Goal: Information Seeking & Learning: Find specific fact

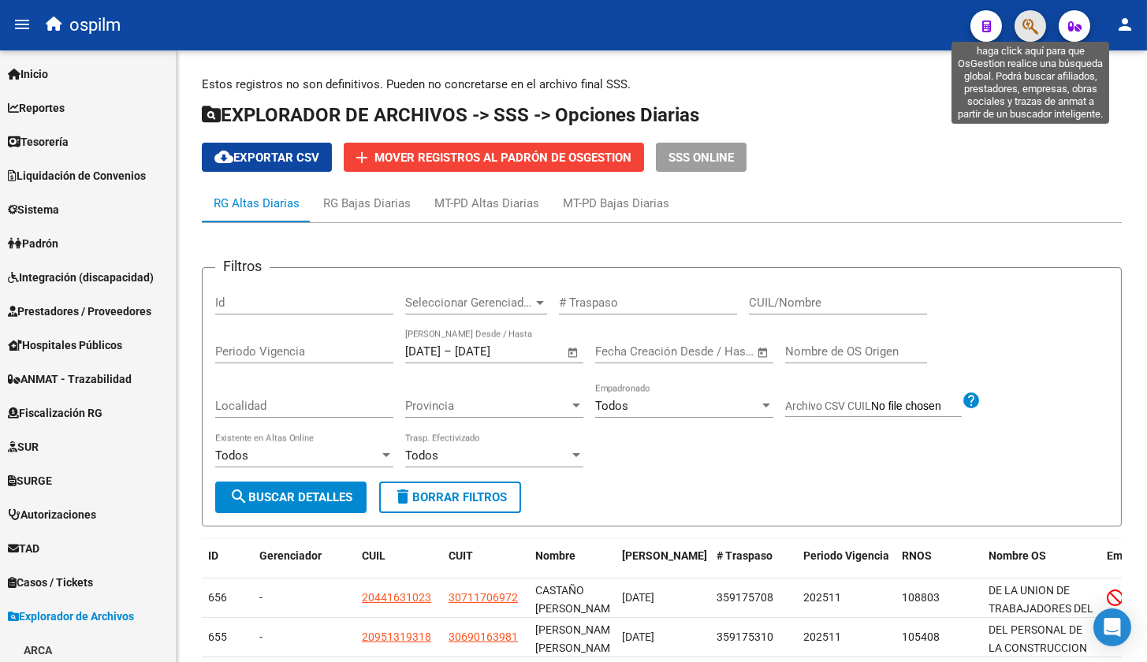
click at [1032, 28] on icon "button" at bounding box center [1031, 26] width 16 height 18
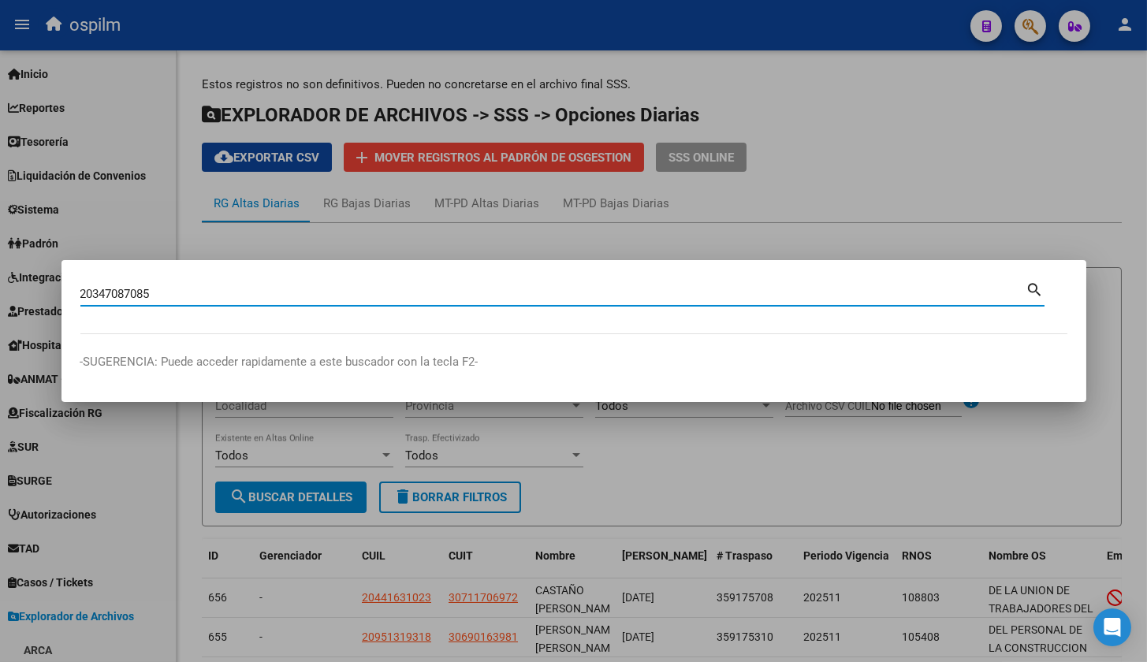
type input "20347087085"
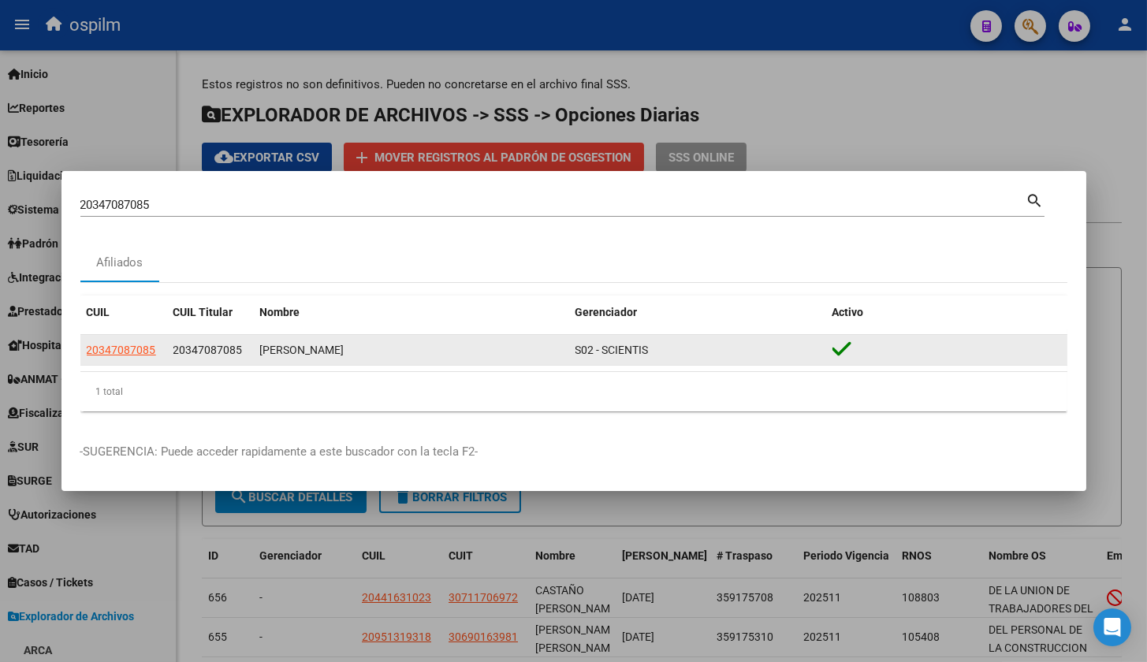
click at [131, 340] on datatable-body-cell "20347087085" at bounding box center [123, 350] width 87 height 31
click at [134, 348] on span "20347087085" at bounding box center [121, 350] width 69 height 13
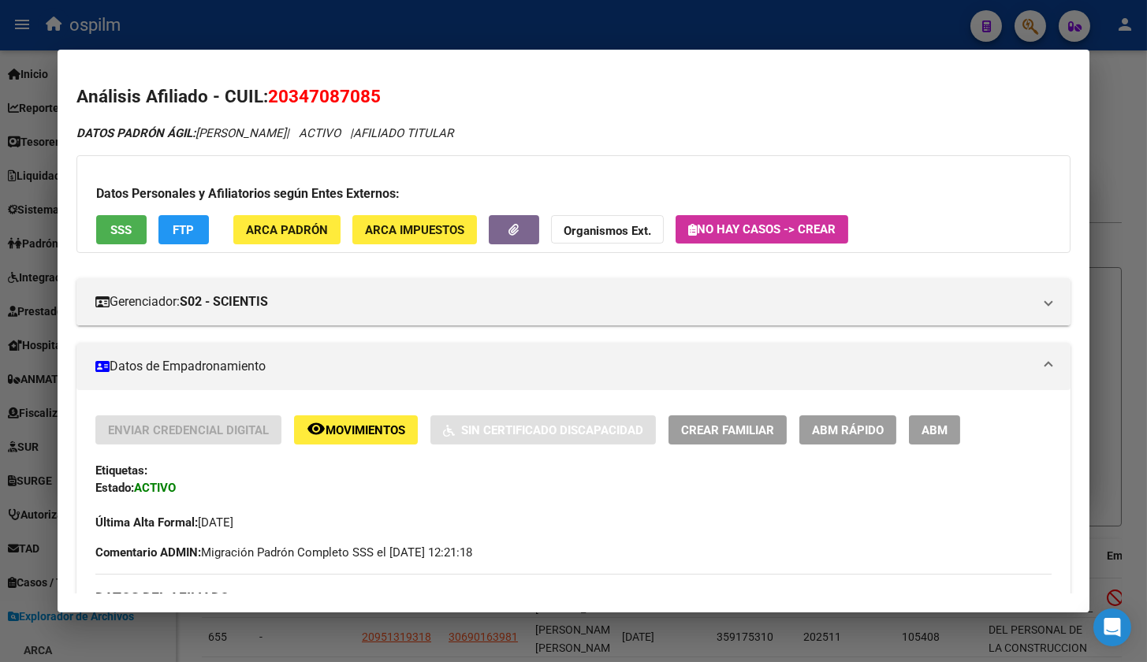
click at [131, 238] on button "SSS" at bounding box center [121, 229] width 50 height 29
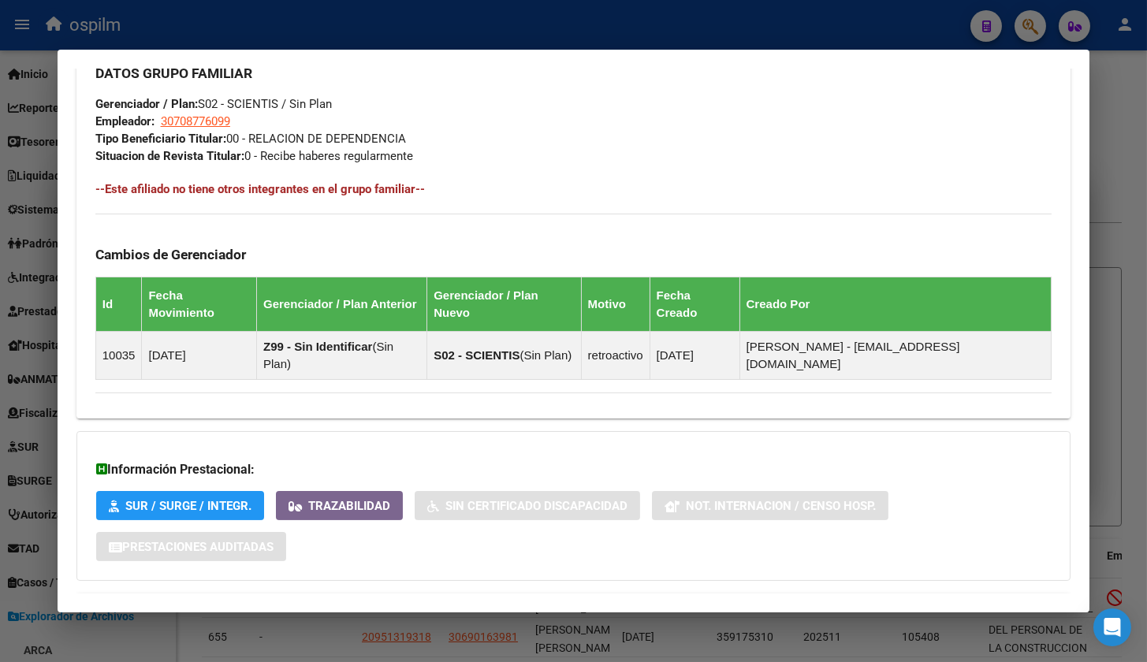
scroll to position [794, 0]
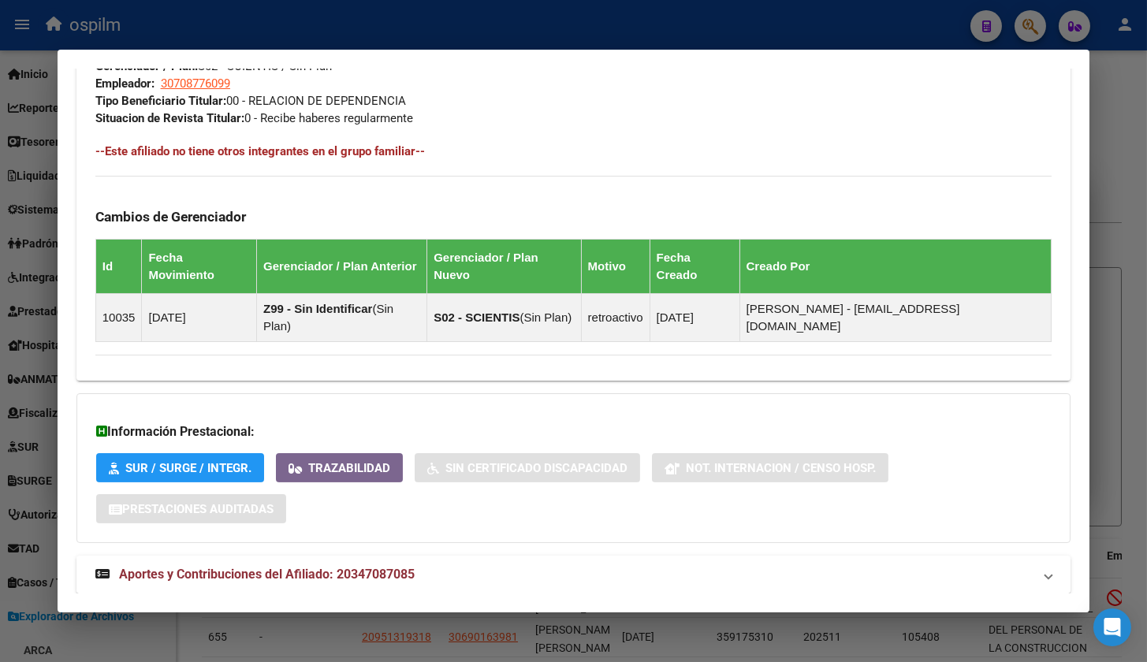
click at [252, 567] on span "Aportes y Contribuciones del Afiliado: 20347087085" at bounding box center [267, 574] width 296 height 15
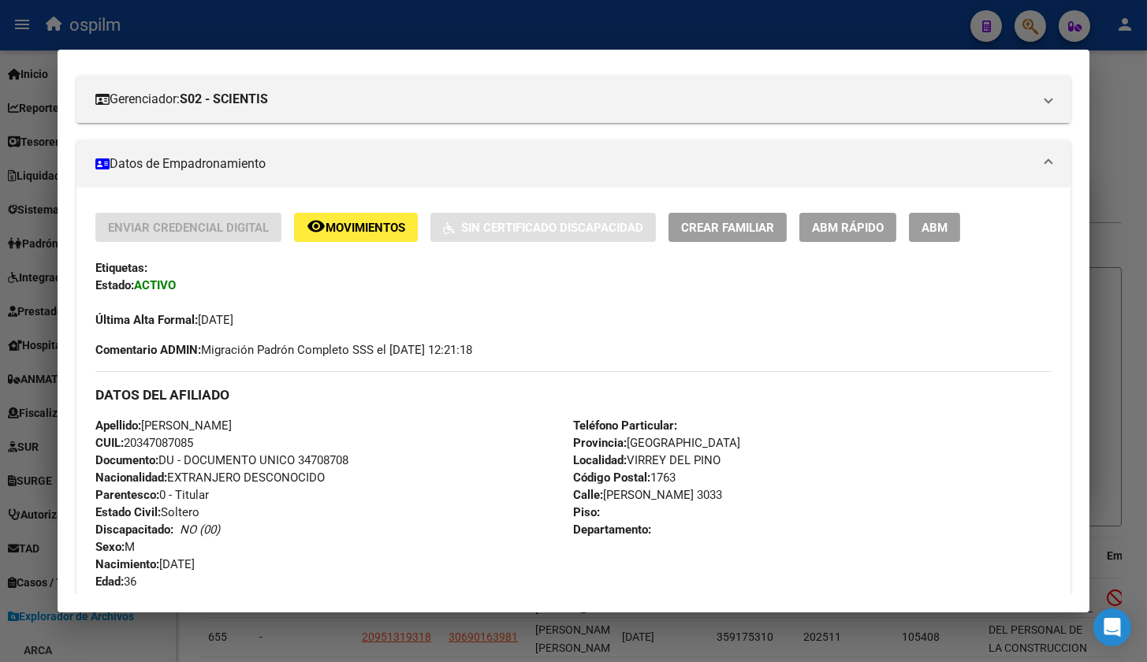
scroll to position [0, 0]
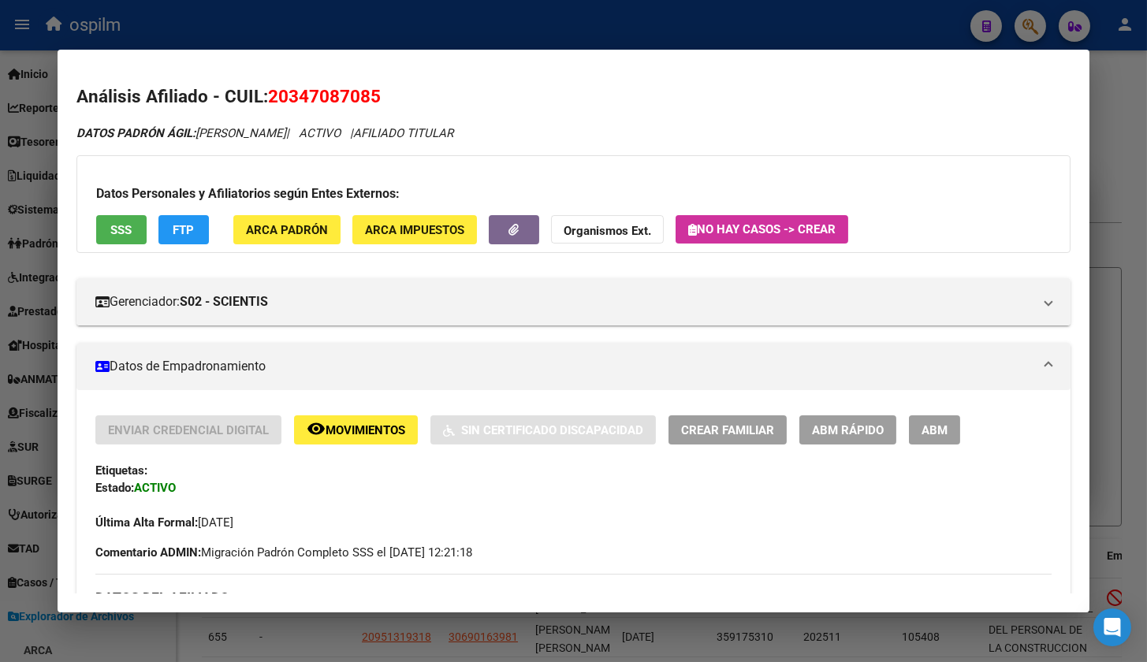
click at [345, 427] on span "Movimientos" at bounding box center [366, 430] width 80 height 14
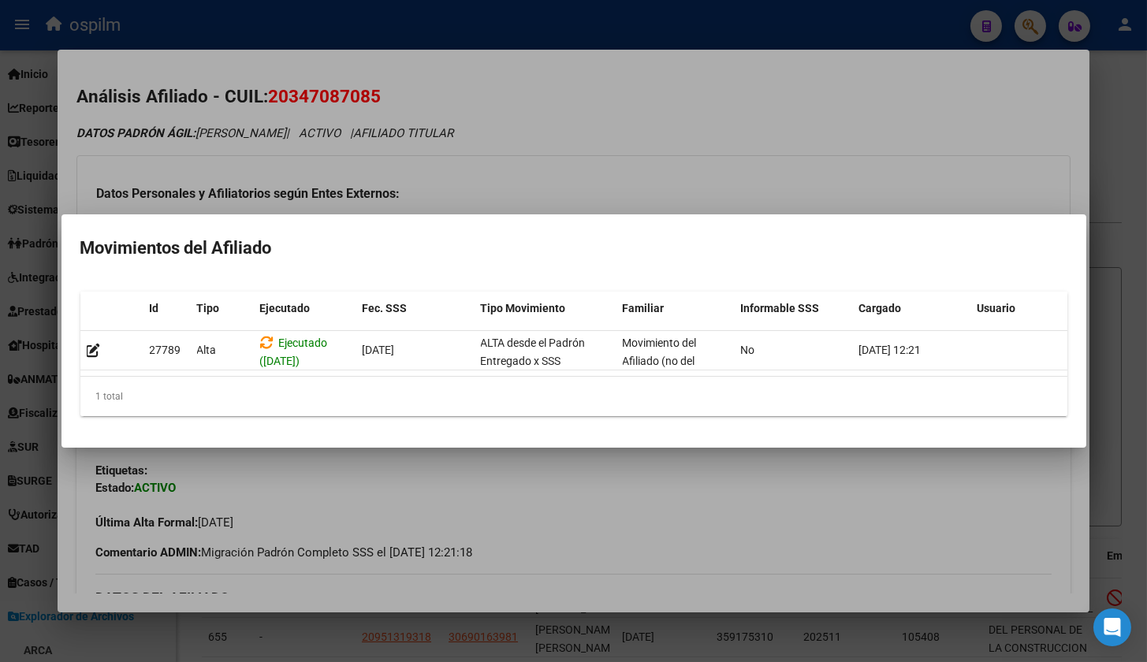
scroll to position [0, 21]
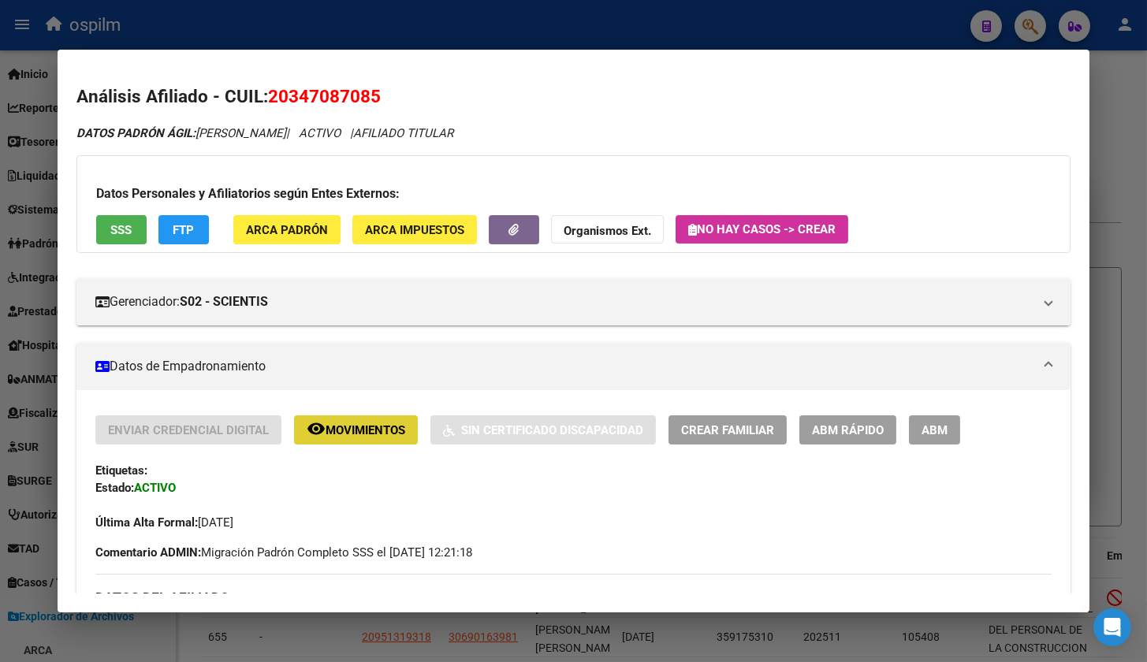
click at [177, 225] on span "FTP" at bounding box center [183, 230] width 21 height 14
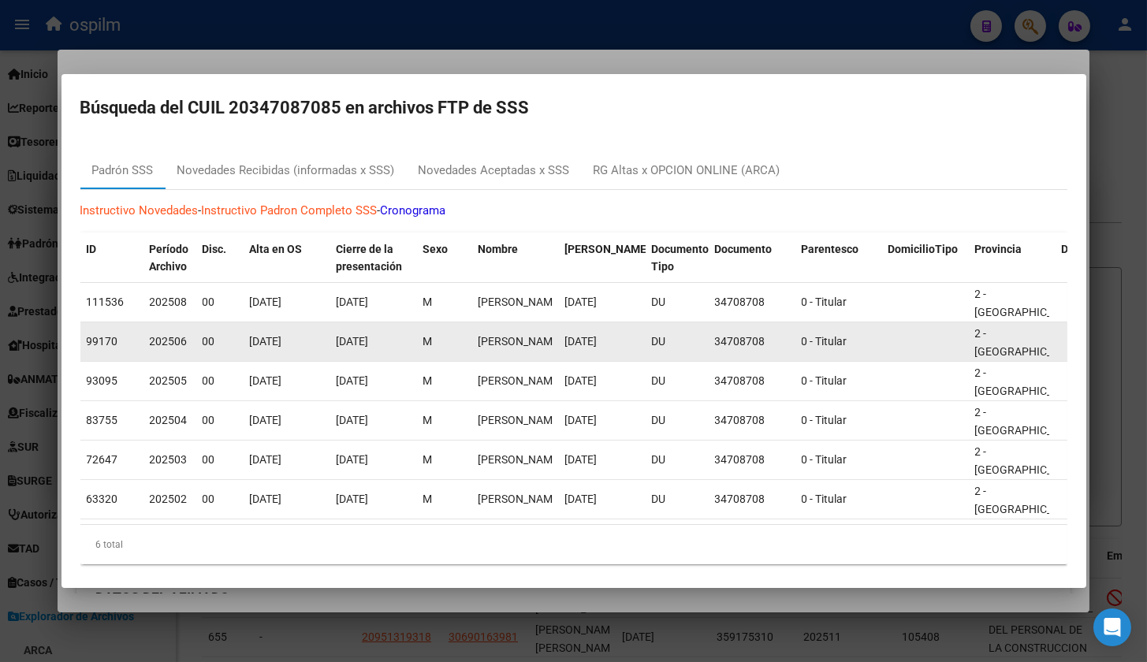
click at [450, 338] on div "M" at bounding box center [444, 342] width 43 height 18
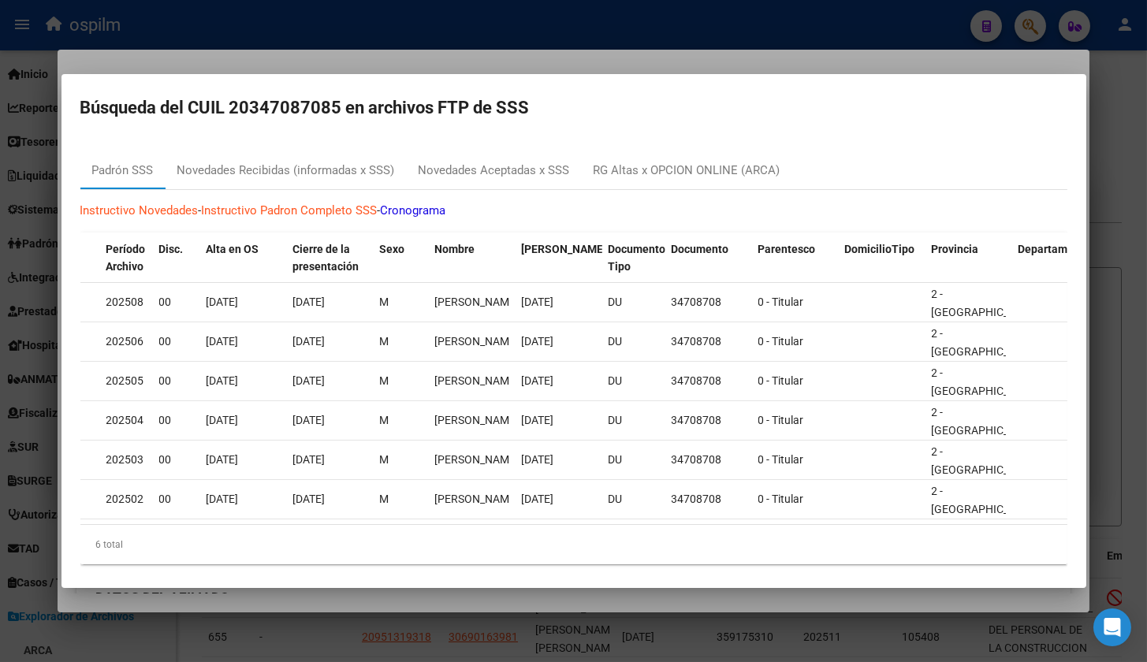
scroll to position [0, 0]
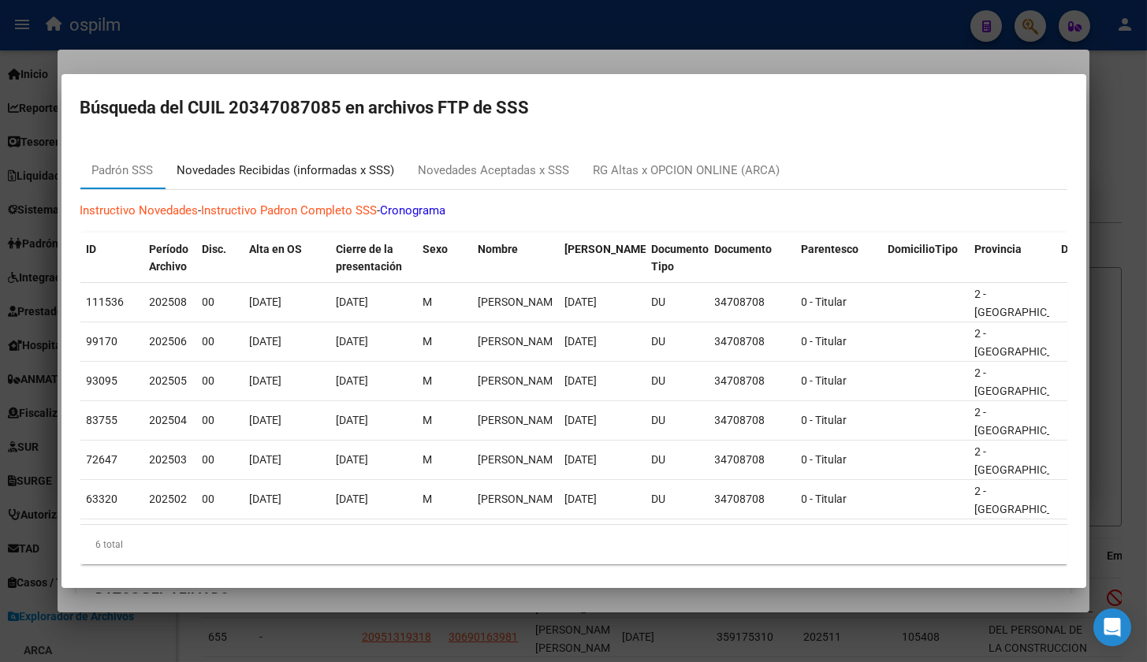
click at [274, 168] on div "Novedades Recibidas (informadas x SSS)" at bounding box center [286, 171] width 218 height 18
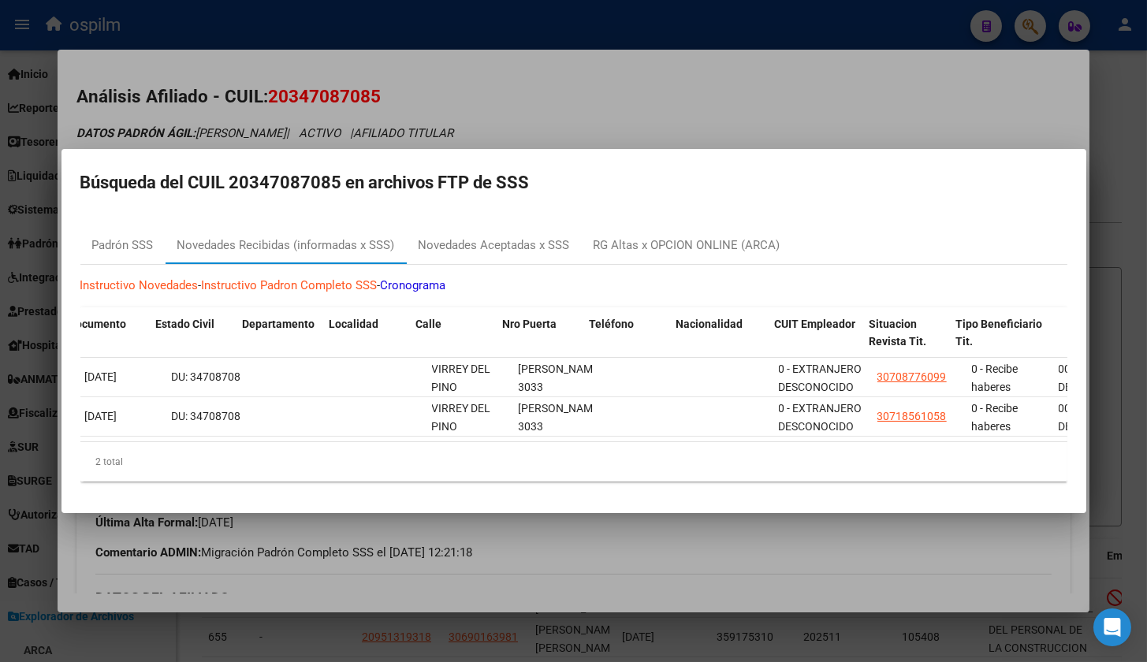
scroll to position [0, 1172]
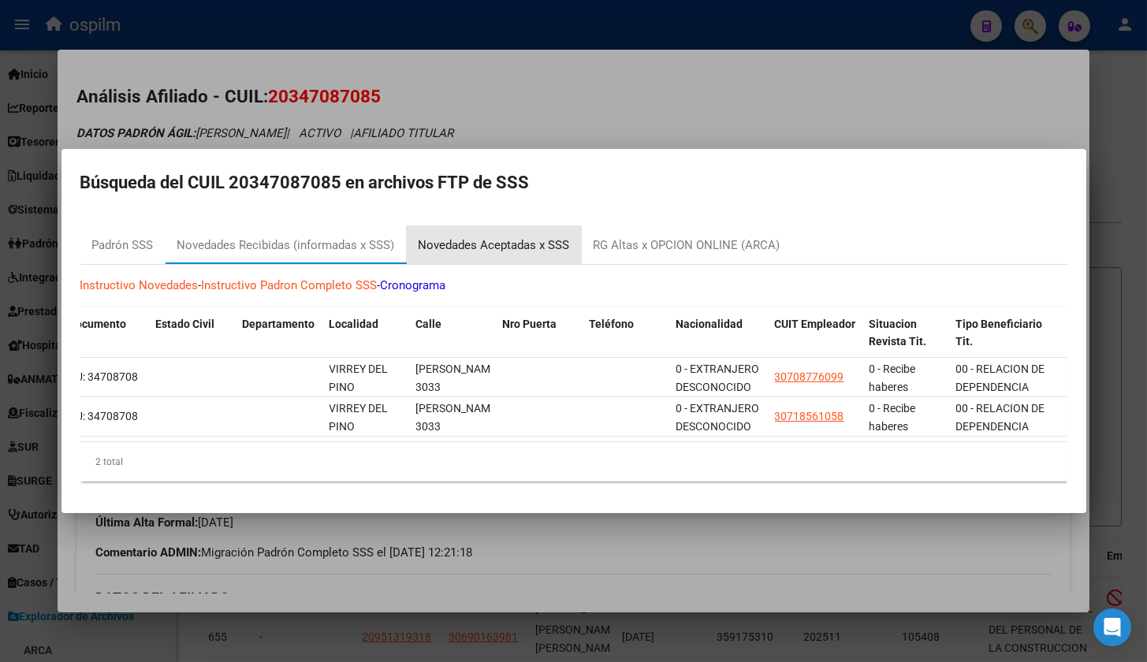
click at [463, 237] on div "Novedades Aceptadas x SSS" at bounding box center [494, 246] width 151 height 18
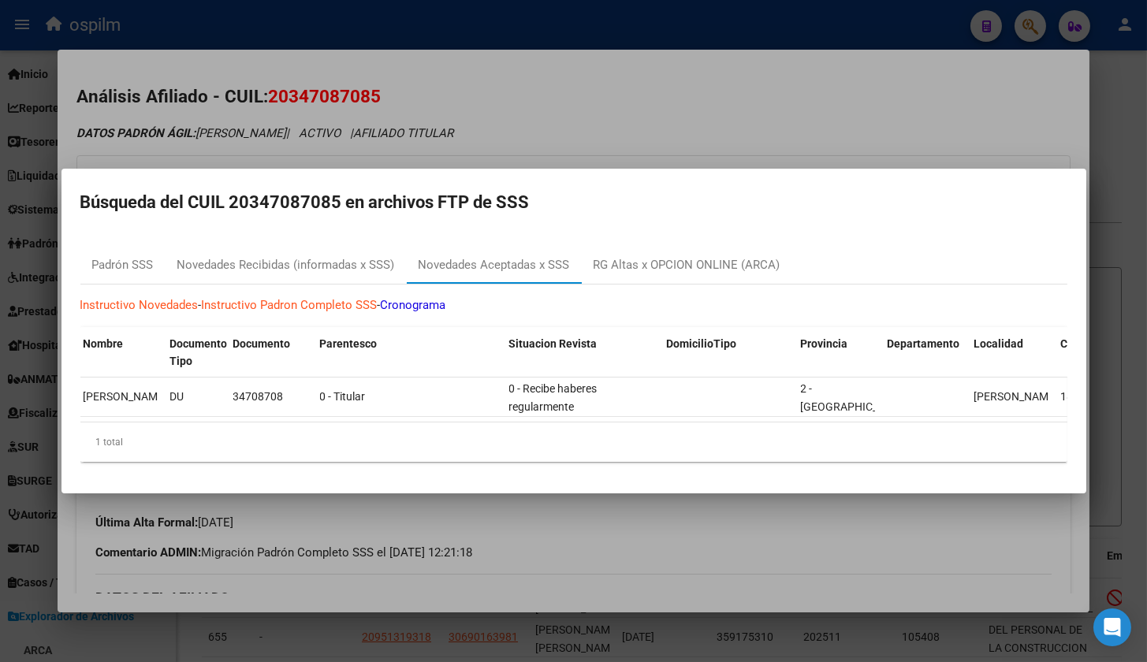
scroll to position [0, 0]
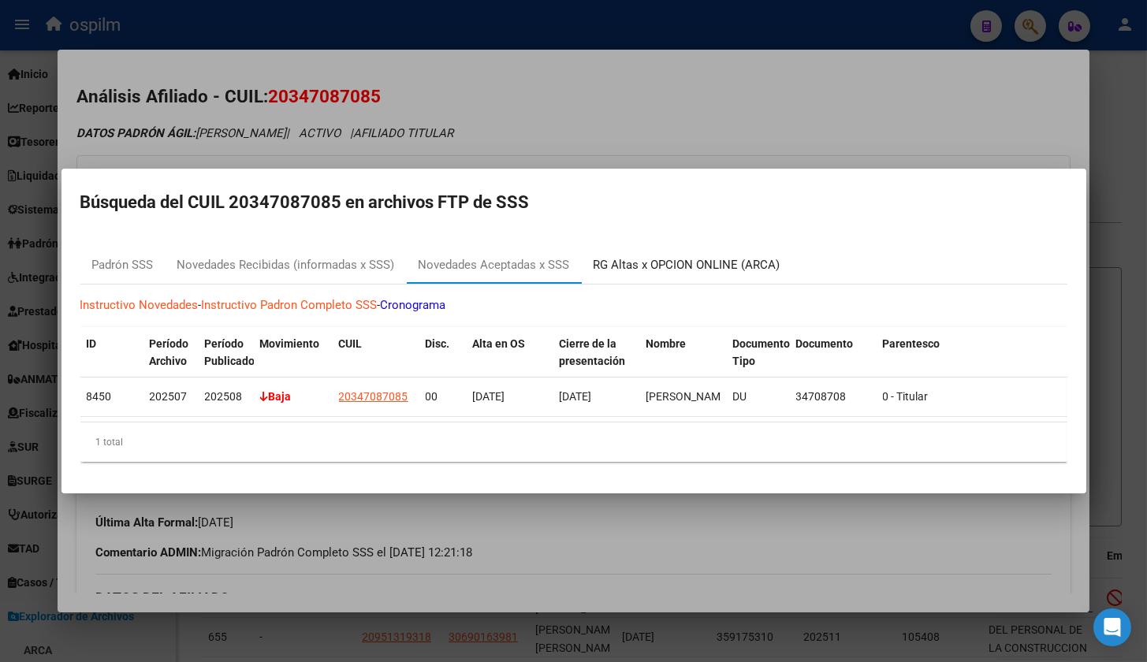
click at [641, 256] on div "RG Altas x OPCION ONLINE (ARCA)" at bounding box center [687, 265] width 187 height 18
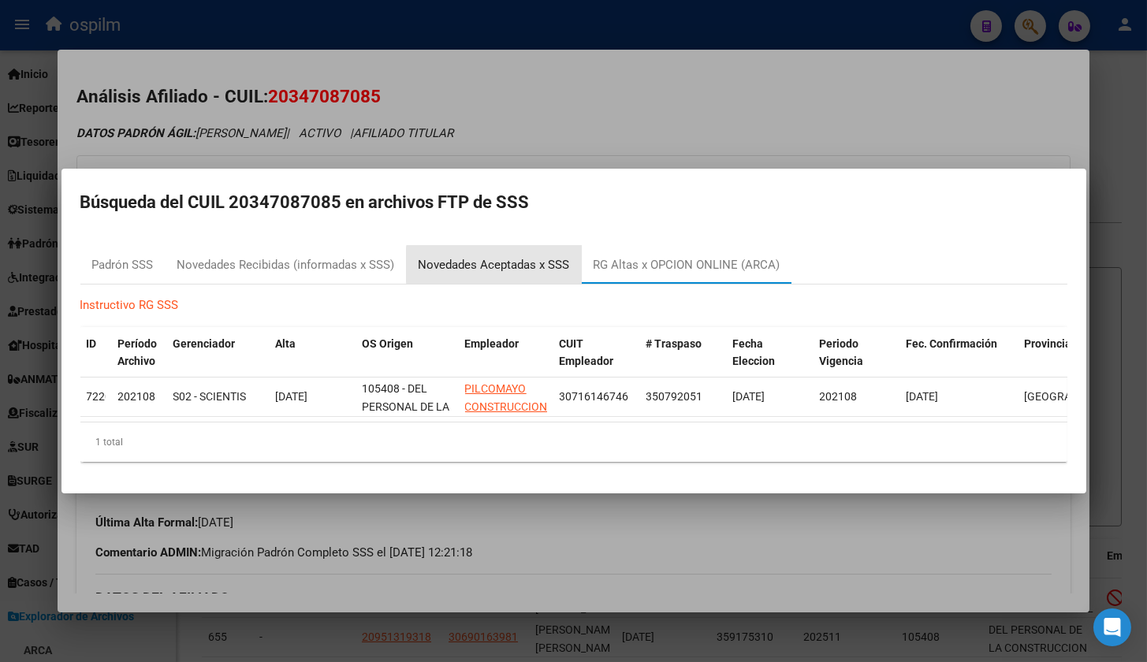
click at [502, 258] on div "Novedades Aceptadas x SSS" at bounding box center [494, 265] width 151 height 18
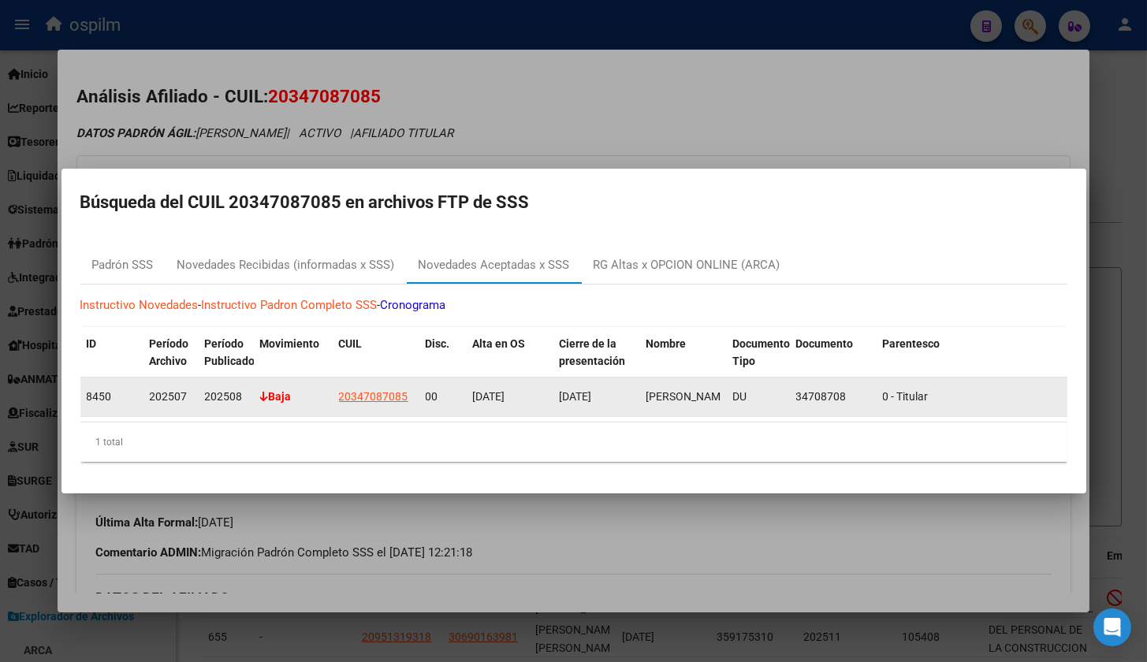
click at [278, 396] on div "Baja" at bounding box center [293, 397] width 66 height 18
click at [299, 388] on div "Baja" at bounding box center [293, 397] width 66 height 18
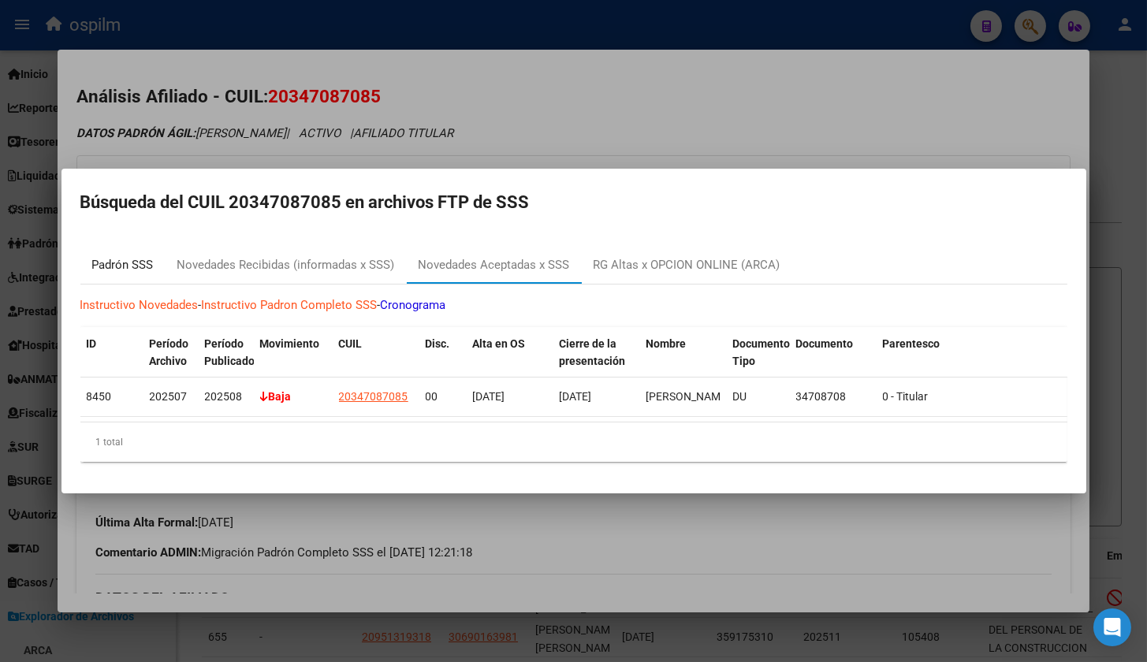
click at [115, 246] on div "Padrón SSS" at bounding box center [122, 265] width 85 height 38
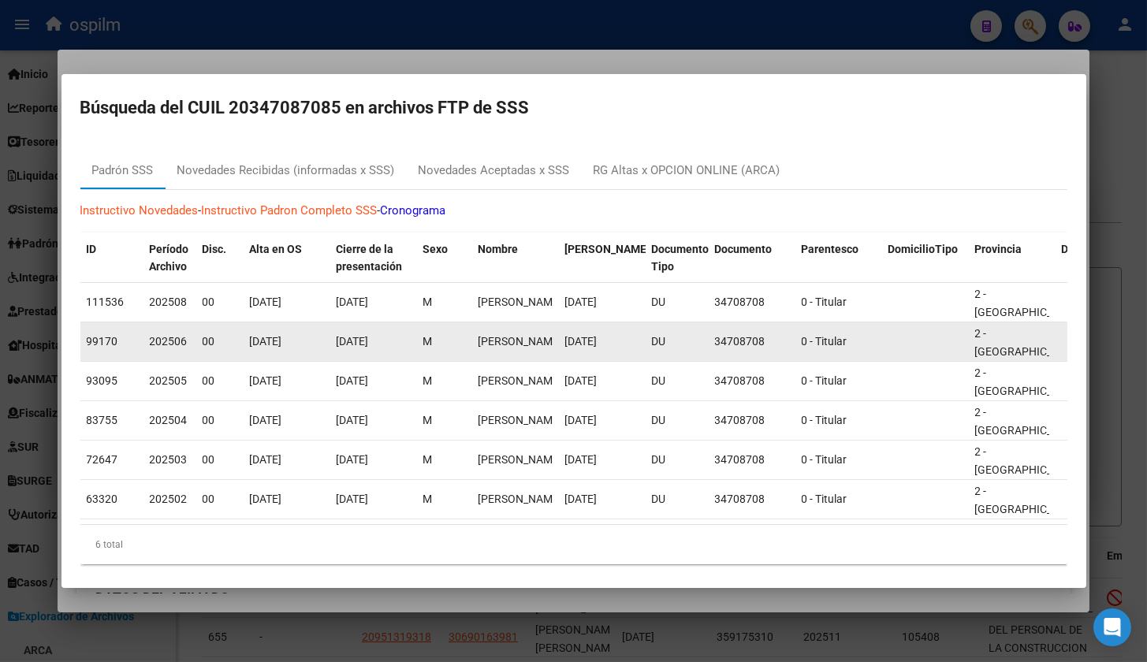
click at [175, 347] on span "202506" at bounding box center [169, 341] width 38 height 13
drag, startPoint x: 175, startPoint y: 347, endPoint x: 95, endPoint y: 347, distance: 79.6
click at [95, 347] on span "99170" at bounding box center [103, 341] width 32 height 13
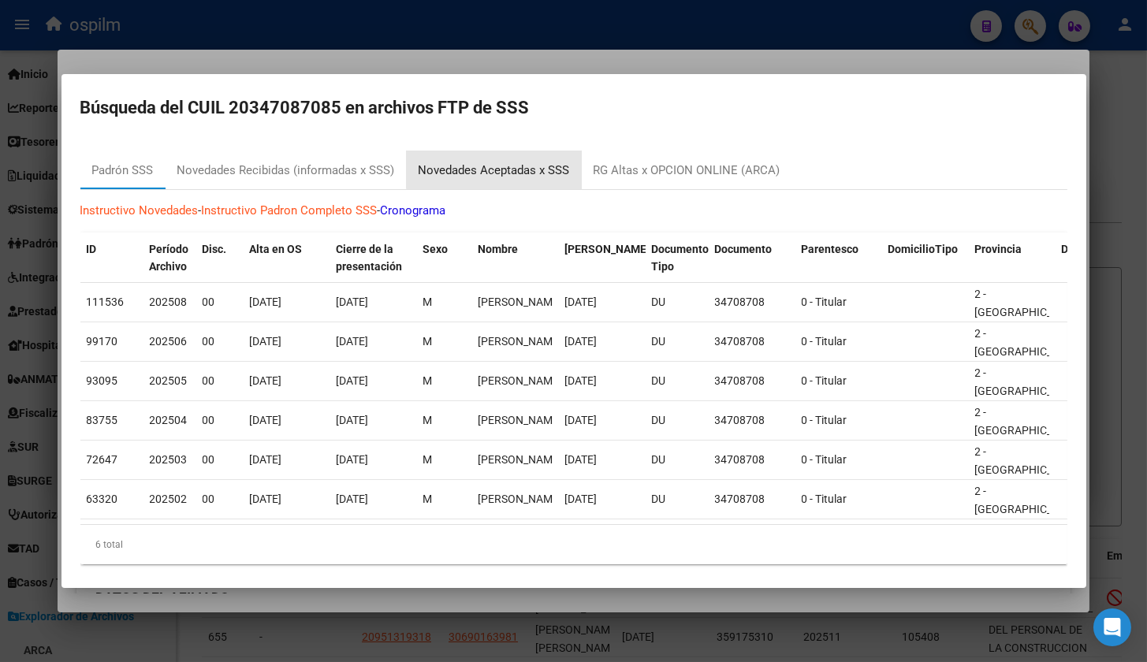
click at [496, 168] on div "Novedades Aceptadas x SSS" at bounding box center [494, 171] width 151 height 18
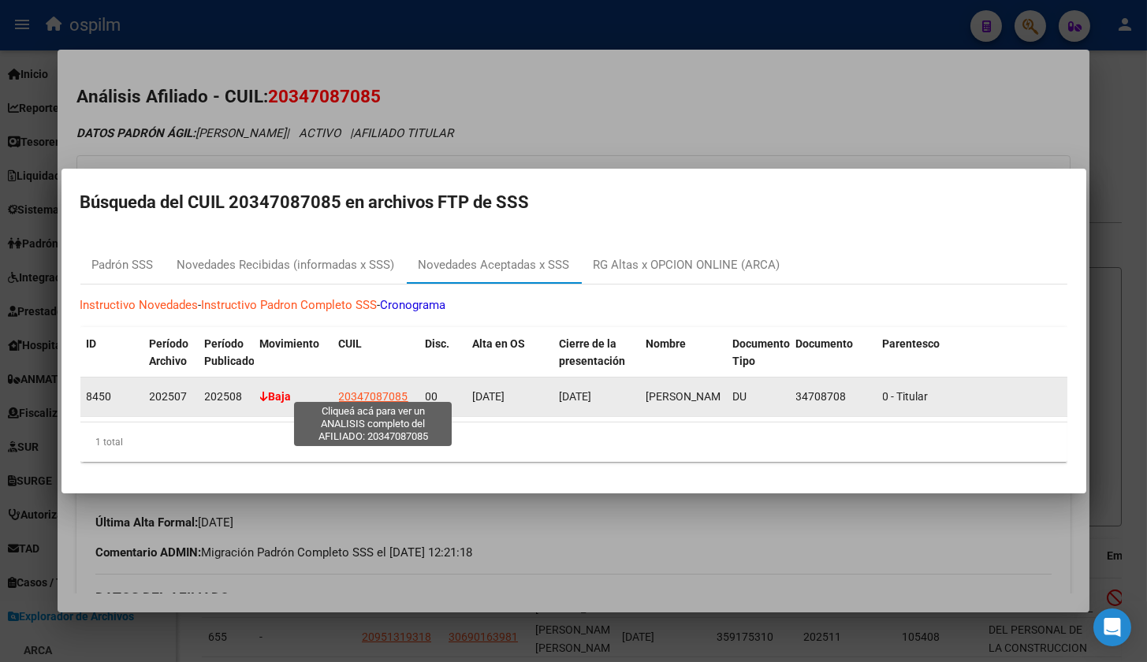
click at [367, 390] on span "20347087085" at bounding box center [373, 396] width 69 height 13
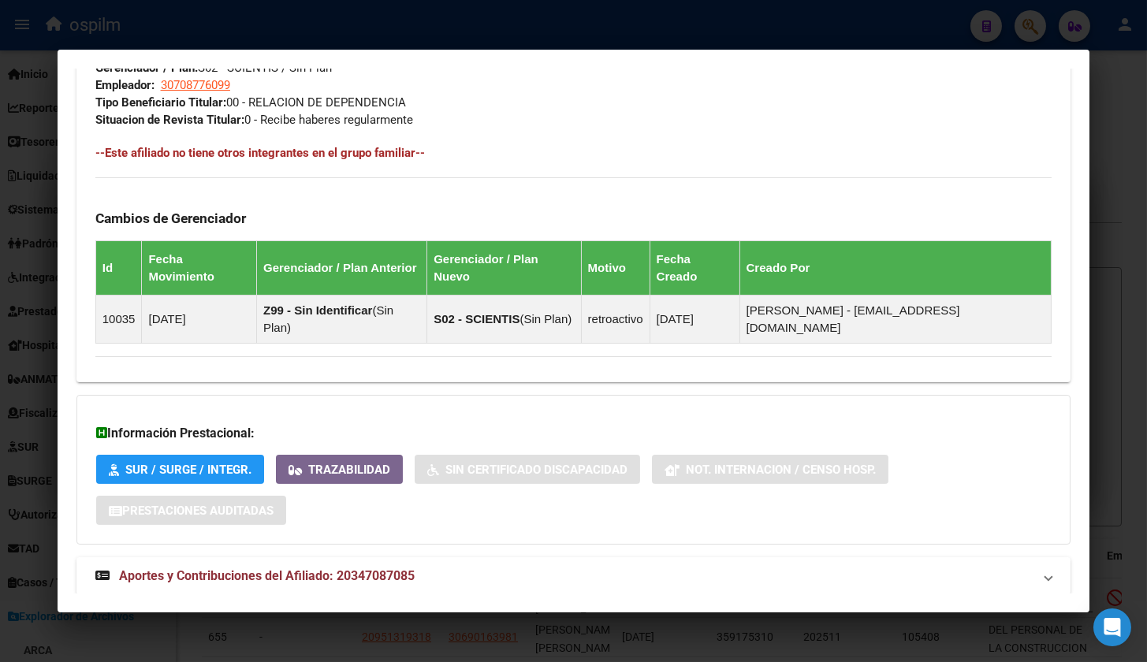
scroll to position [794, 0]
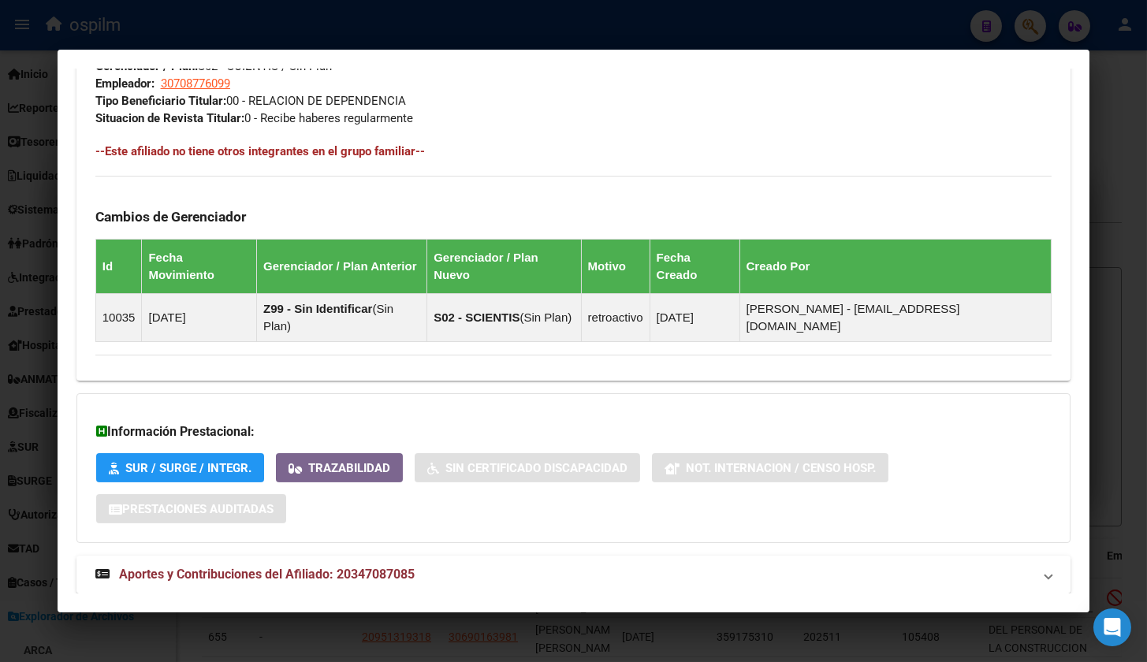
click at [369, 567] on span "Aportes y Contribuciones del Afiliado: 20347087085" at bounding box center [267, 574] width 296 height 15
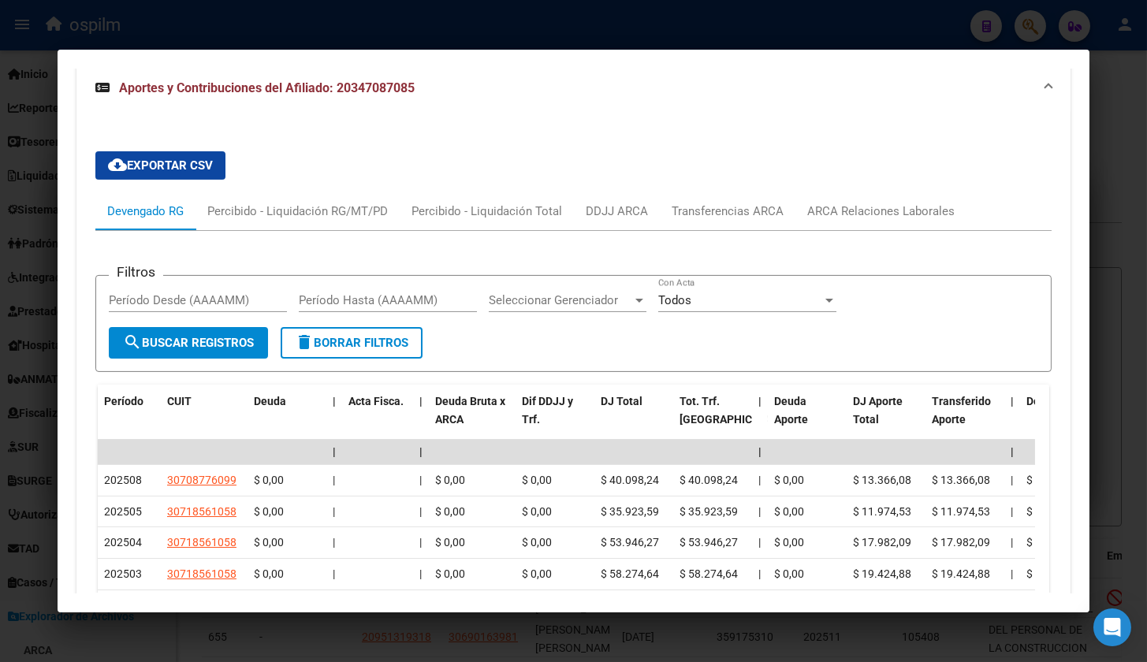
scroll to position [1385, 0]
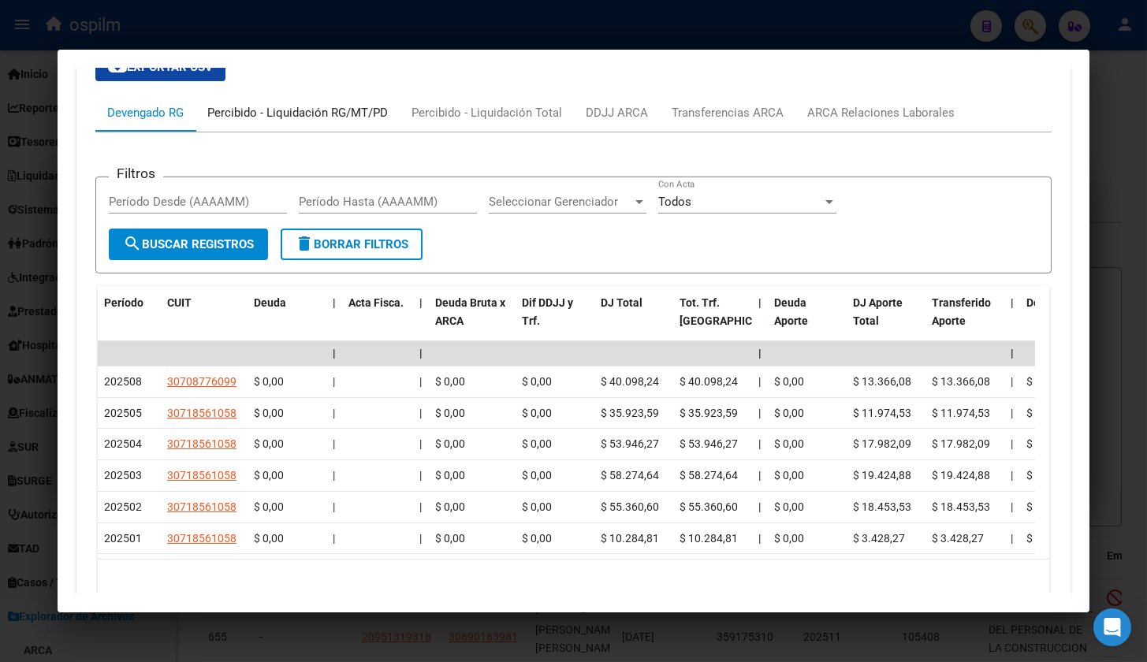
click at [266, 104] on div "Percibido - Liquidación RG/MT/PD" at bounding box center [297, 112] width 181 height 17
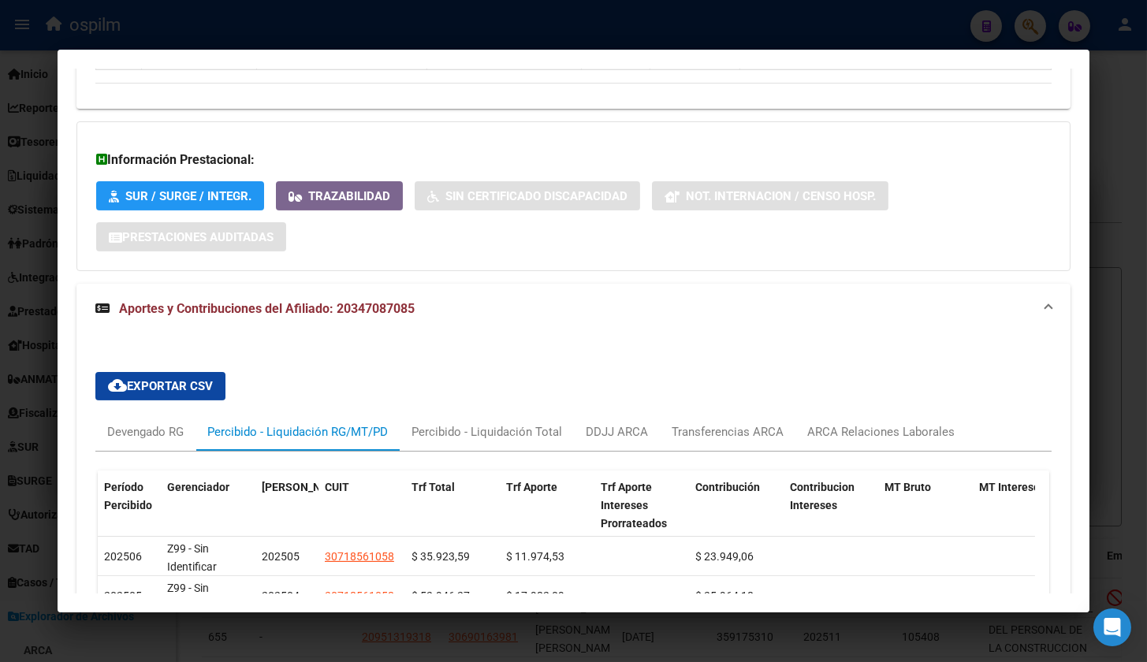
scroll to position [1289, 0]
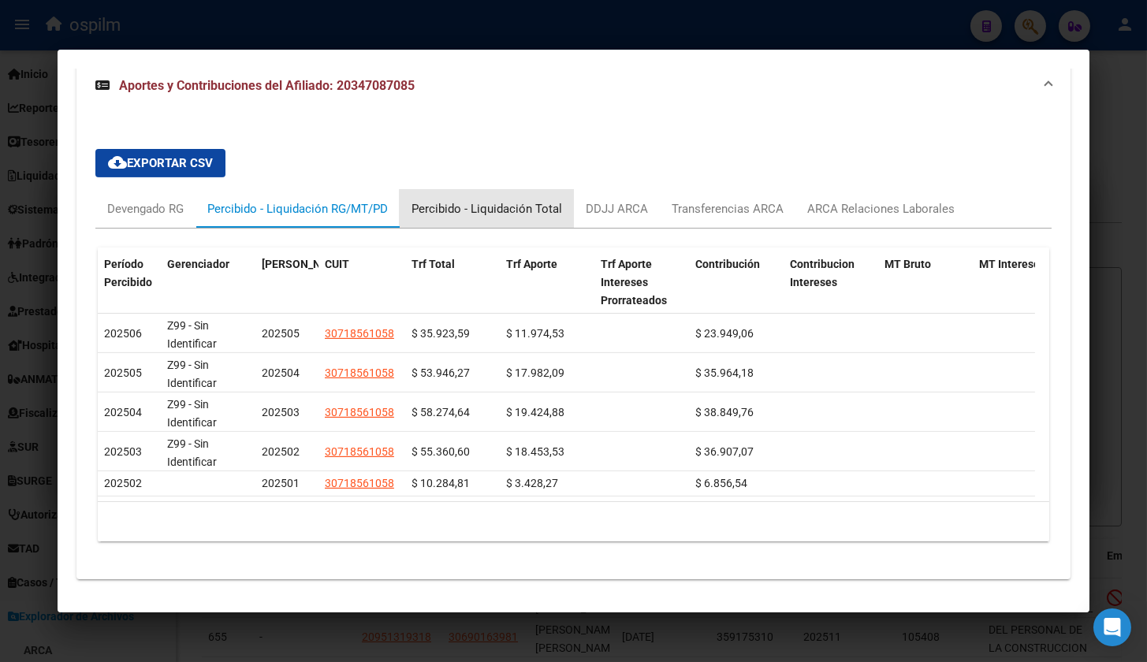
click at [509, 200] on div "Percibido - Liquidación Total" at bounding box center [487, 208] width 151 height 17
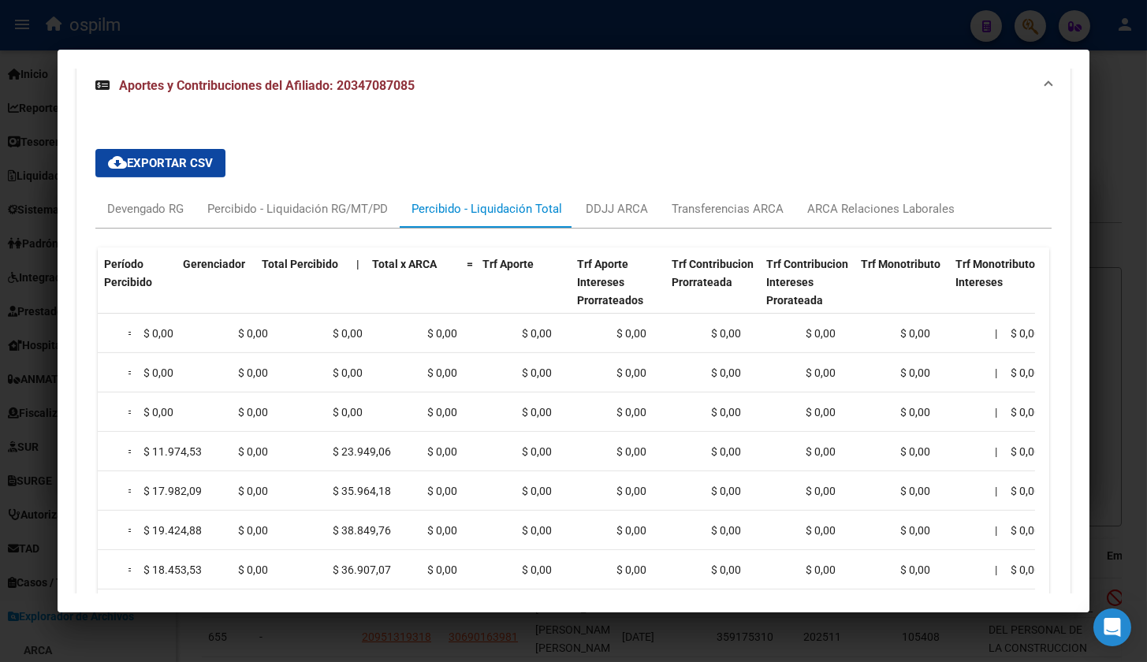
scroll to position [0, 0]
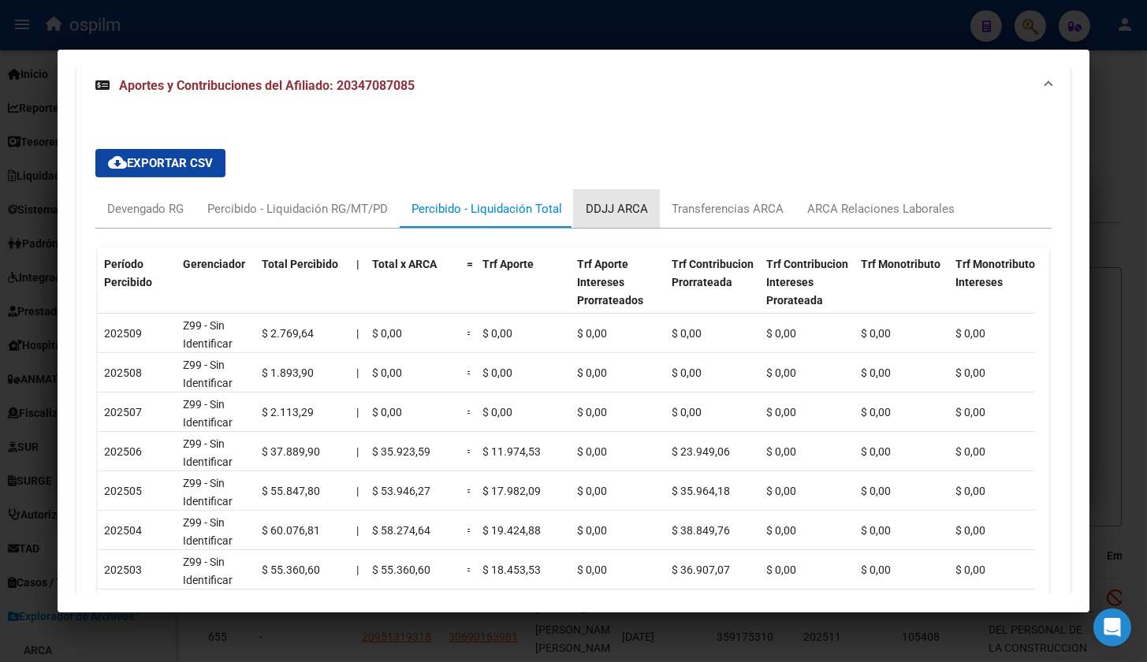
click at [618, 200] on div "DDJJ ARCA" at bounding box center [617, 208] width 62 height 17
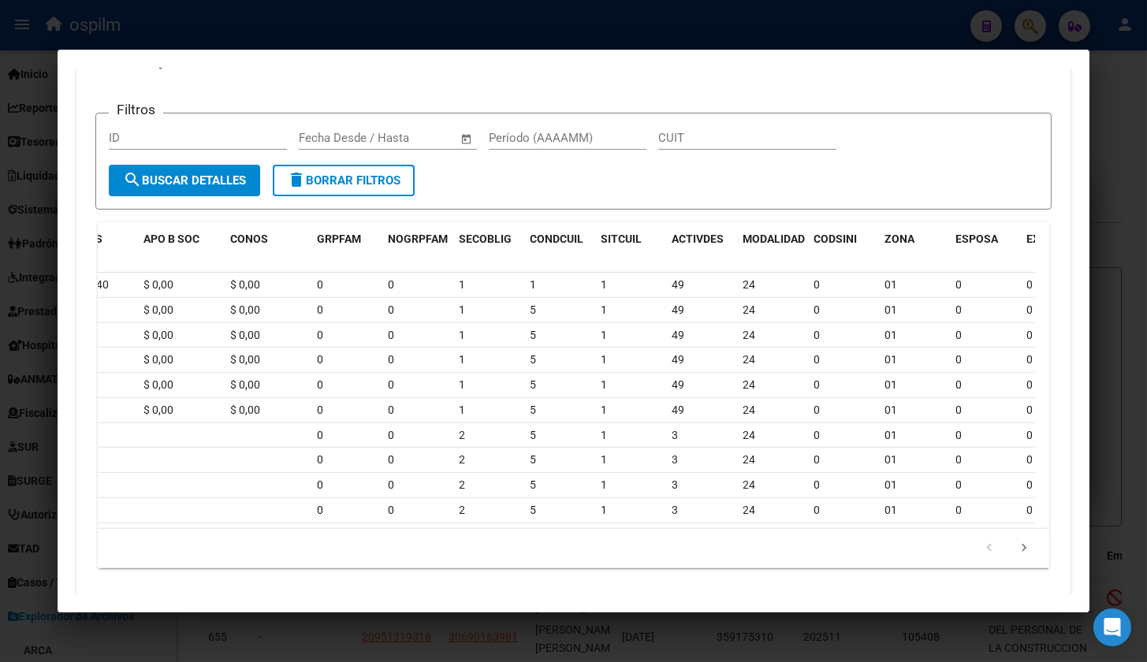
scroll to position [0, 1278]
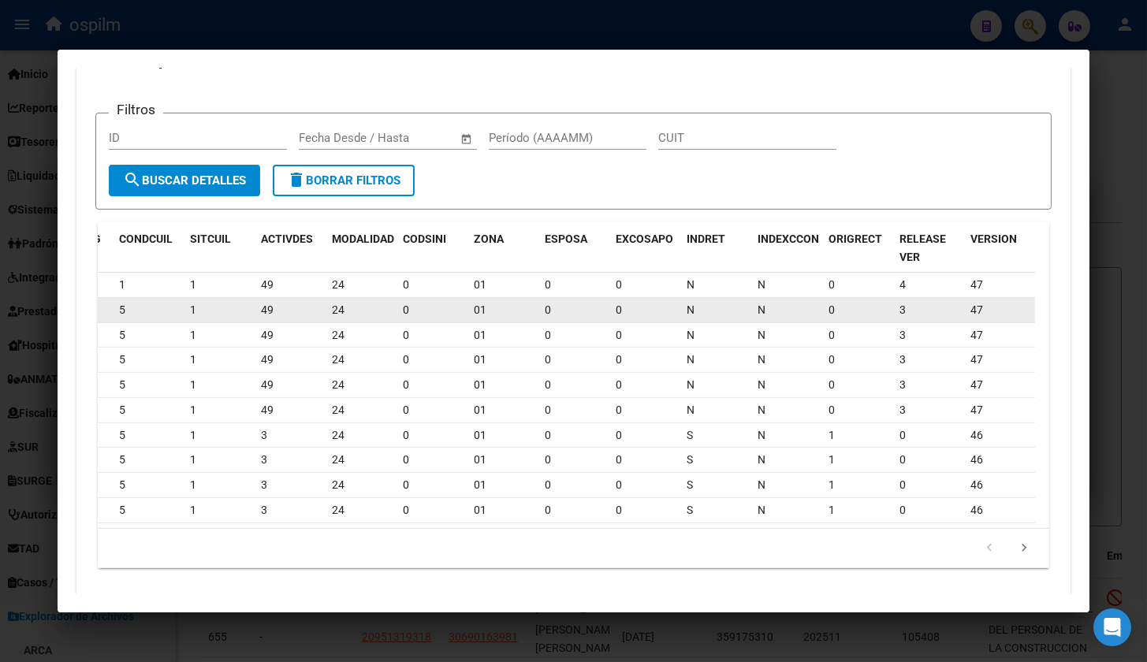
click at [669, 301] on div "0" at bounding box center [645, 310] width 58 height 18
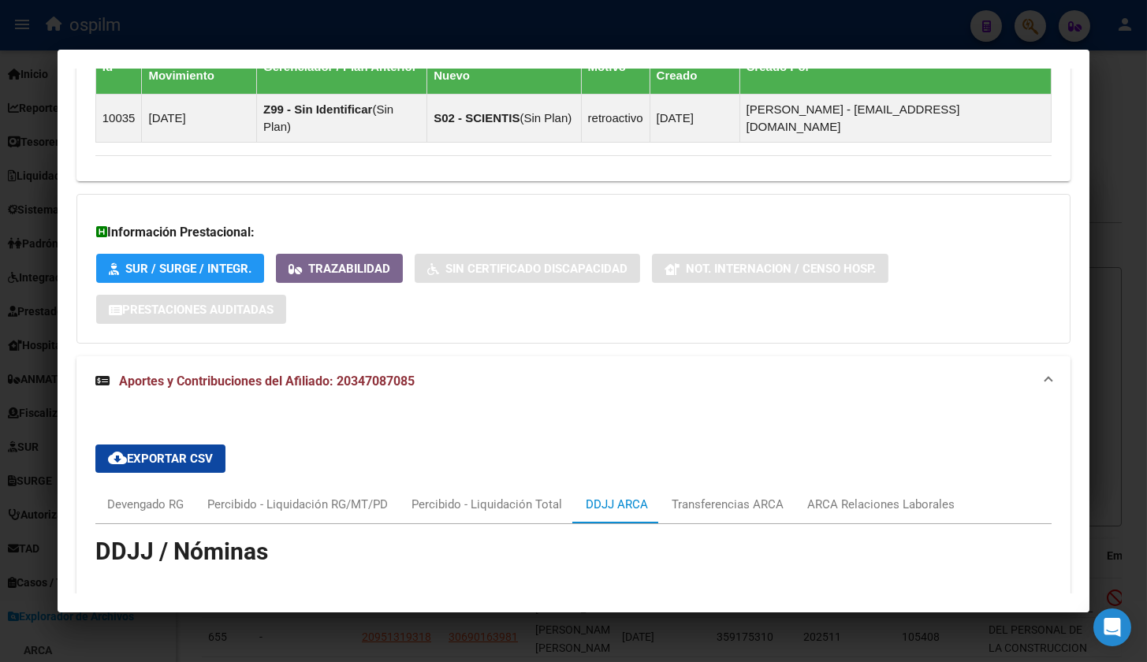
scroll to position [1092, 0]
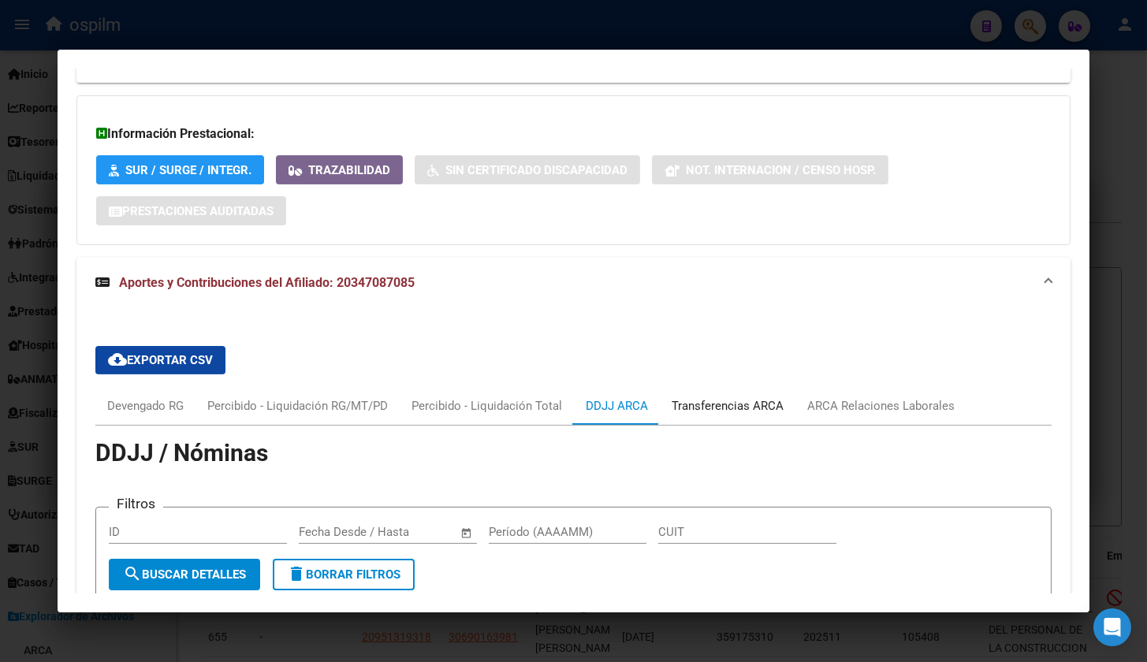
click at [739, 397] on div "Transferencias ARCA" at bounding box center [728, 405] width 112 height 17
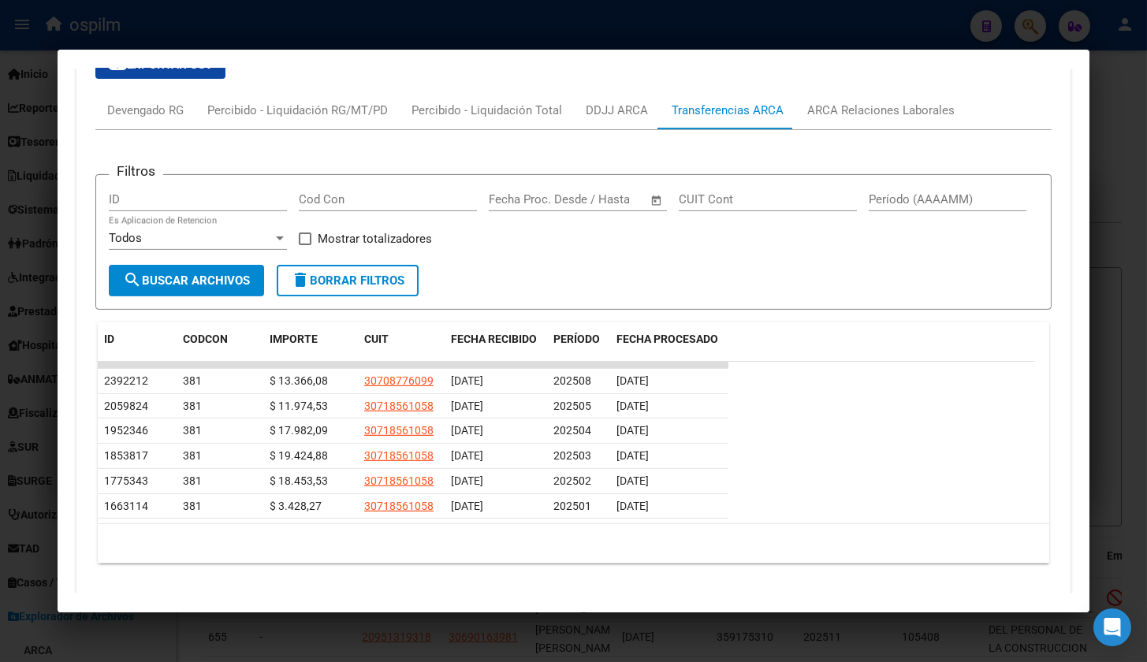
scroll to position [1289, 0]
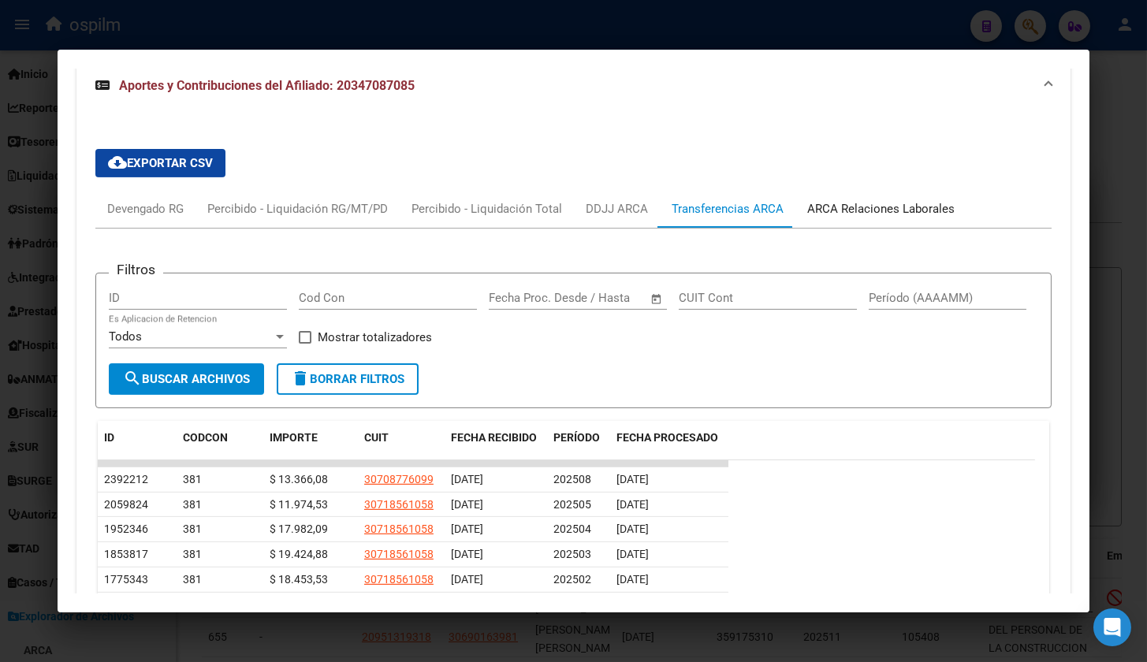
click at [859, 200] on div "ARCA Relaciones Laborales" at bounding box center [880, 208] width 147 height 17
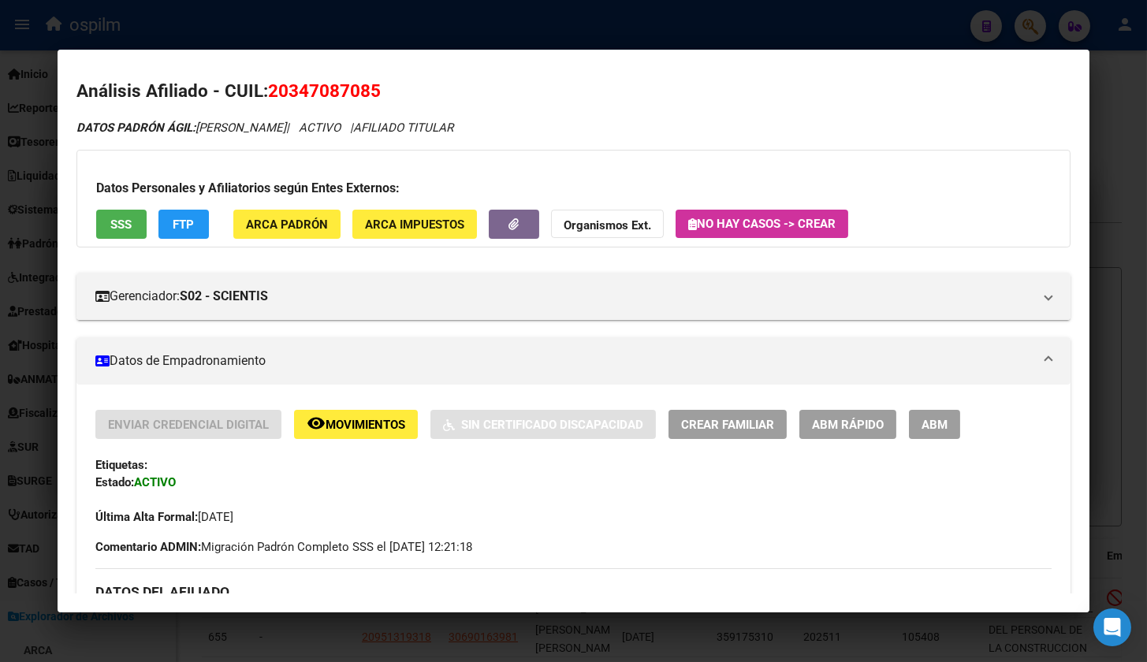
scroll to position [0, 0]
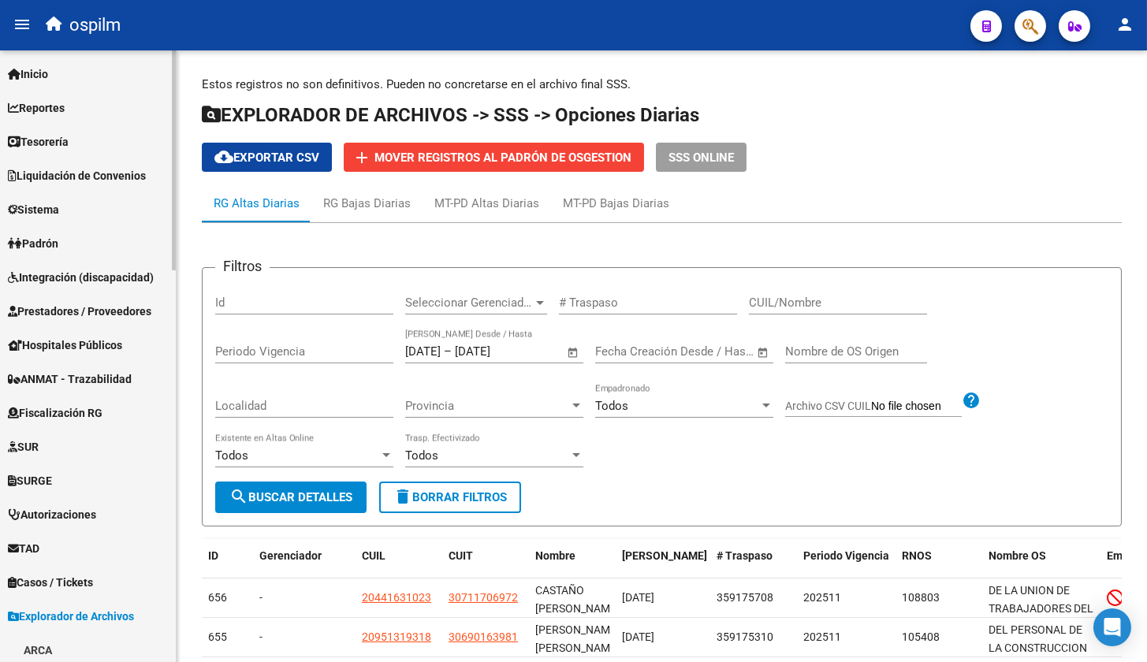
click at [43, 107] on span "Reportes" at bounding box center [36, 107] width 57 height 17
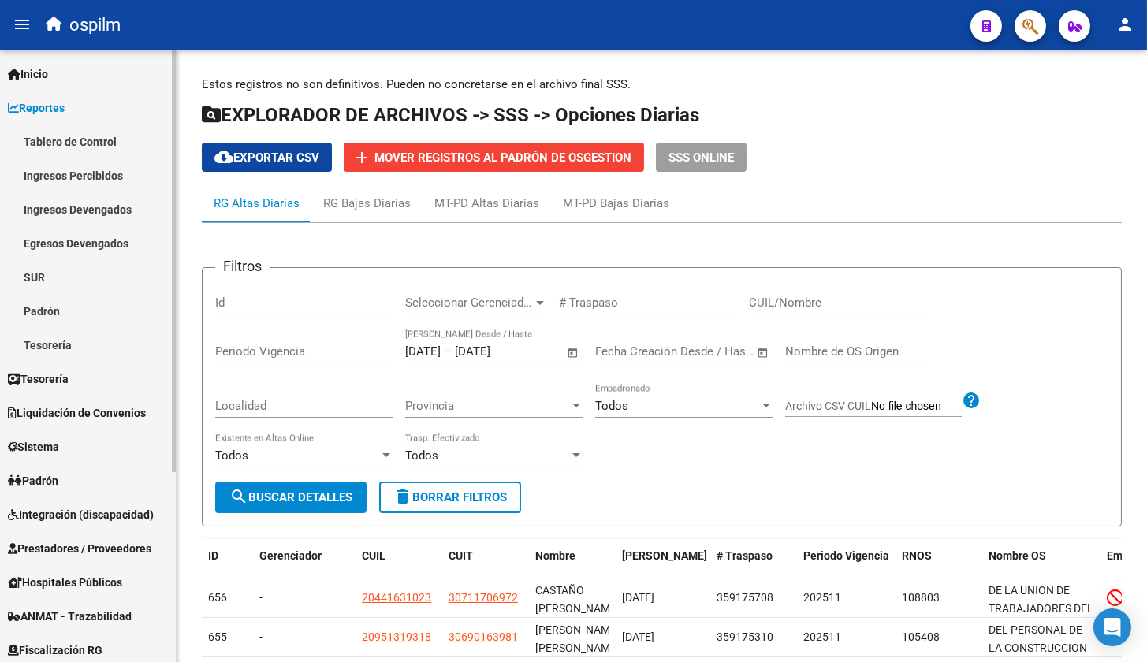
click at [48, 137] on link "Tablero de Control" at bounding box center [88, 142] width 176 height 34
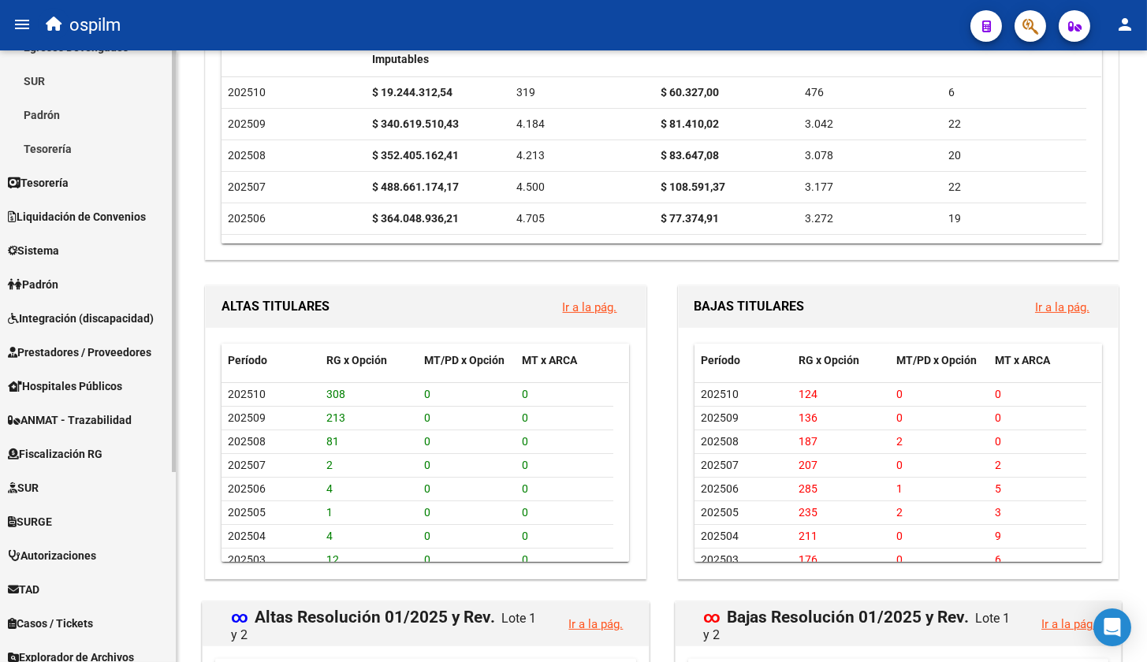
scroll to position [275, 0]
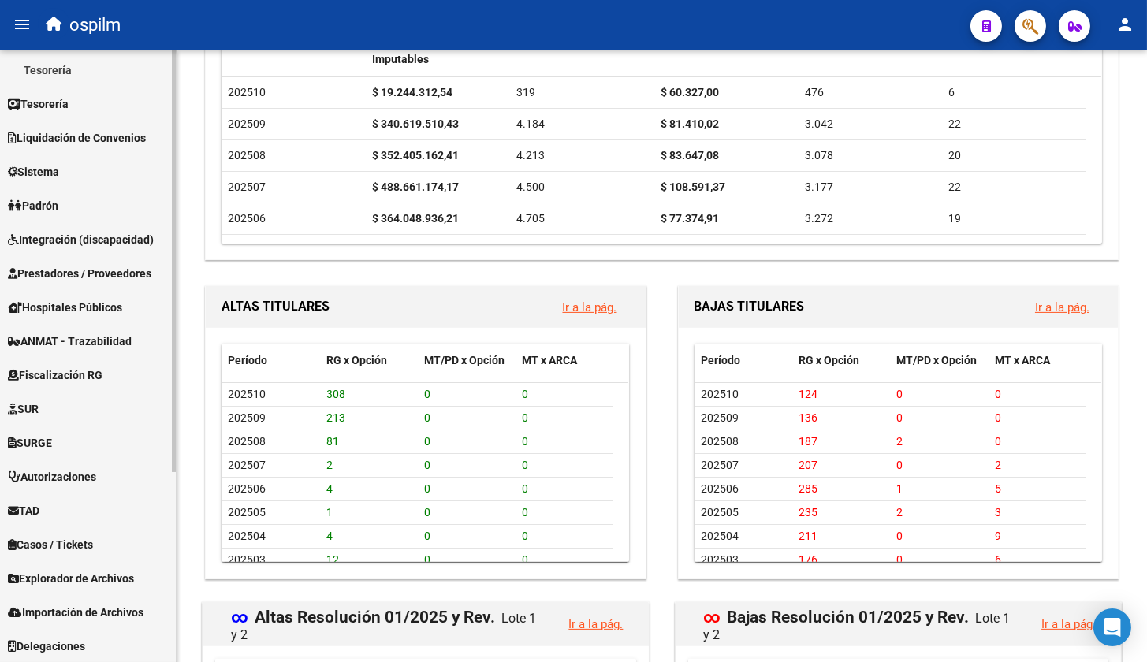
click at [59, 576] on span "Explorador de Archivos" at bounding box center [71, 578] width 126 height 17
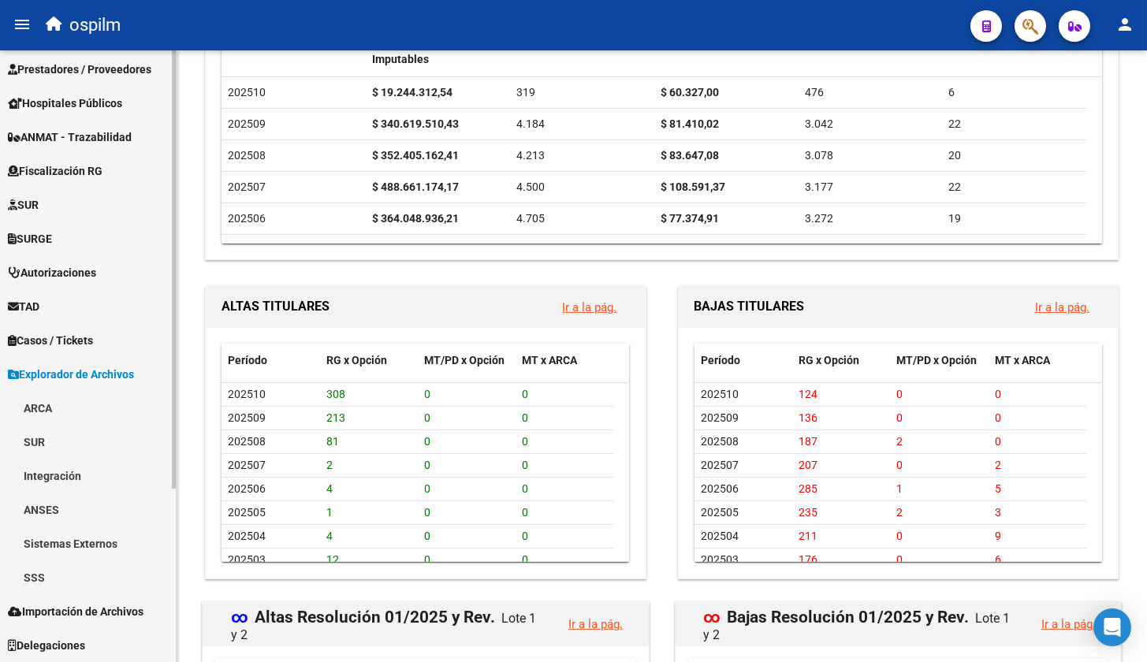
scroll to position [241, 0]
click at [44, 573] on link "SSS" at bounding box center [88, 578] width 176 height 34
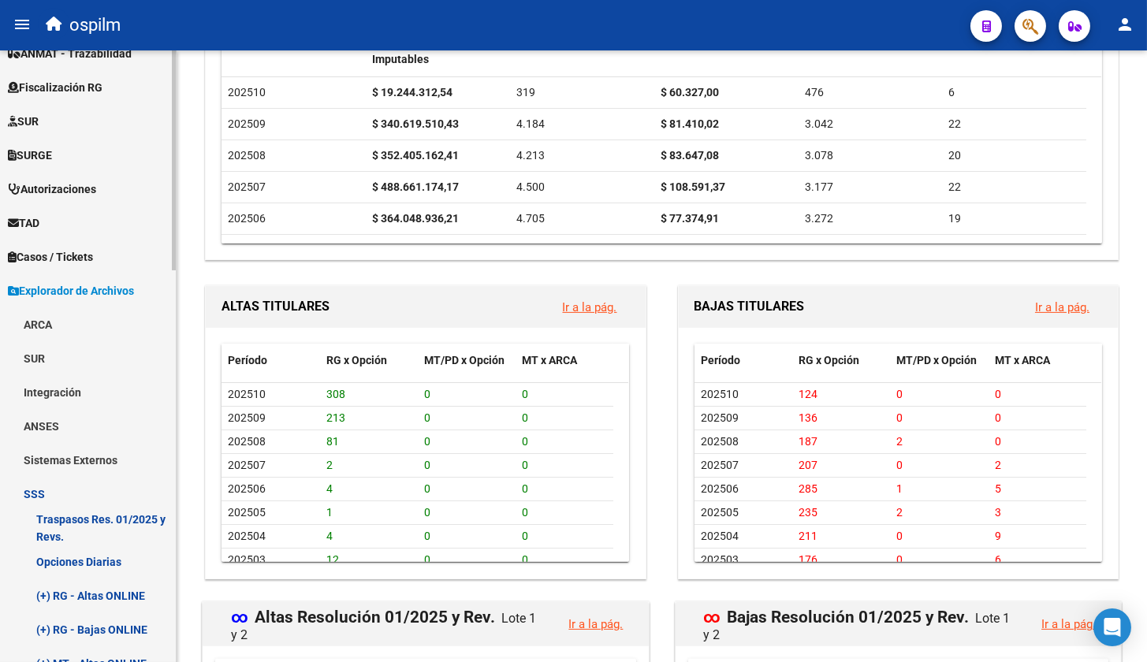
scroll to position [438, 0]
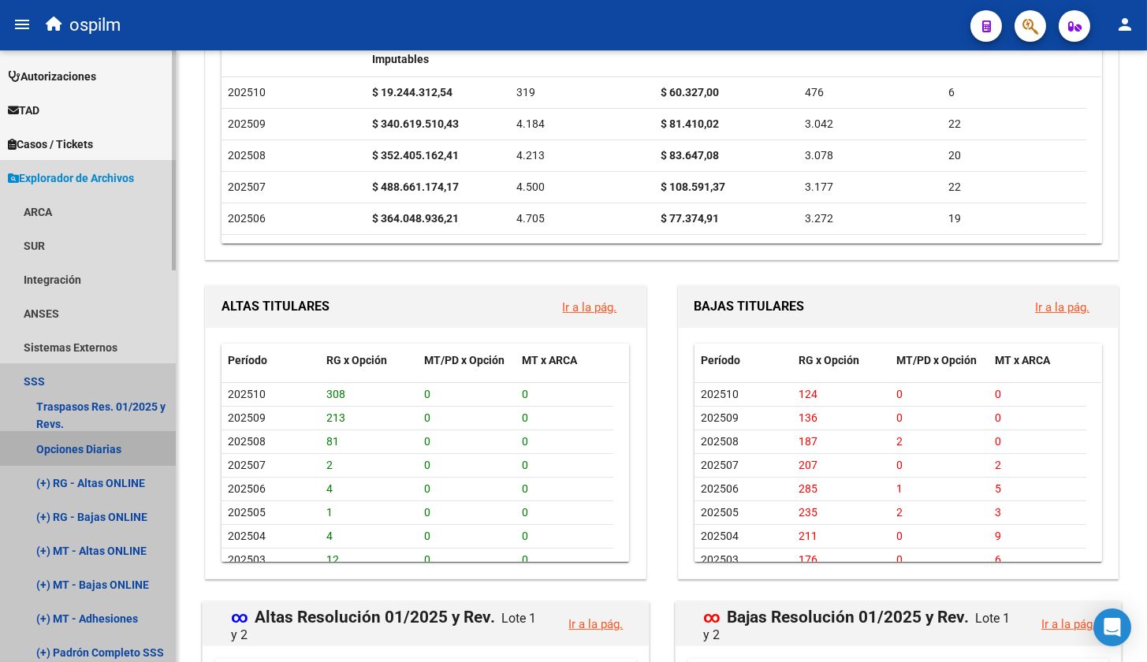
click at [66, 448] on link "Opciones Diarias" at bounding box center [88, 449] width 176 height 34
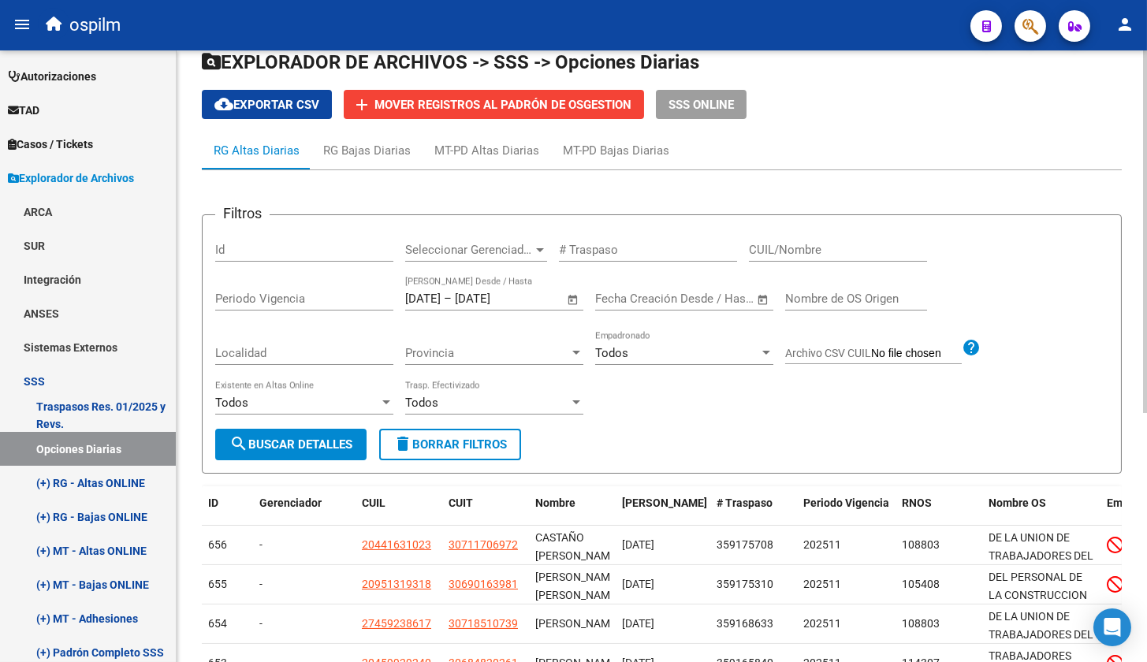
scroll to position [26, 0]
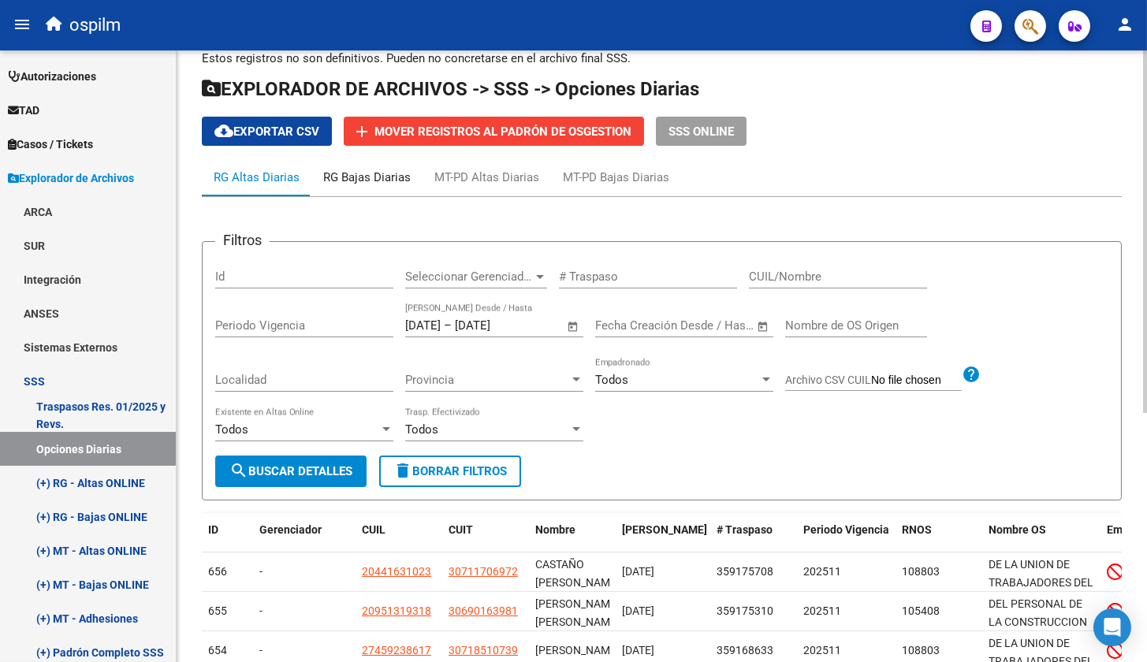
click at [351, 170] on div "RG Bajas Diarias" at bounding box center [367, 177] width 88 height 17
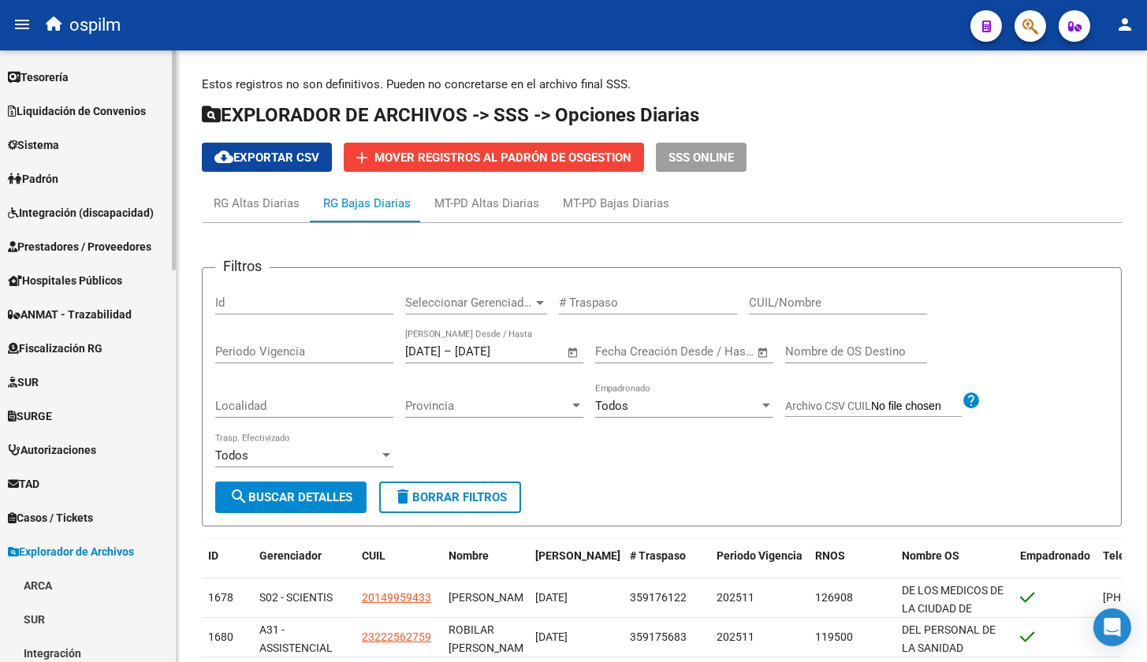
scroll to position [0, 0]
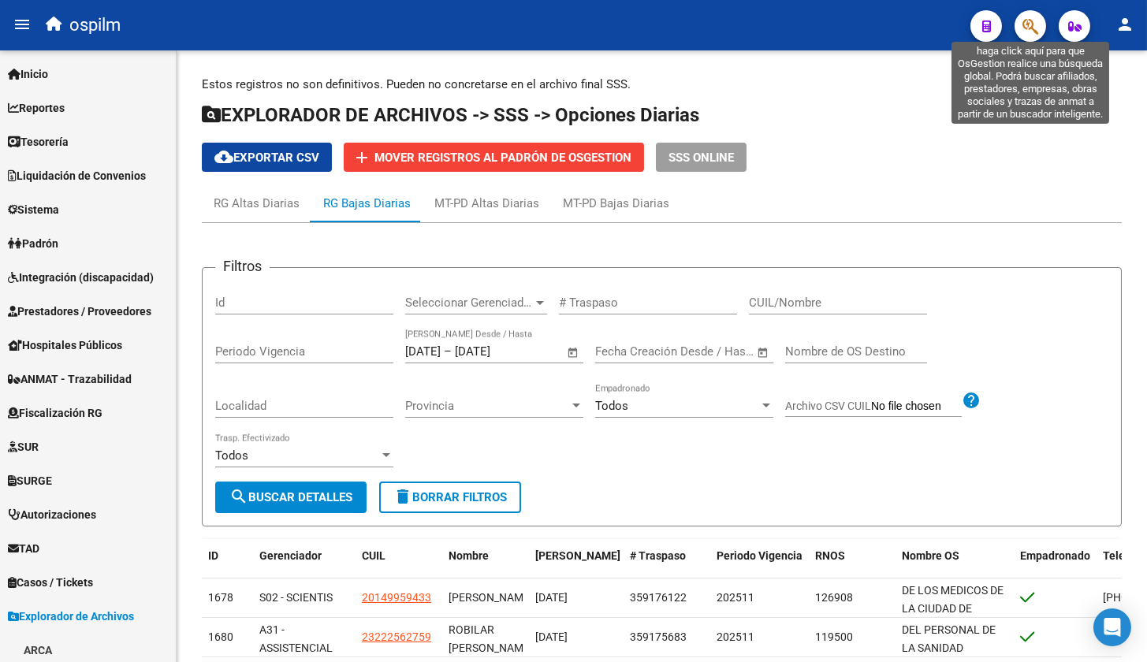
click at [1024, 30] on icon "button" at bounding box center [1031, 26] width 16 height 18
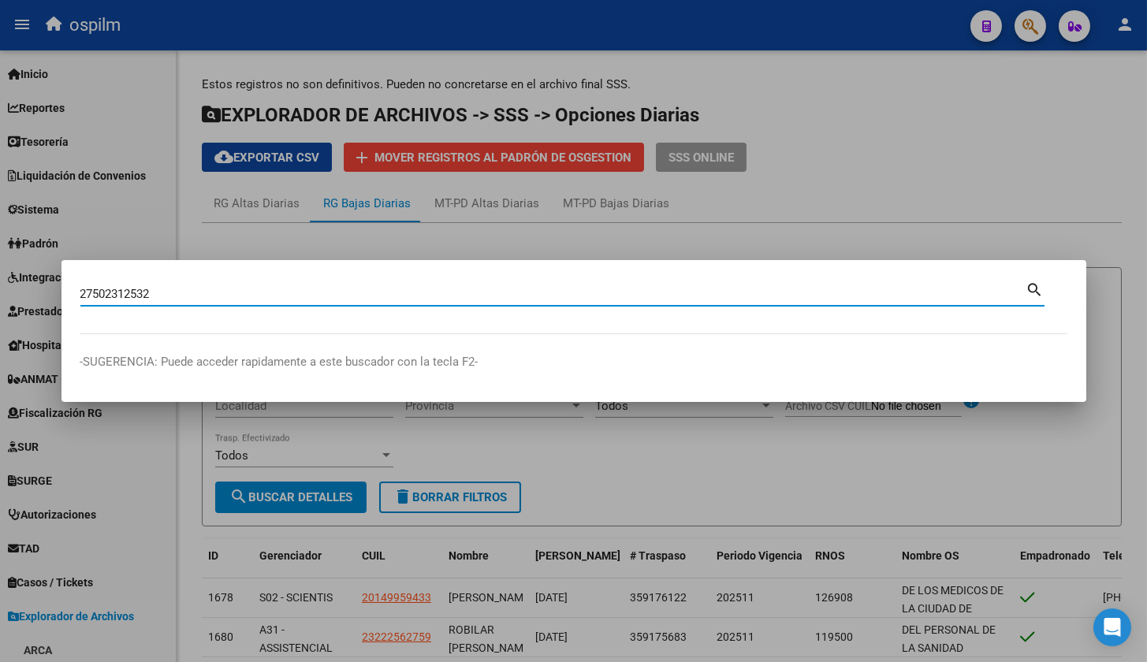
type input "27502312532"
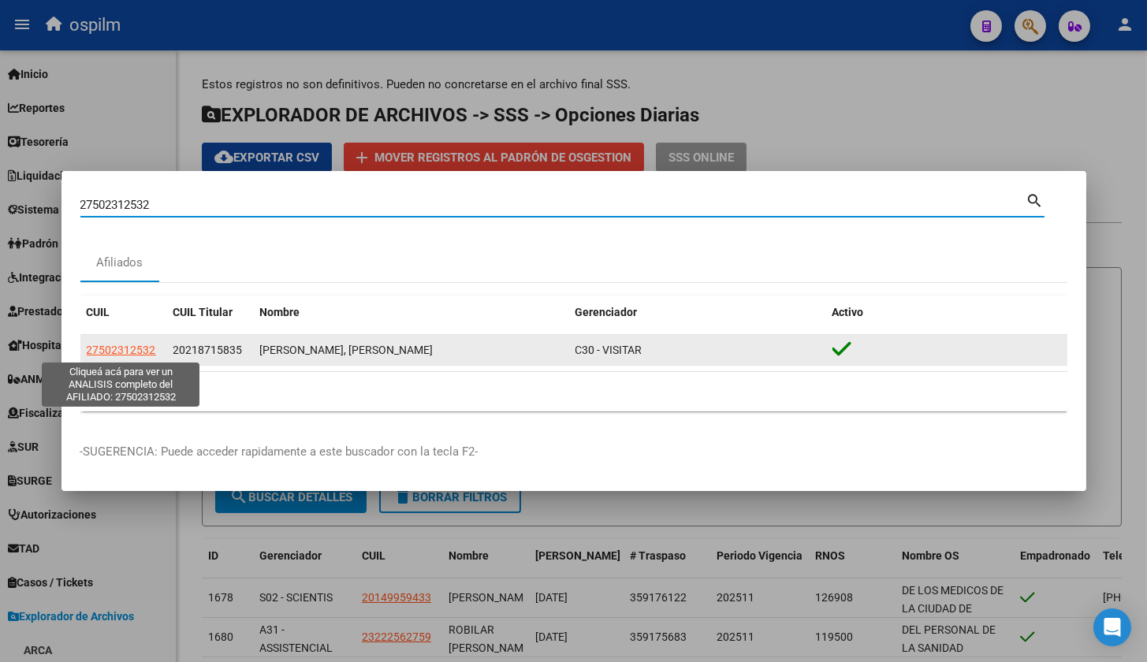
click at [96, 345] on span "27502312532" at bounding box center [121, 350] width 69 height 13
type textarea "27502312532"
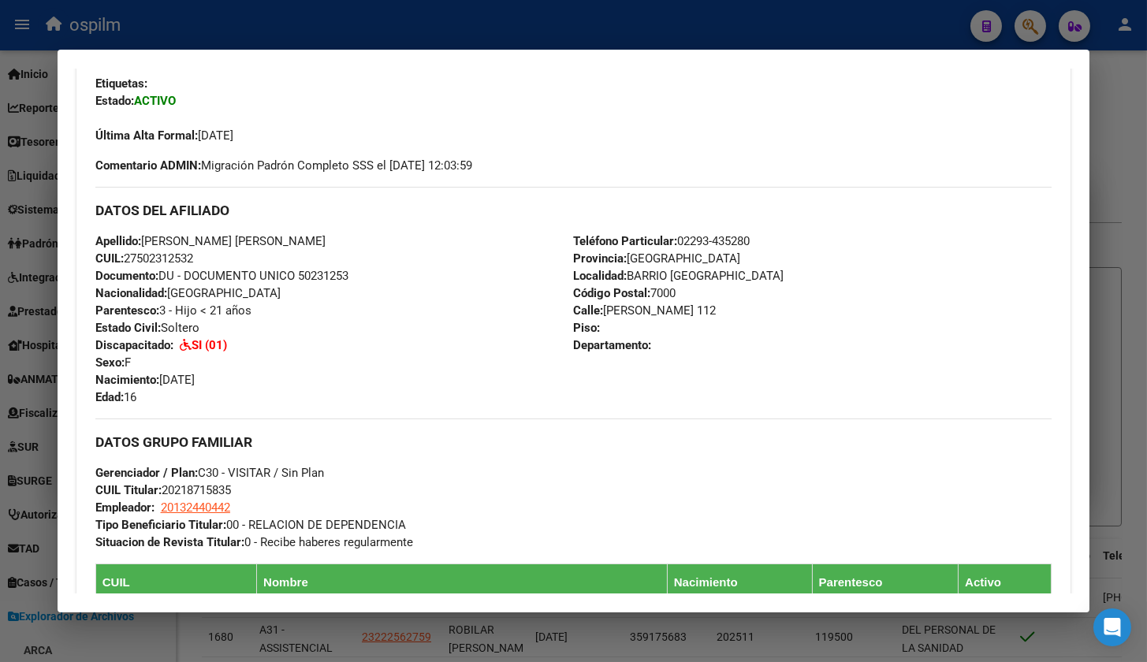
scroll to position [91, 0]
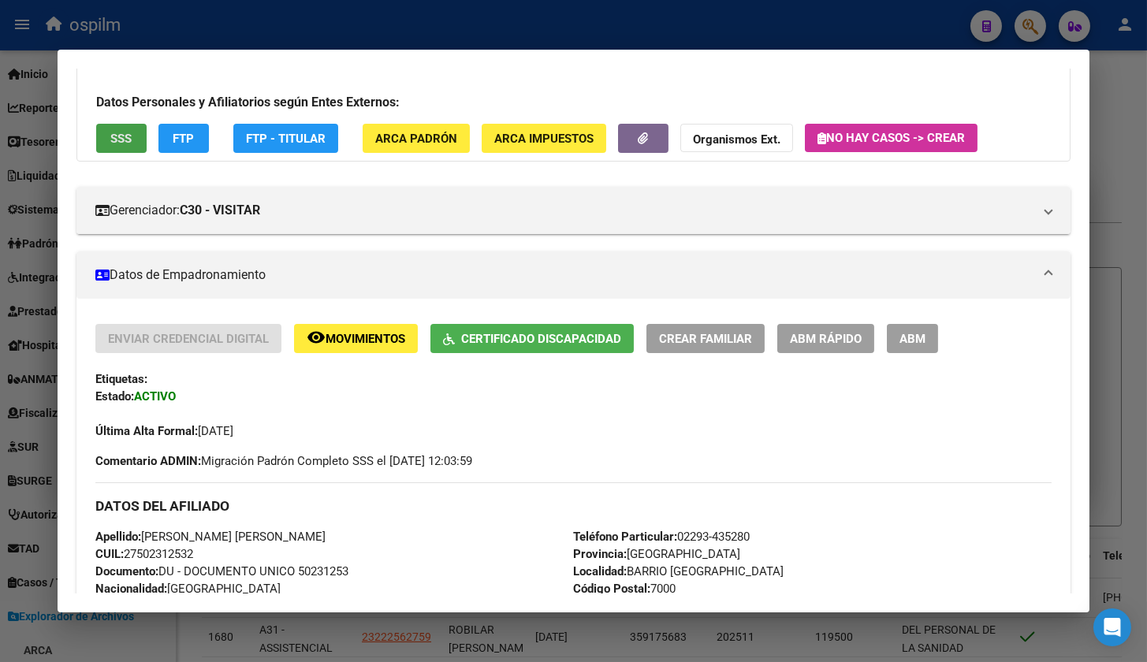
click at [110, 137] on span "SSS" at bounding box center [120, 139] width 21 height 14
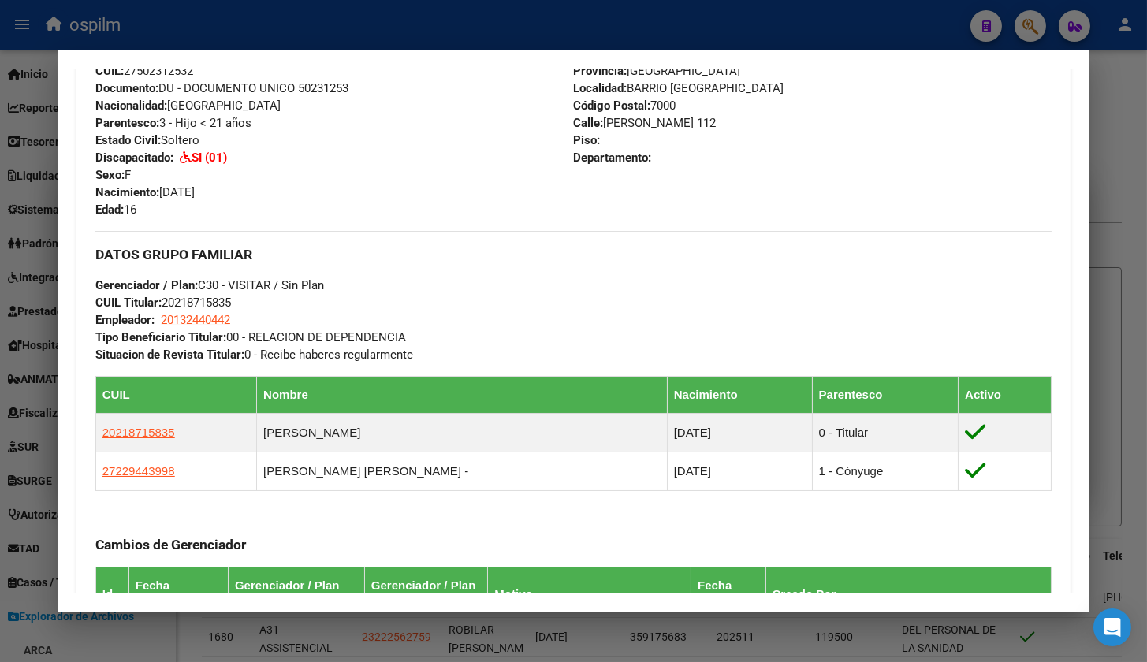
scroll to position [683, 0]
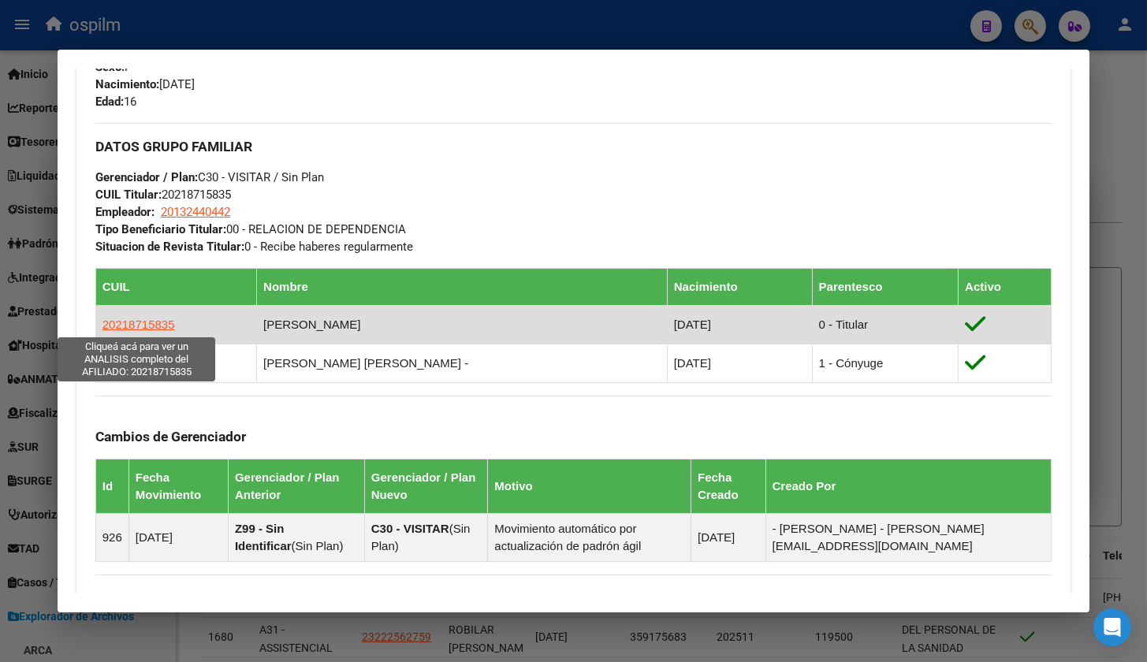
click at [147, 326] on span "20218715835" at bounding box center [138, 324] width 73 height 13
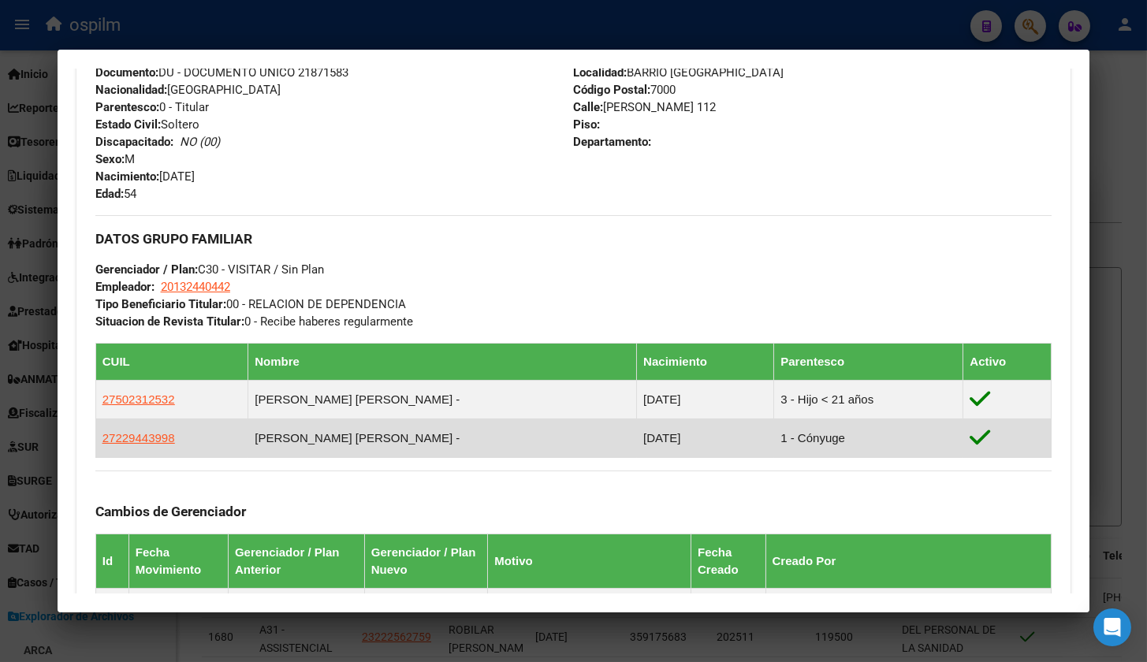
scroll to position [919, 0]
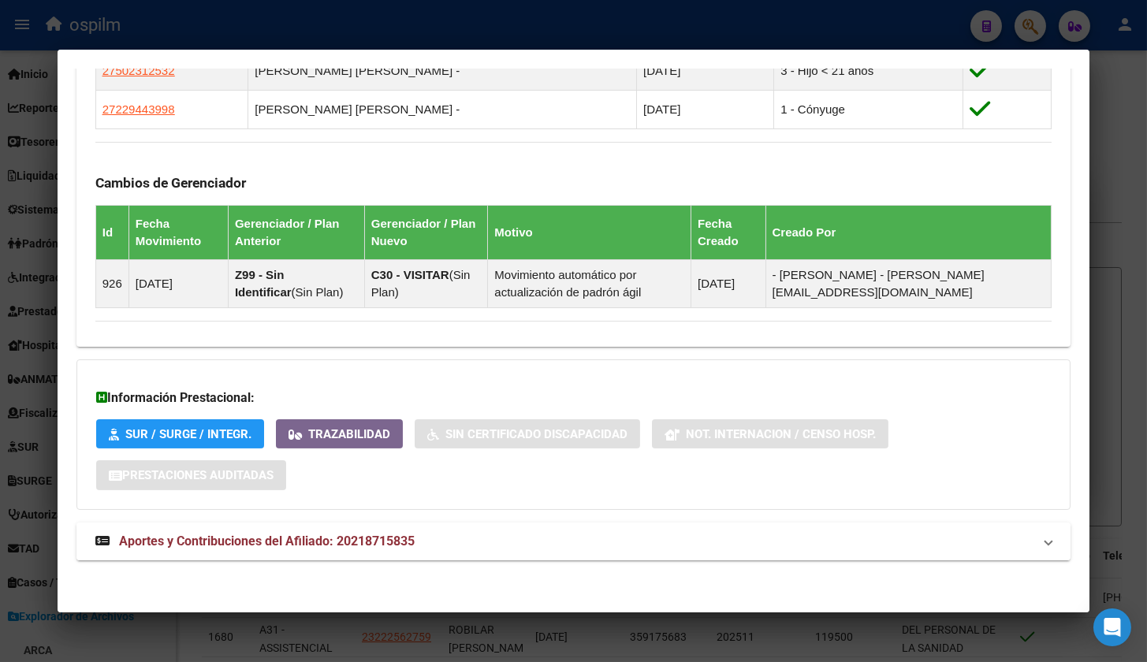
click at [218, 537] on span "Aportes y Contribuciones del Afiliado: 20218715835" at bounding box center [267, 541] width 296 height 15
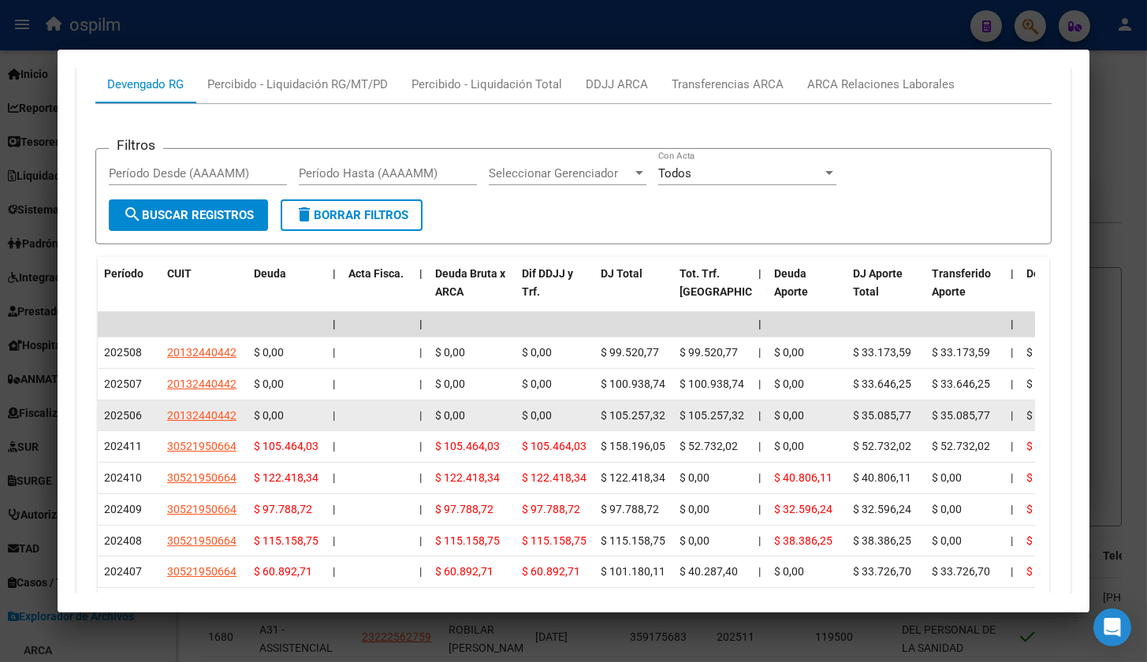
scroll to position [1400, 0]
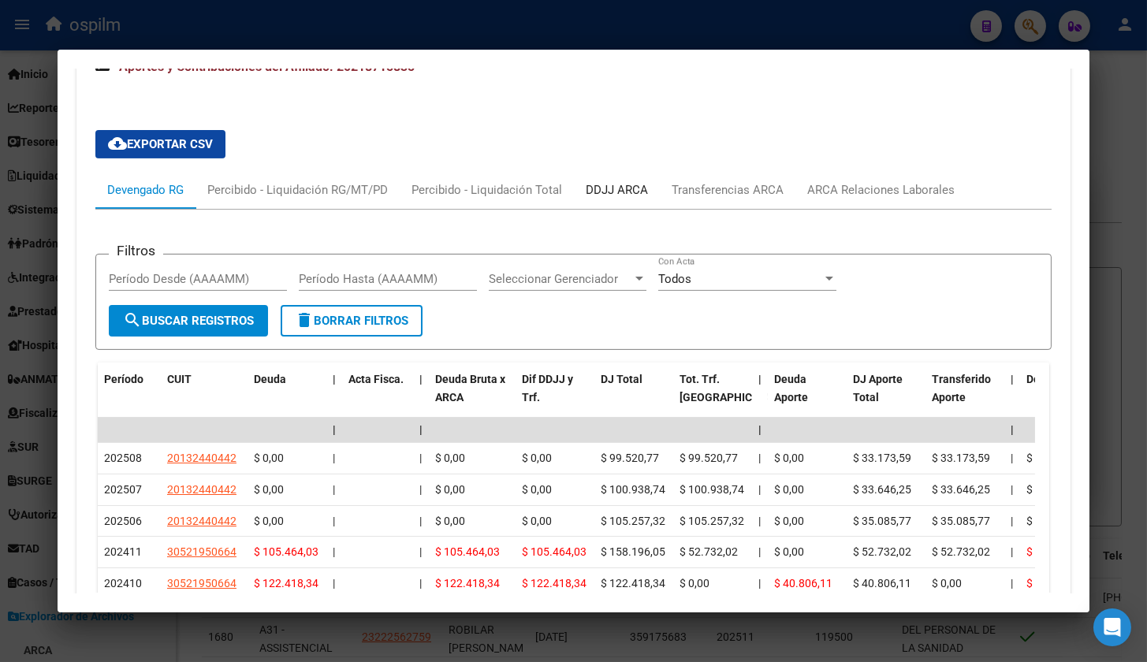
click at [620, 177] on div "DDJJ ARCA" at bounding box center [617, 190] width 86 height 38
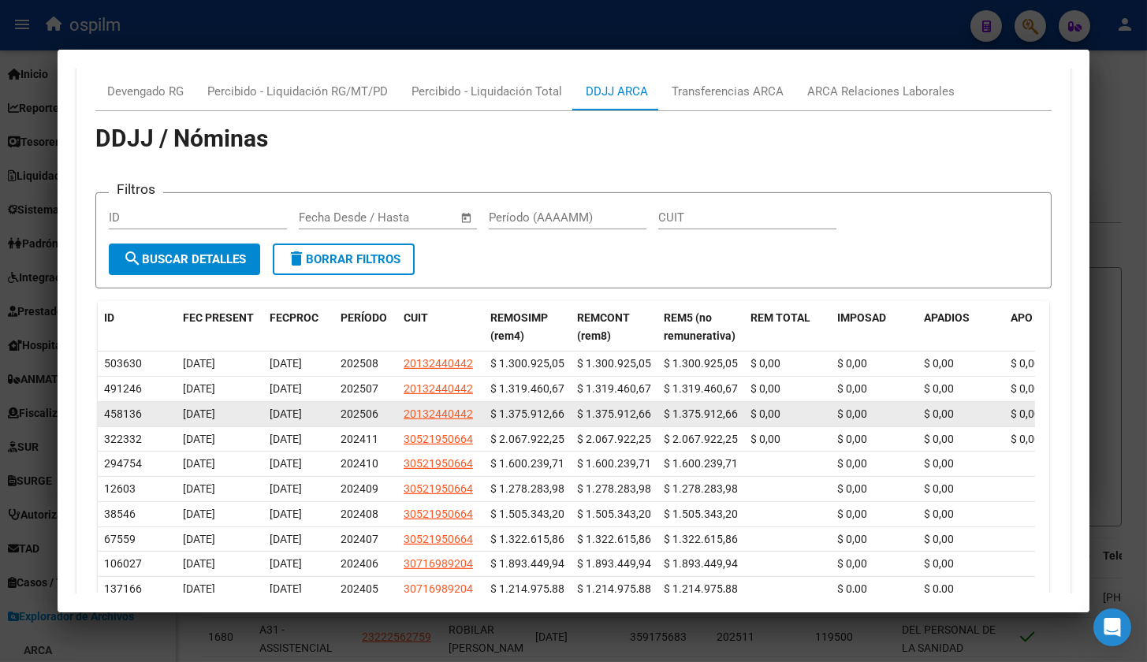
scroll to position [1302, 0]
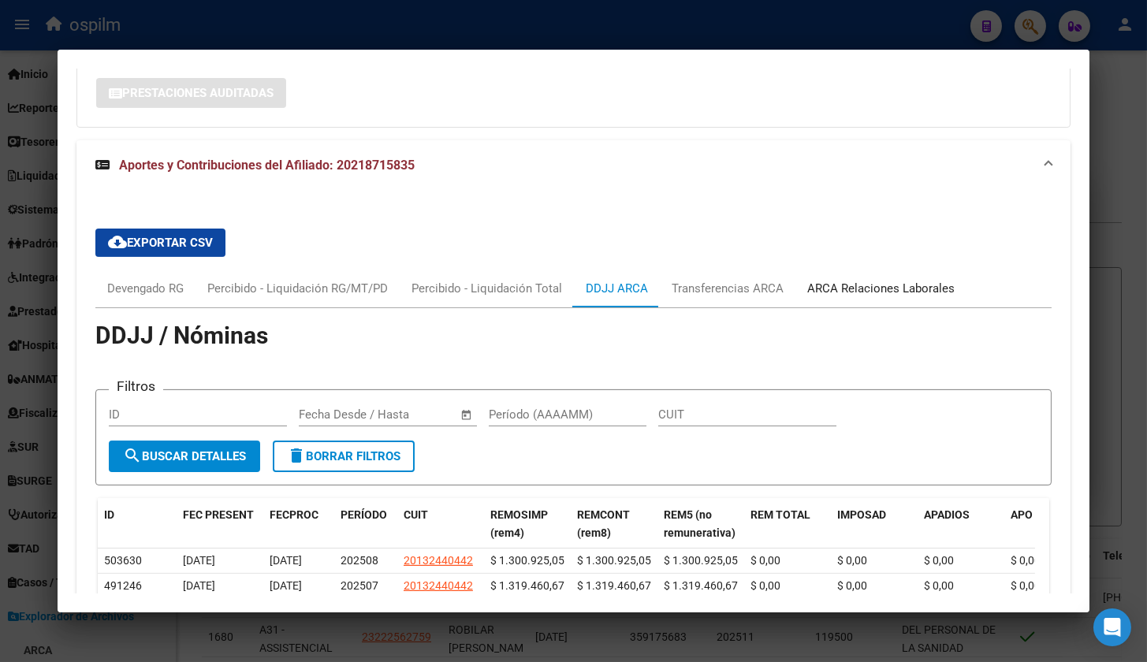
click at [855, 281] on div "ARCA Relaciones Laborales" at bounding box center [880, 288] width 147 height 17
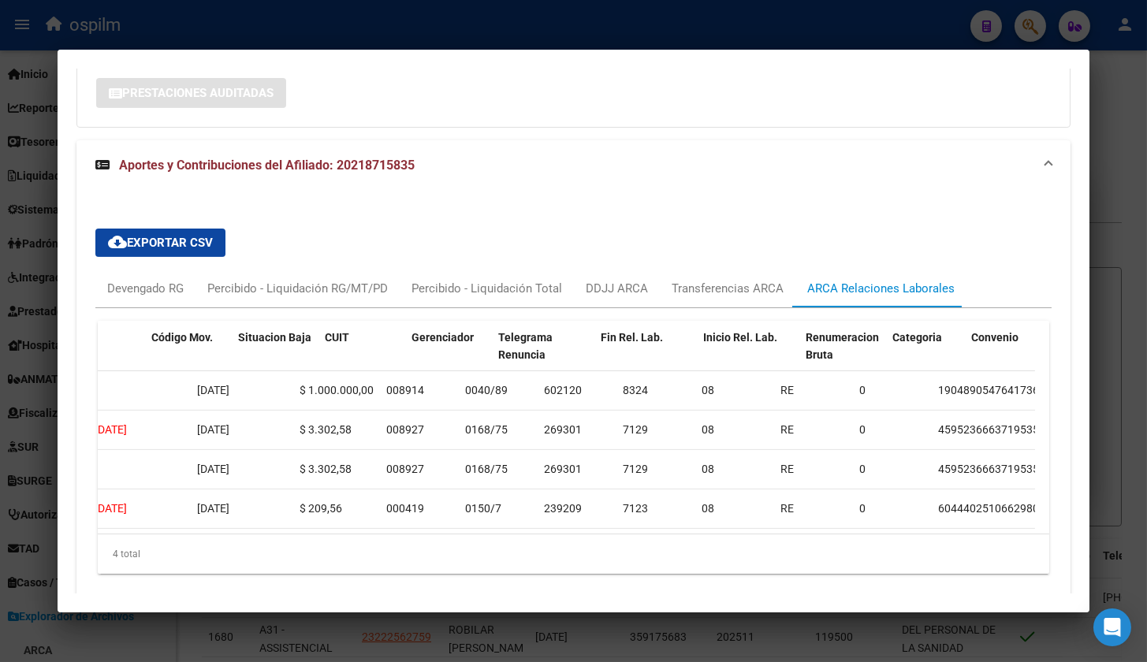
scroll to position [0, 0]
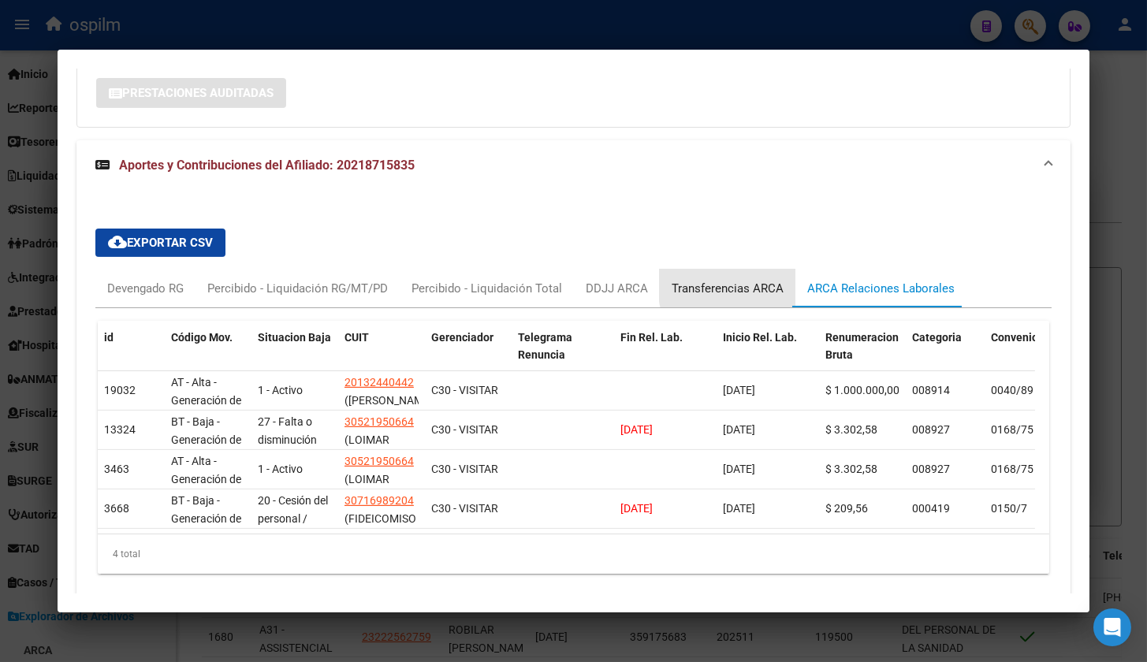
click at [765, 282] on div "Transferencias ARCA" at bounding box center [728, 288] width 112 height 17
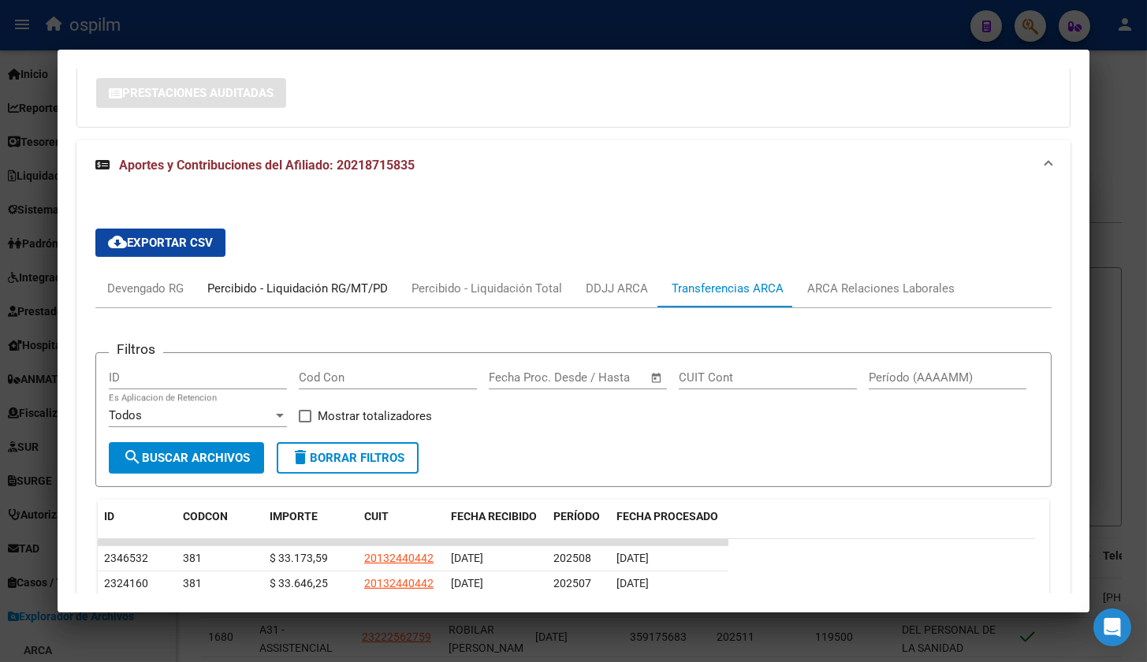
click at [303, 292] on div "Percibido - Liquidación RG/MT/PD" at bounding box center [297, 288] width 181 height 17
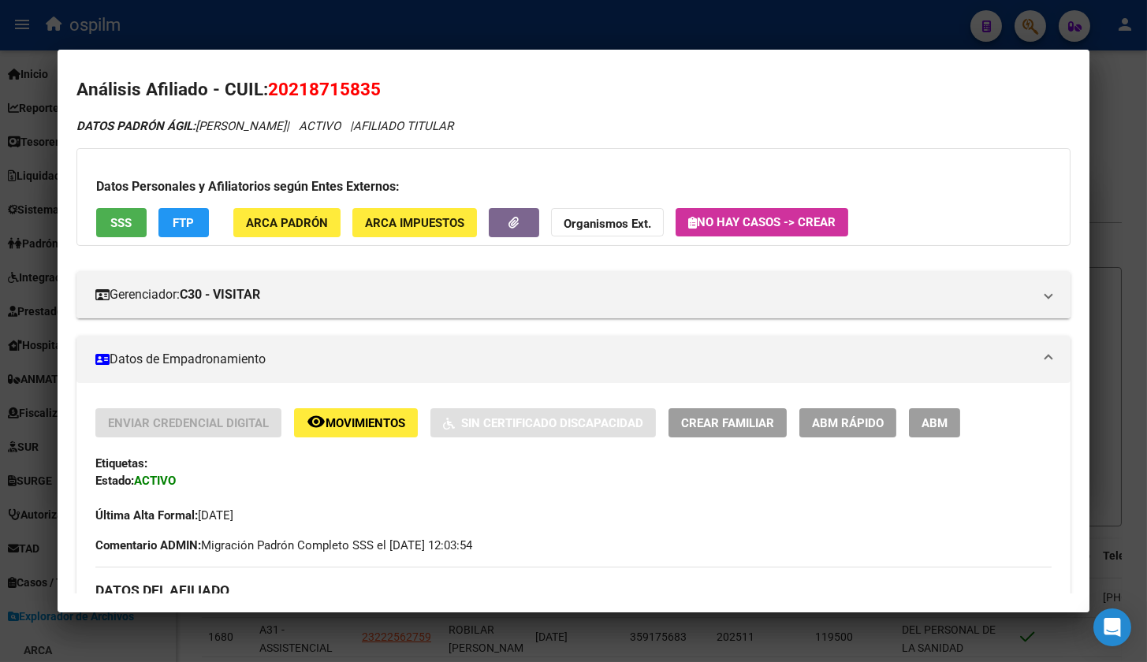
scroll to position [6, 0]
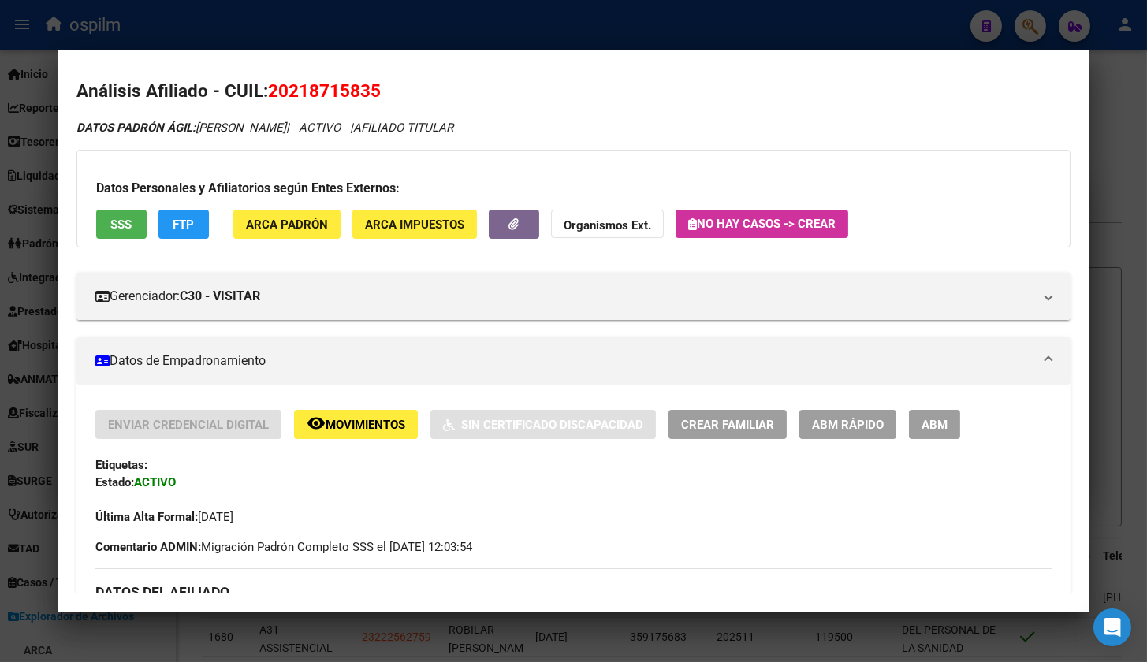
click at [179, 229] on span "FTP" at bounding box center [183, 225] width 21 height 14
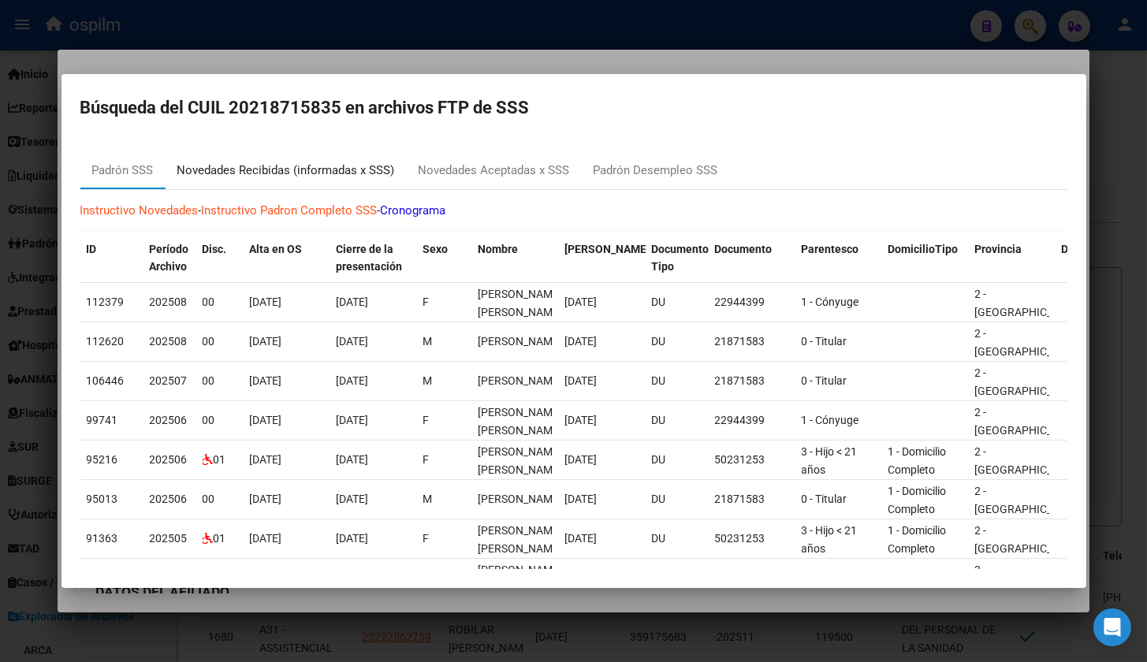
click at [237, 170] on div "Novedades Recibidas (informadas x SSS)" at bounding box center [286, 171] width 218 height 18
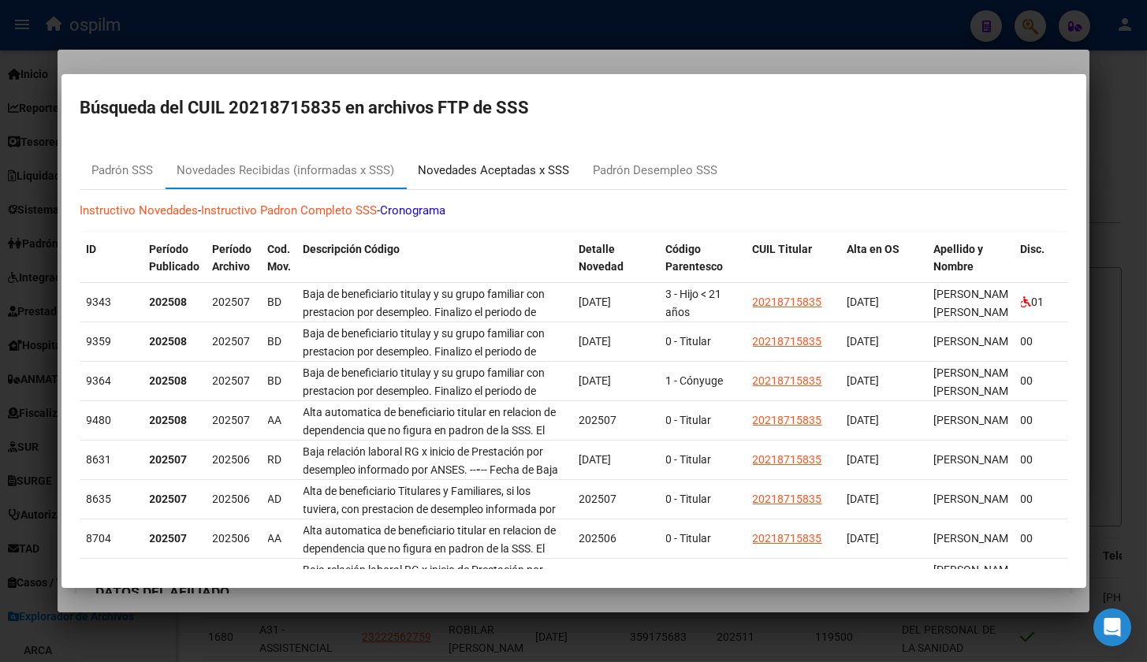
click at [502, 158] on div "Novedades Aceptadas x SSS" at bounding box center [494, 170] width 175 height 38
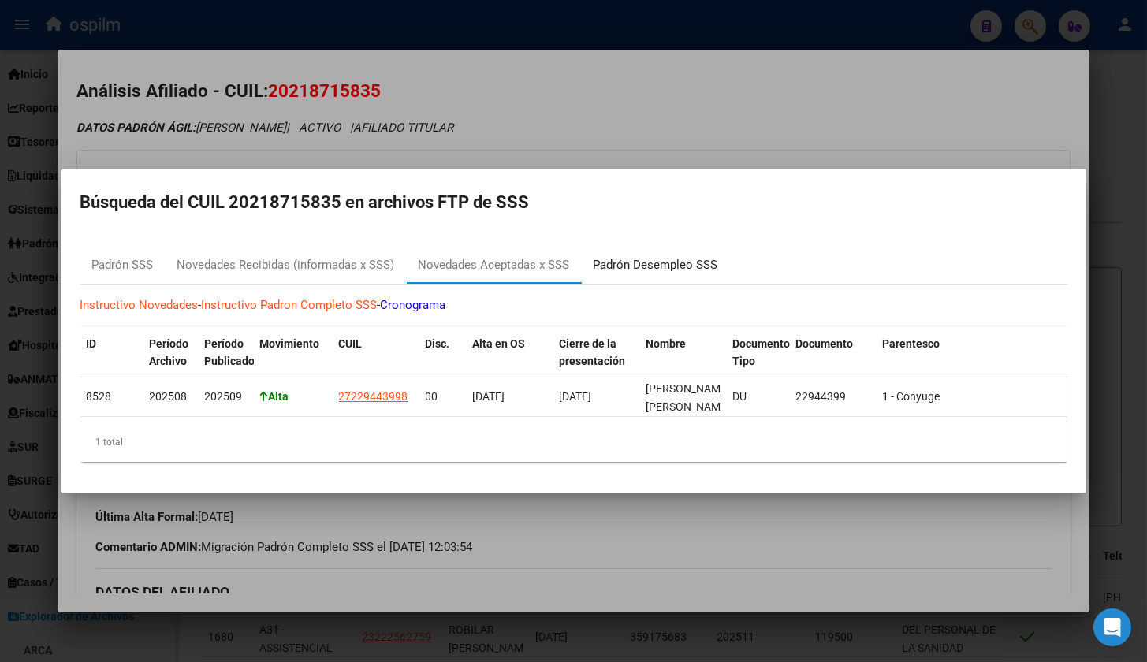
click at [626, 256] on div "Padrón Desempleo SSS" at bounding box center [656, 265] width 125 height 18
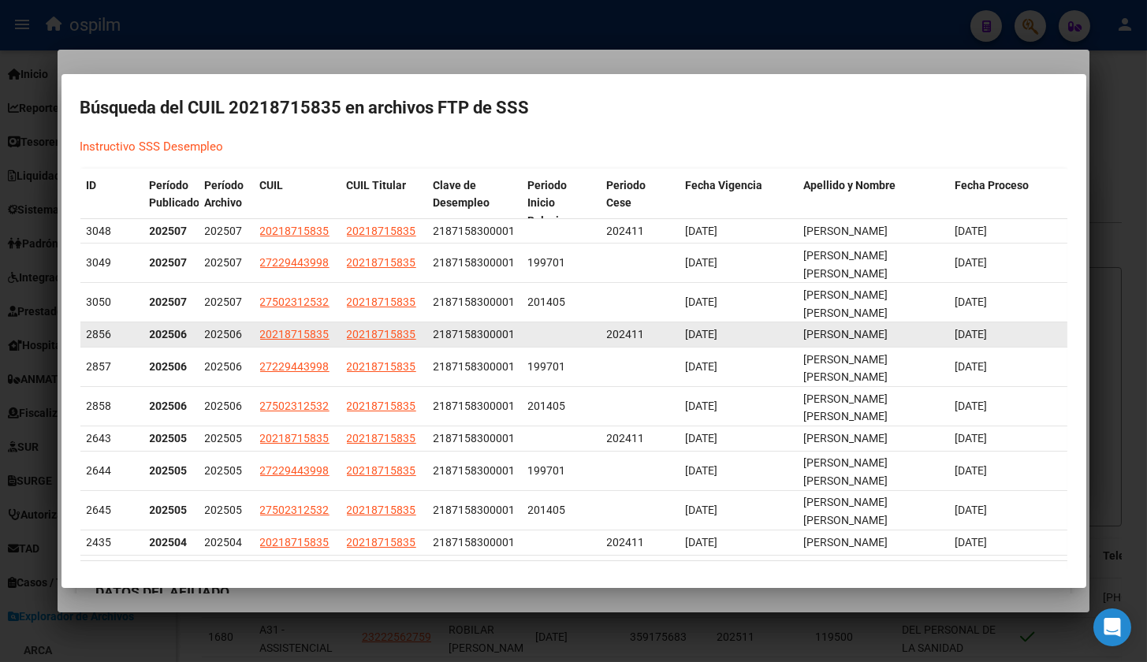
scroll to position [0, 0]
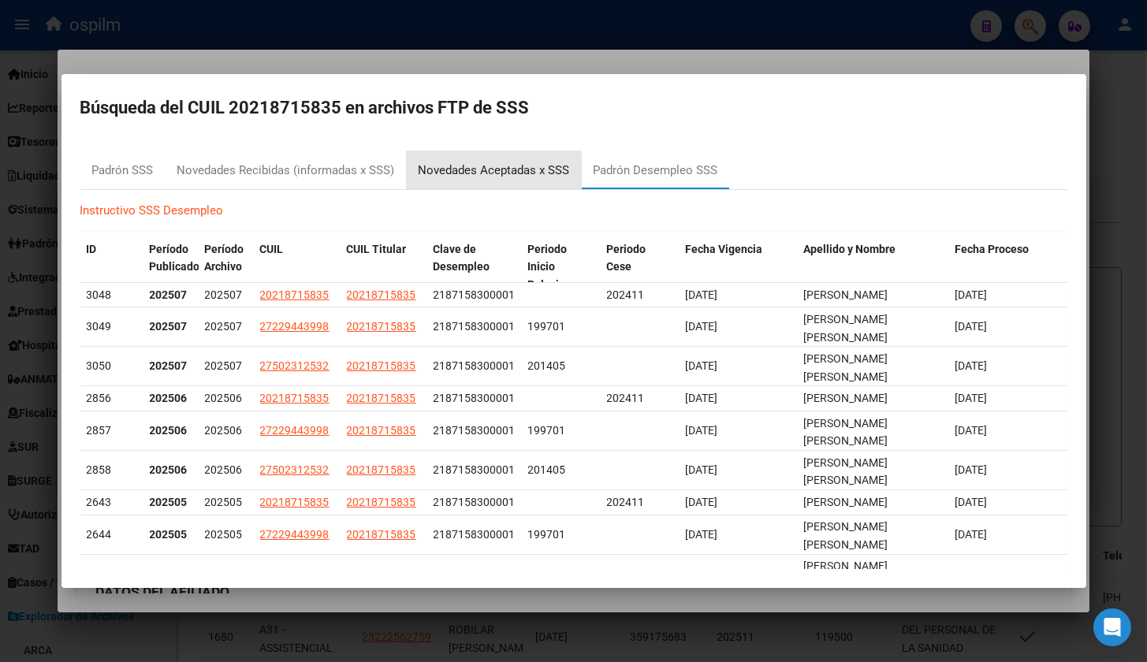
click at [432, 171] on div "Novedades Aceptadas x SSS" at bounding box center [494, 171] width 151 height 18
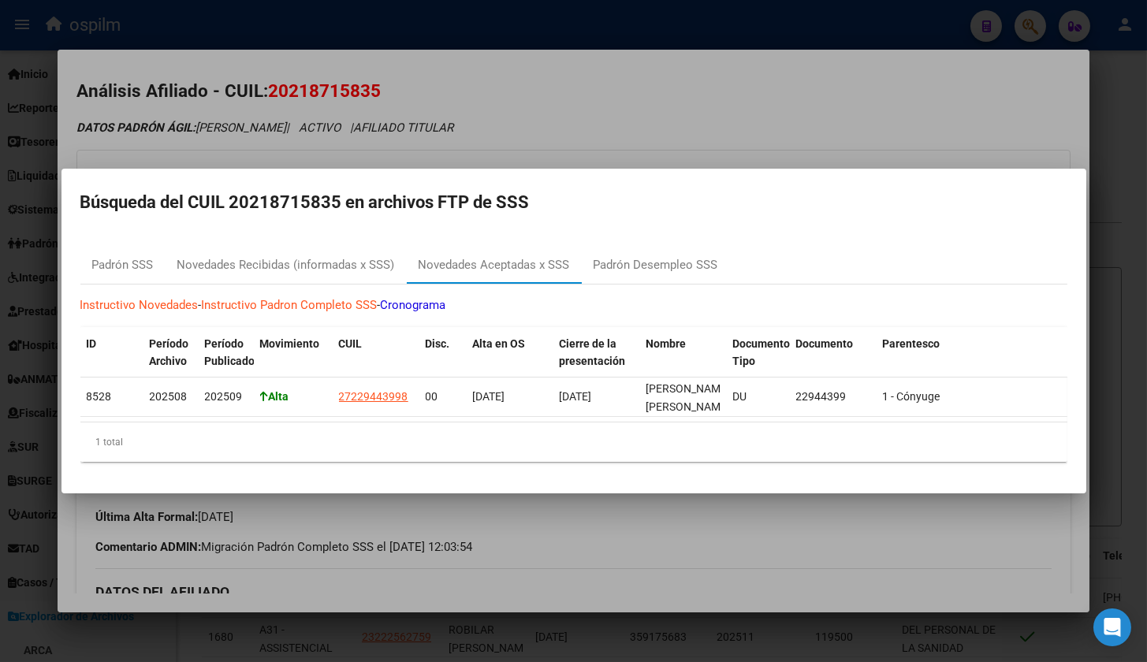
click at [351, 203] on h2 "Búsqueda del CUIL 20218715835 en archivos FTP de SSS" at bounding box center [573, 203] width 987 height 30
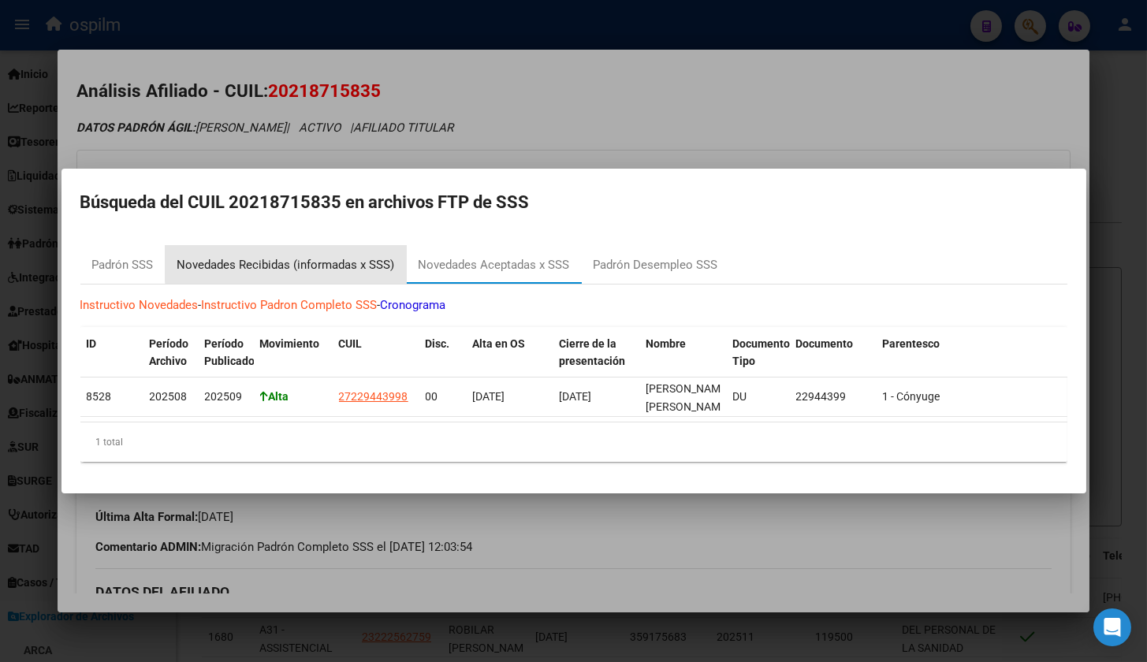
click at [317, 256] on div "Novedades Recibidas (informadas x SSS)" at bounding box center [286, 265] width 218 height 18
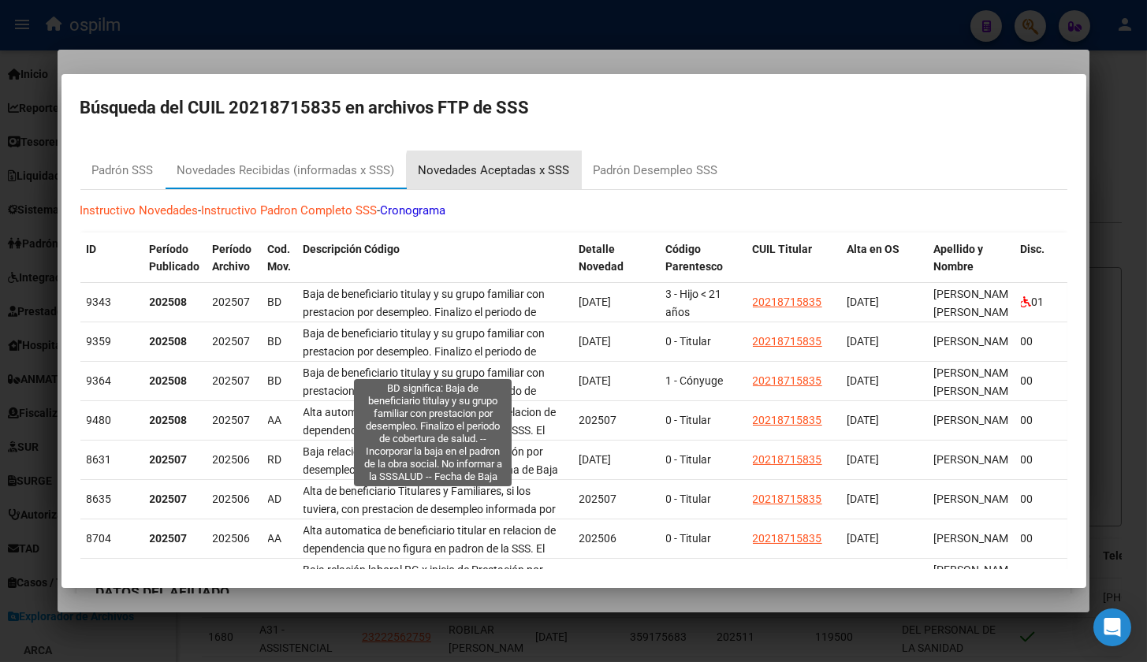
click at [509, 187] on div "Novedades Aceptadas x SSS" at bounding box center [494, 170] width 175 height 38
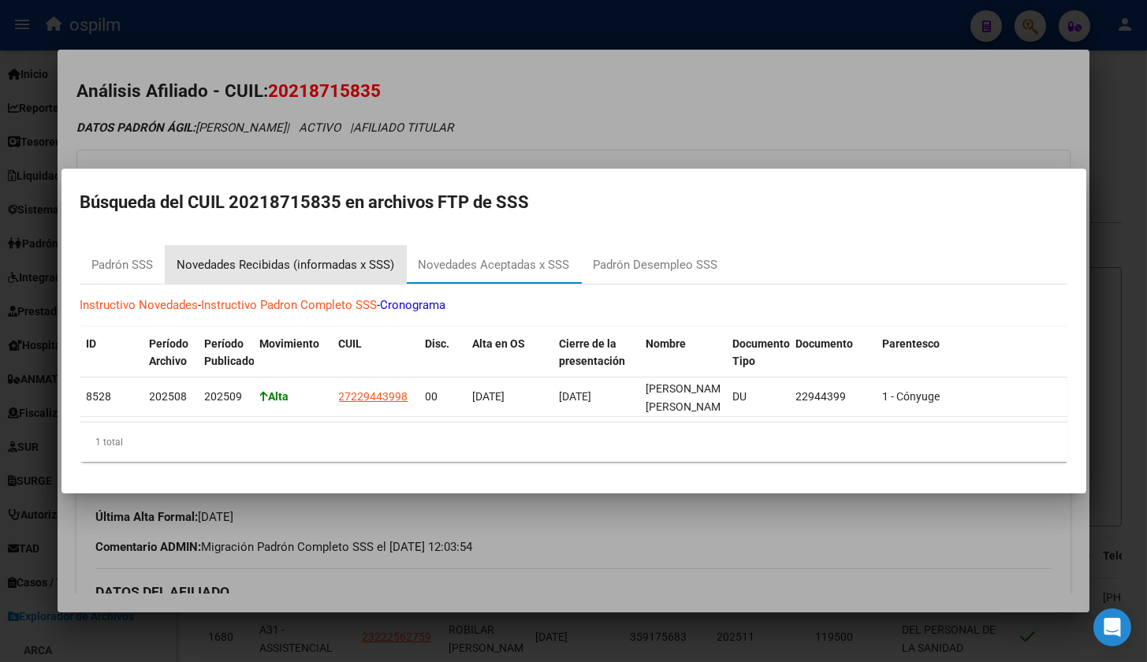
click at [259, 256] on div "Novedades Recibidas (informadas x SSS)" at bounding box center [286, 265] width 218 height 18
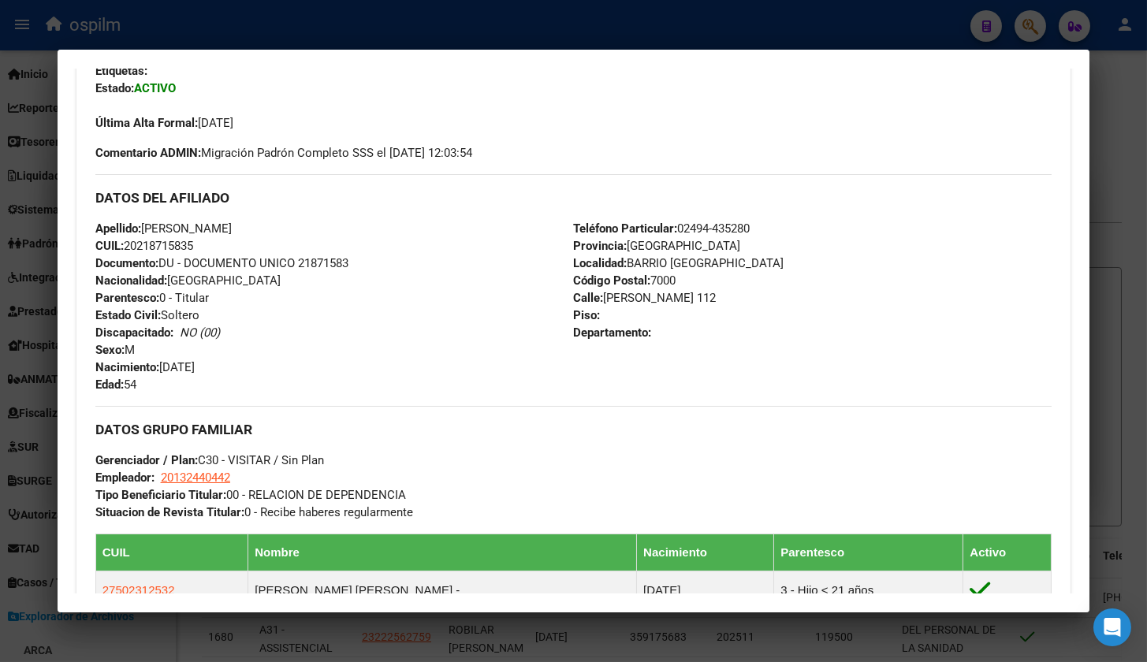
scroll to position [597, 0]
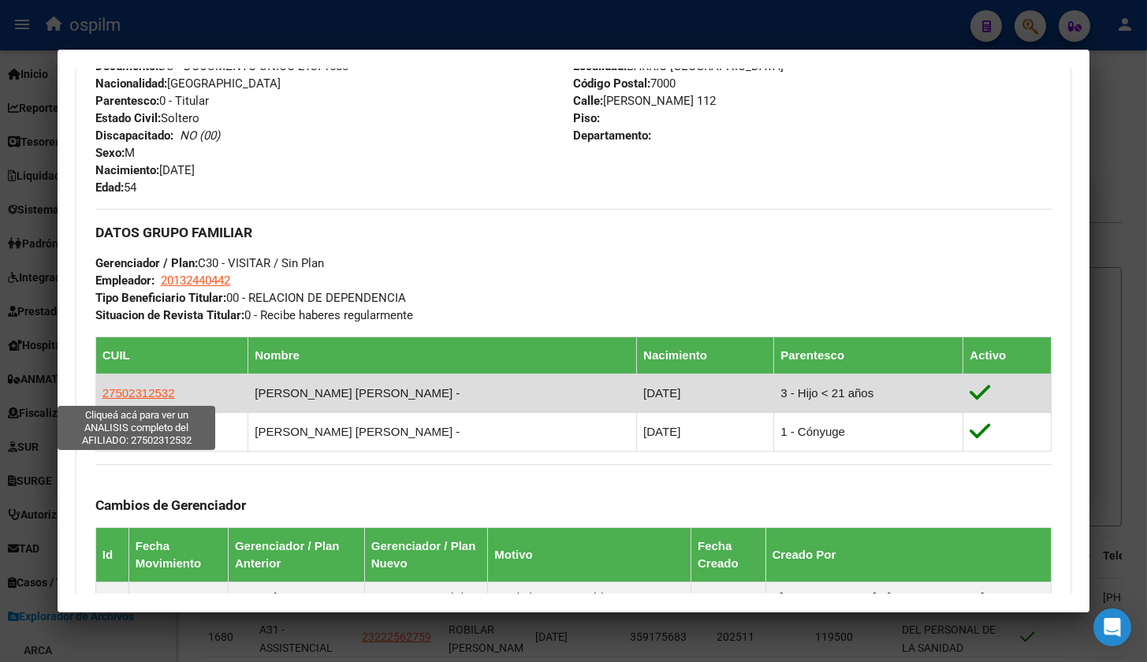
click at [154, 395] on span "27502312532" at bounding box center [138, 392] width 73 height 13
type textarea "27502312532"
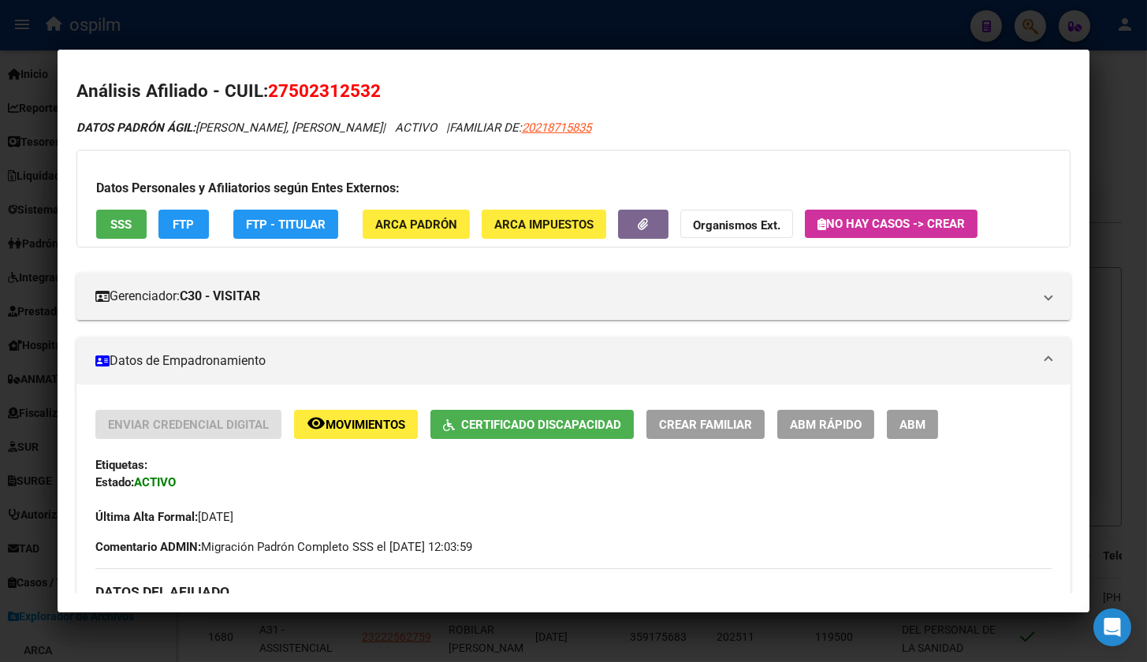
scroll to position [0, 0]
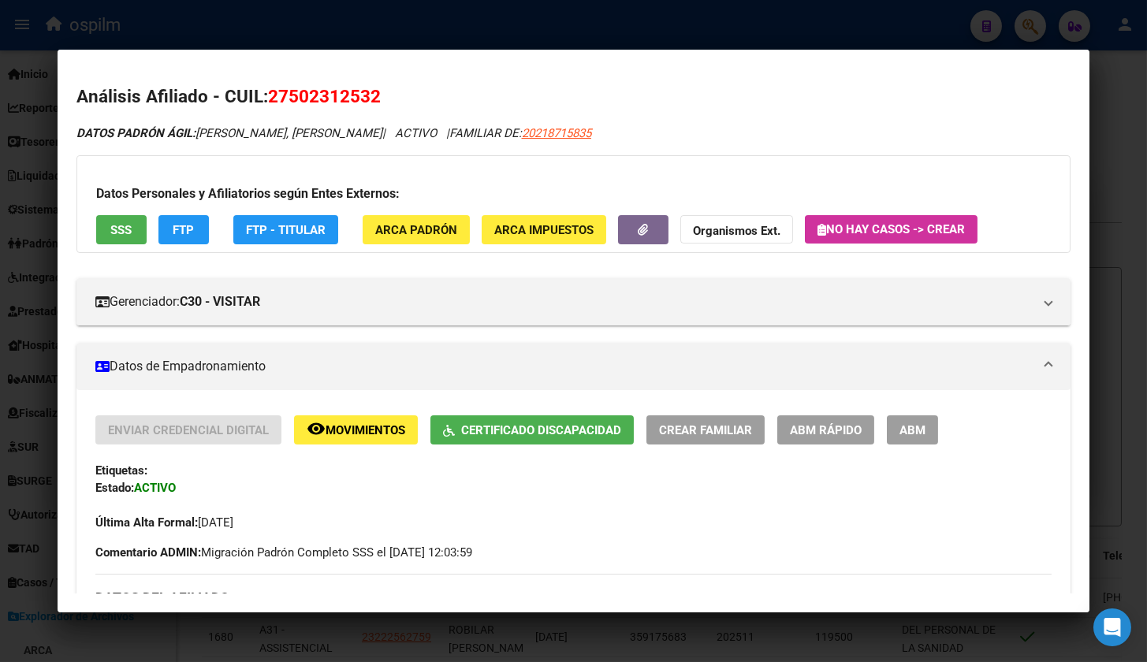
click at [136, 219] on button "SSS" at bounding box center [121, 229] width 50 height 29
click at [170, 209] on div "Datos Personales y Afiliatorios según Entes Externos: SSS FTP FTP - Titular ARC…" at bounding box center [573, 204] width 995 height 98
click at [182, 224] on span "FTP" at bounding box center [183, 230] width 21 height 14
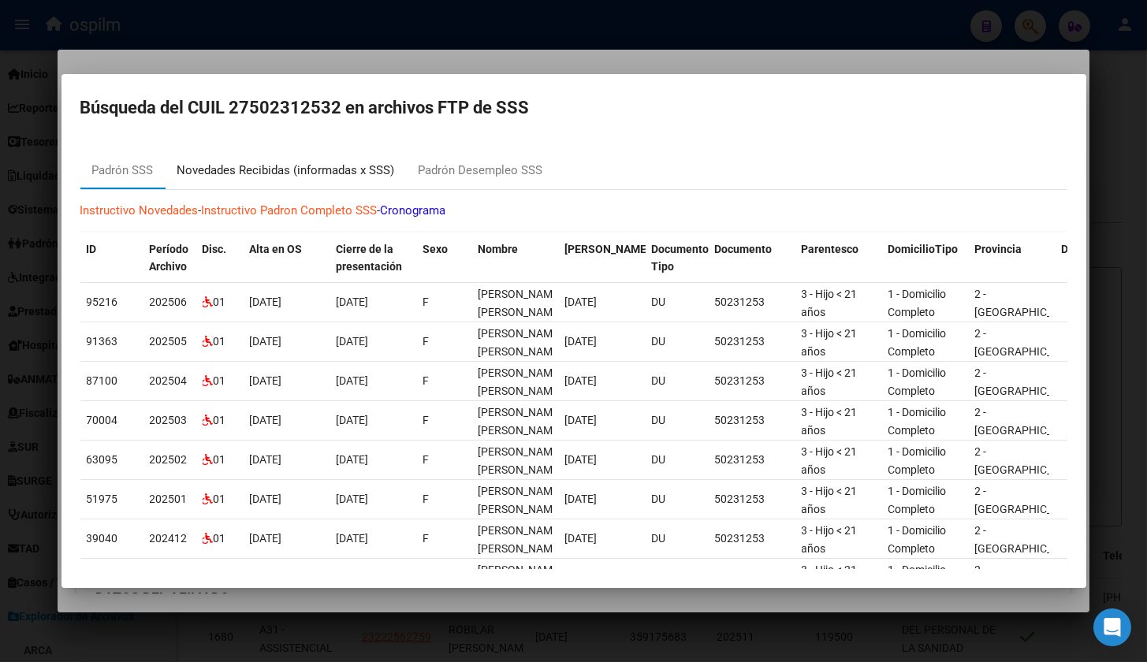
click at [263, 172] on div "Novedades Recibidas (informadas x SSS)" at bounding box center [286, 171] width 218 height 18
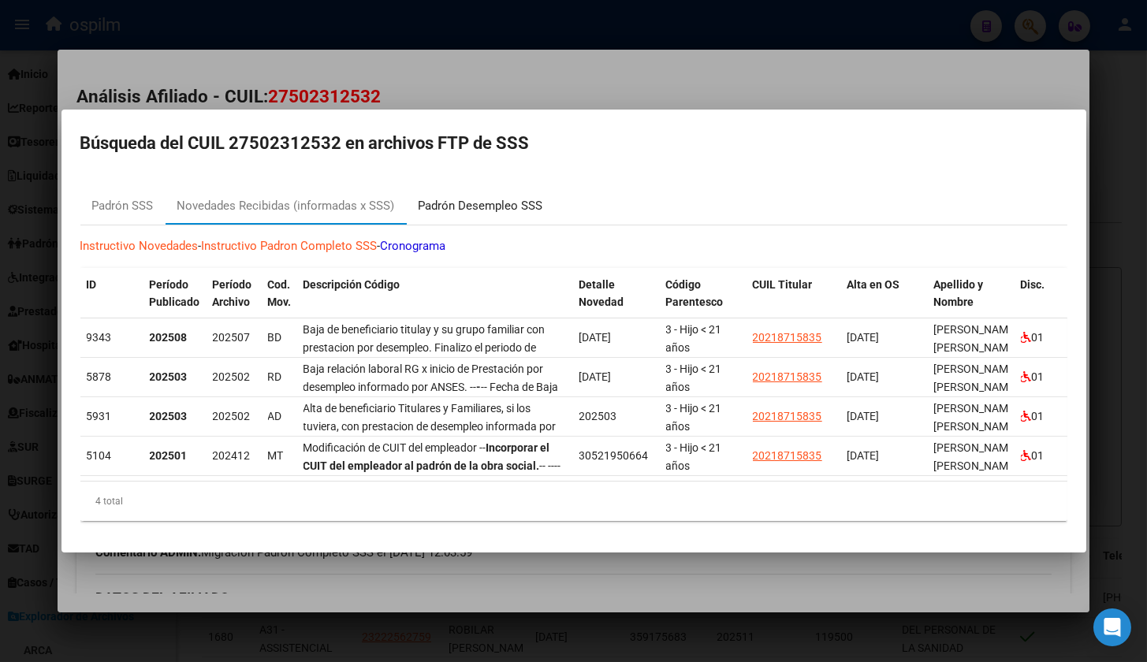
click at [482, 197] on div "Padrón Desempleo SSS" at bounding box center [481, 206] width 125 height 18
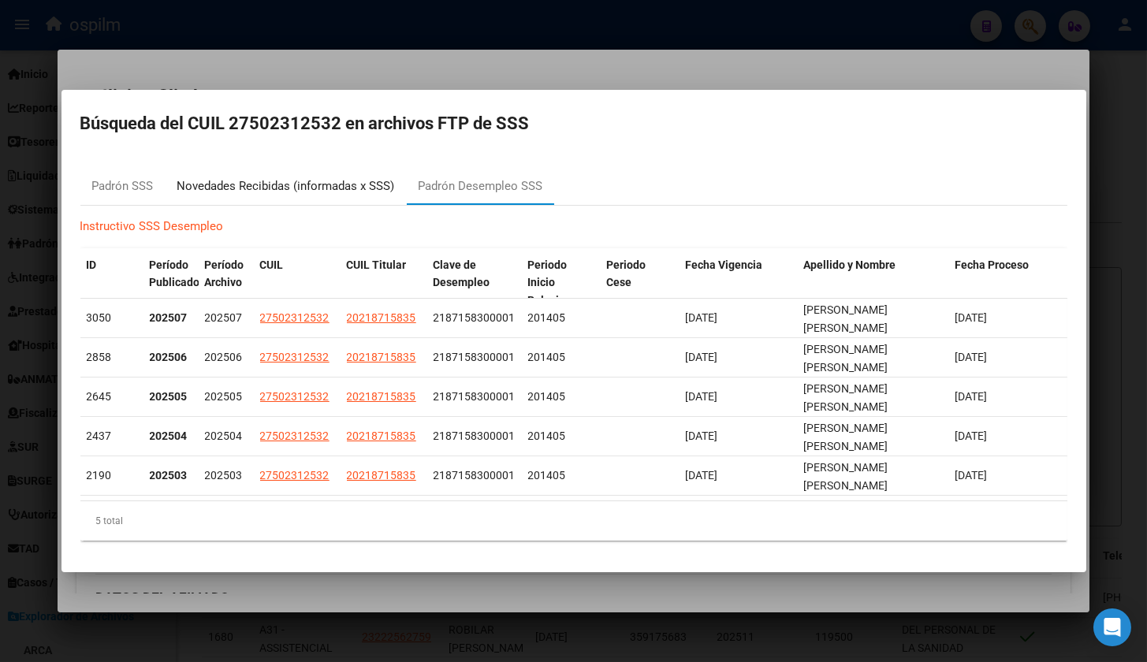
click at [337, 183] on div "Novedades Recibidas (informadas x SSS)" at bounding box center [286, 186] width 218 height 18
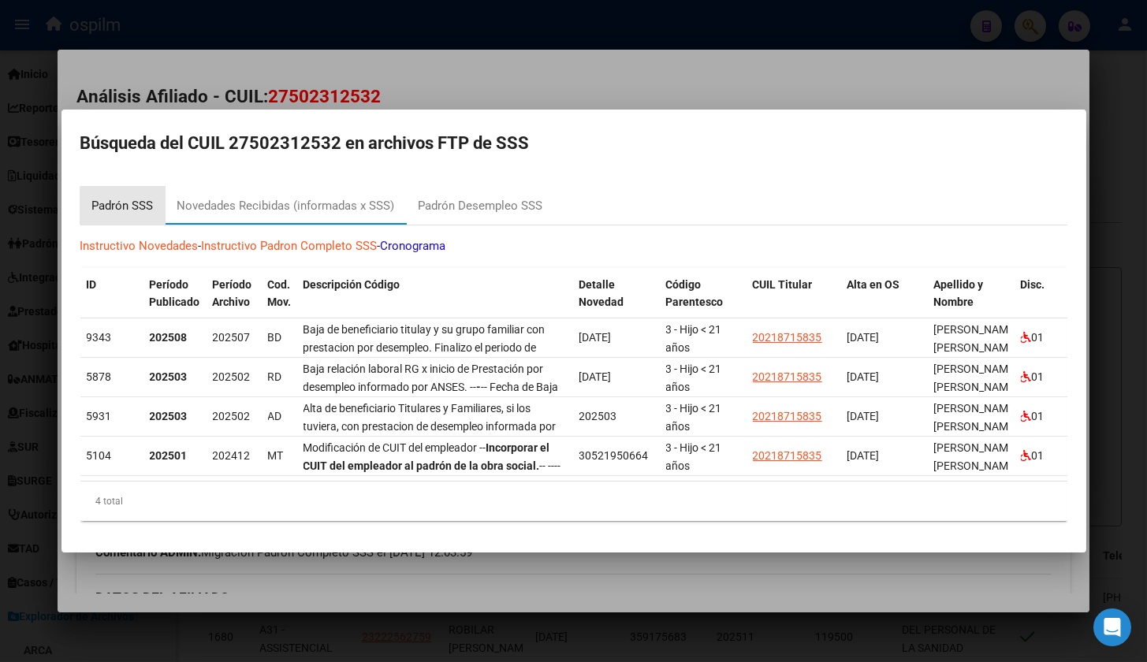
click at [131, 201] on div "Padrón SSS" at bounding box center [122, 206] width 61 height 18
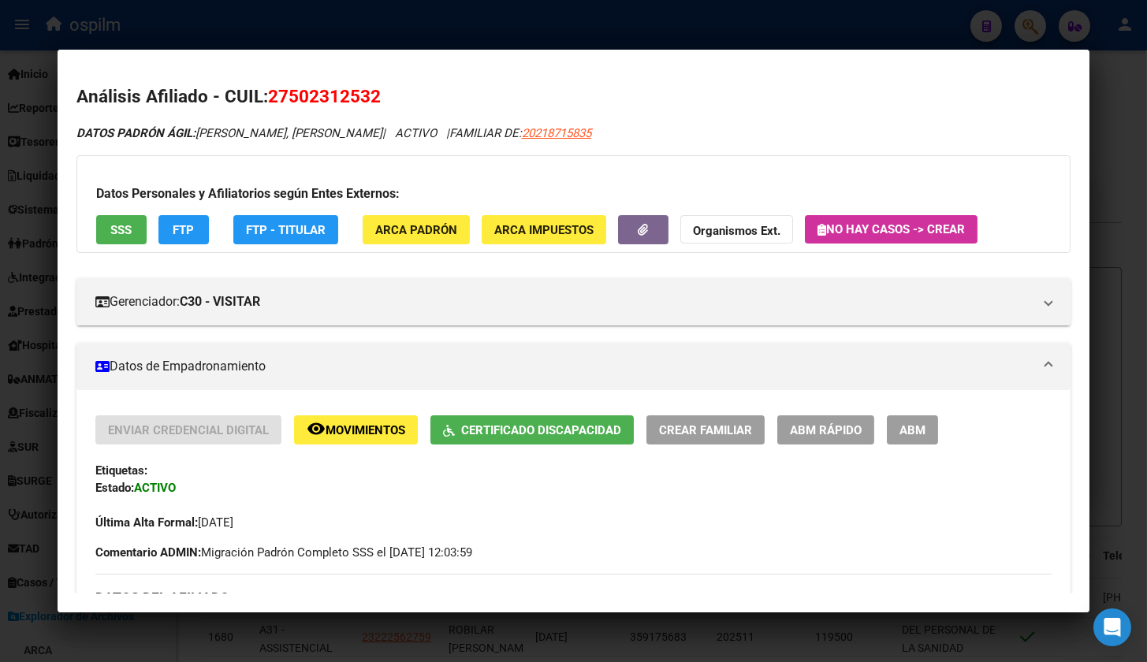
drag, startPoint x: 389, startPoint y: 94, endPoint x: 272, endPoint y: 105, distance: 118.0
click at [272, 105] on h2 "Análisis Afiliado - CUIL: 27502312532" at bounding box center [573, 97] width 995 height 27
copy span "27502312532"
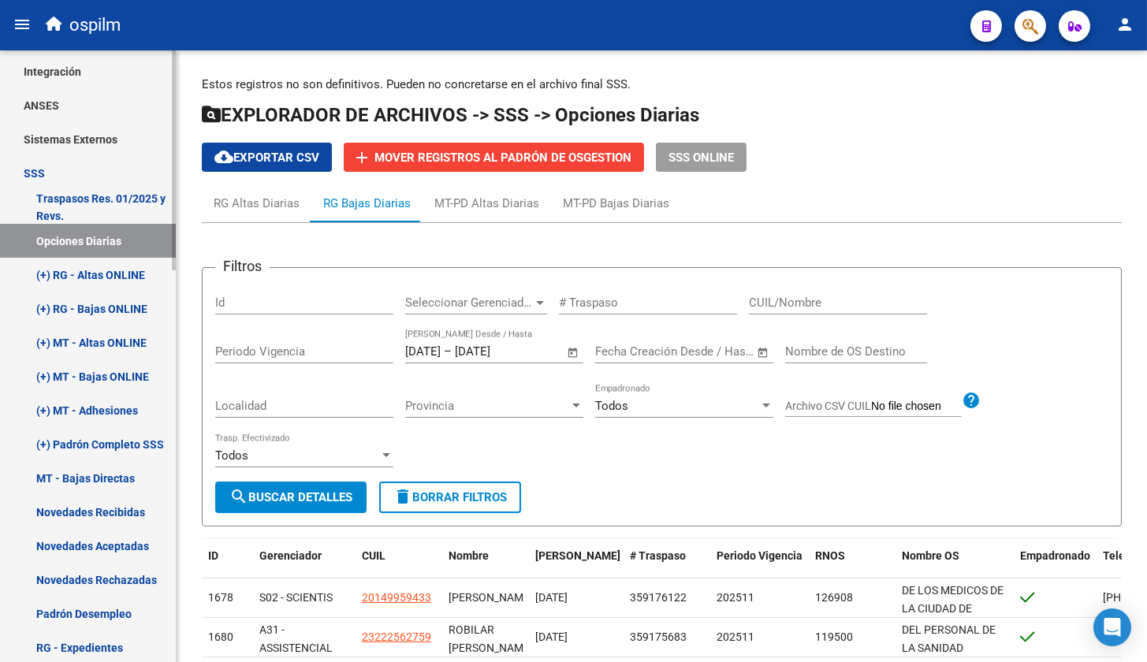
scroll to position [689, 0]
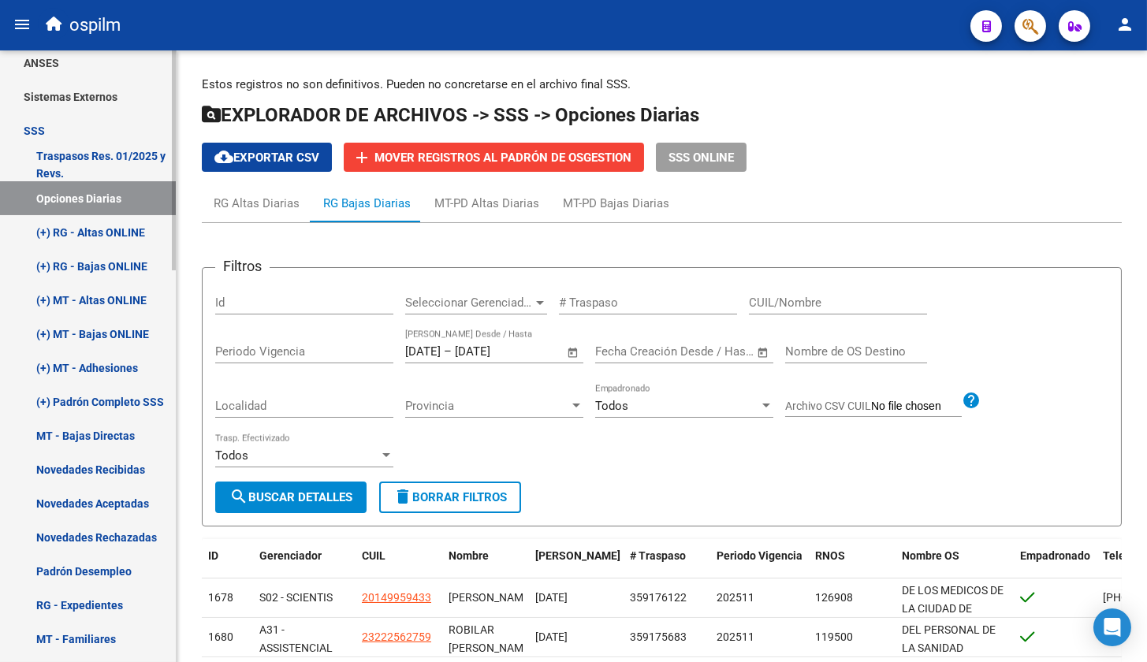
click at [102, 533] on link "Novedades Rechazadas" at bounding box center [88, 537] width 176 height 34
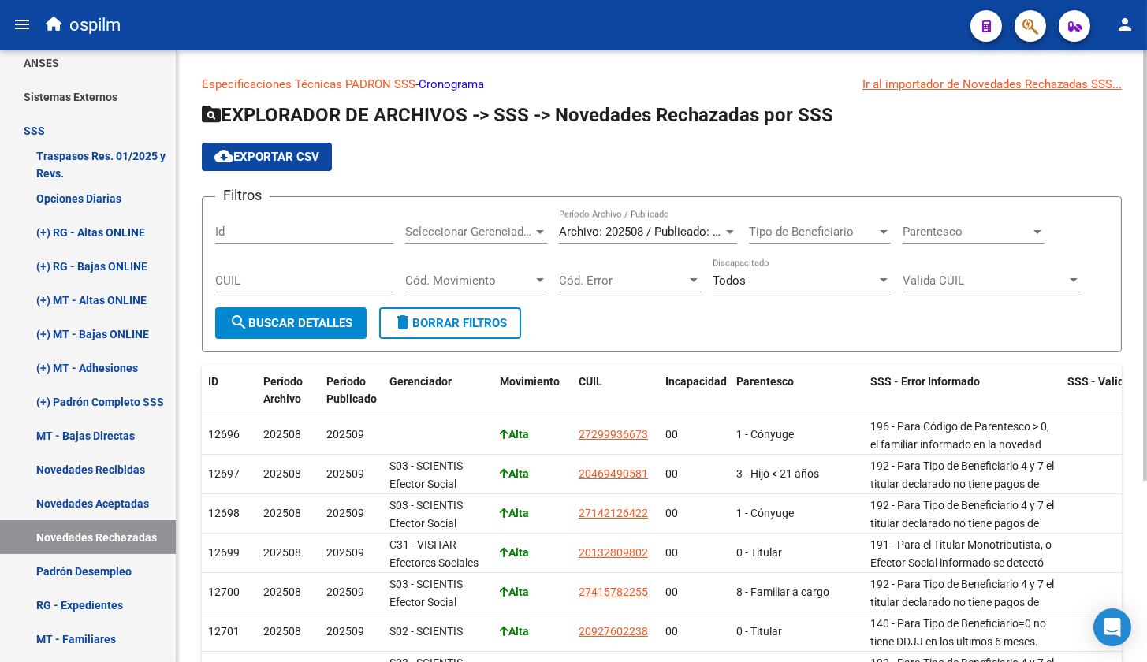
click at [322, 289] on div "CUIL" at bounding box center [304, 276] width 178 height 34
paste input "27-50231253-2"
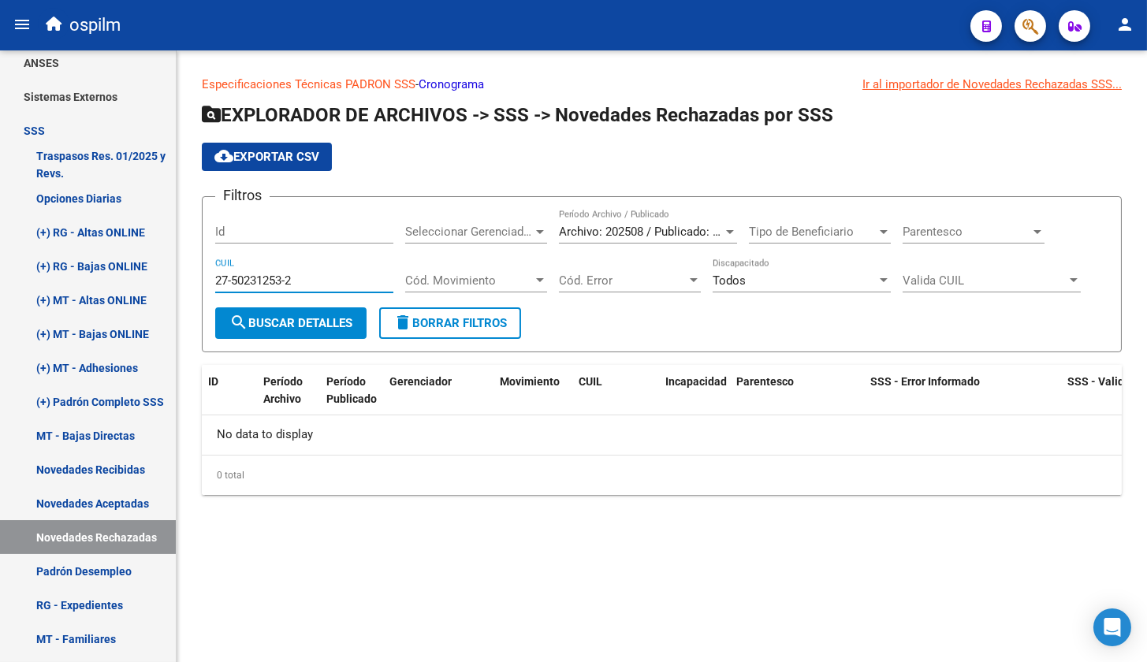
type input "27-50231253-2"
click at [730, 232] on div at bounding box center [730, 232] width 8 height 4
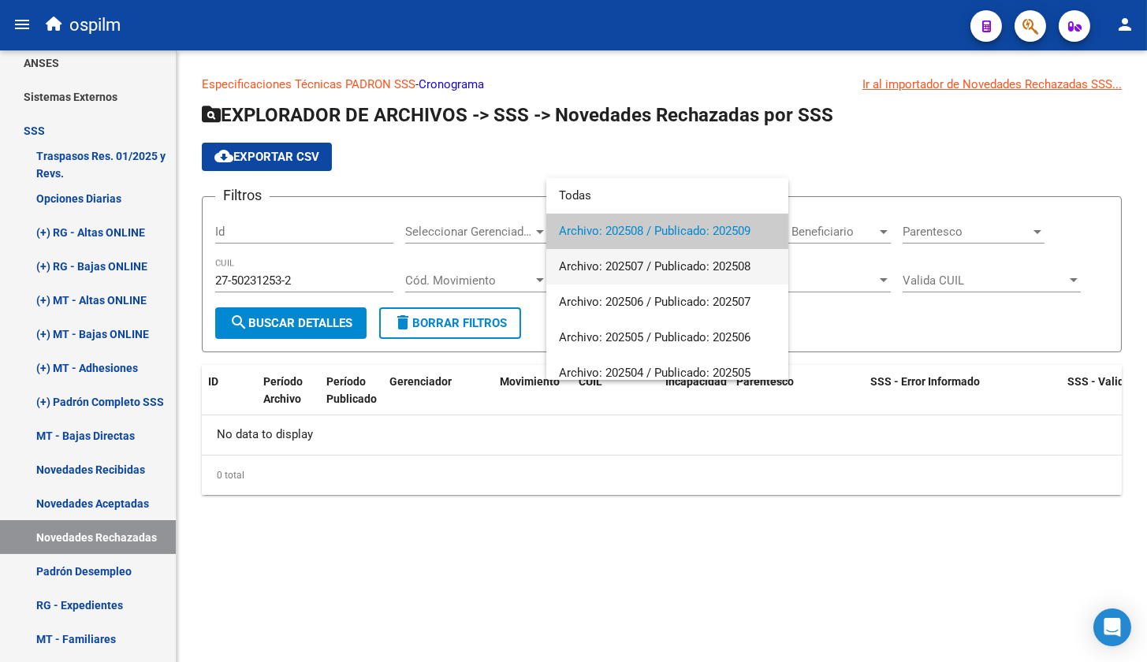
click at [720, 257] on span "Archivo: 202507 / Publicado: 202508" at bounding box center [667, 266] width 217 height 35
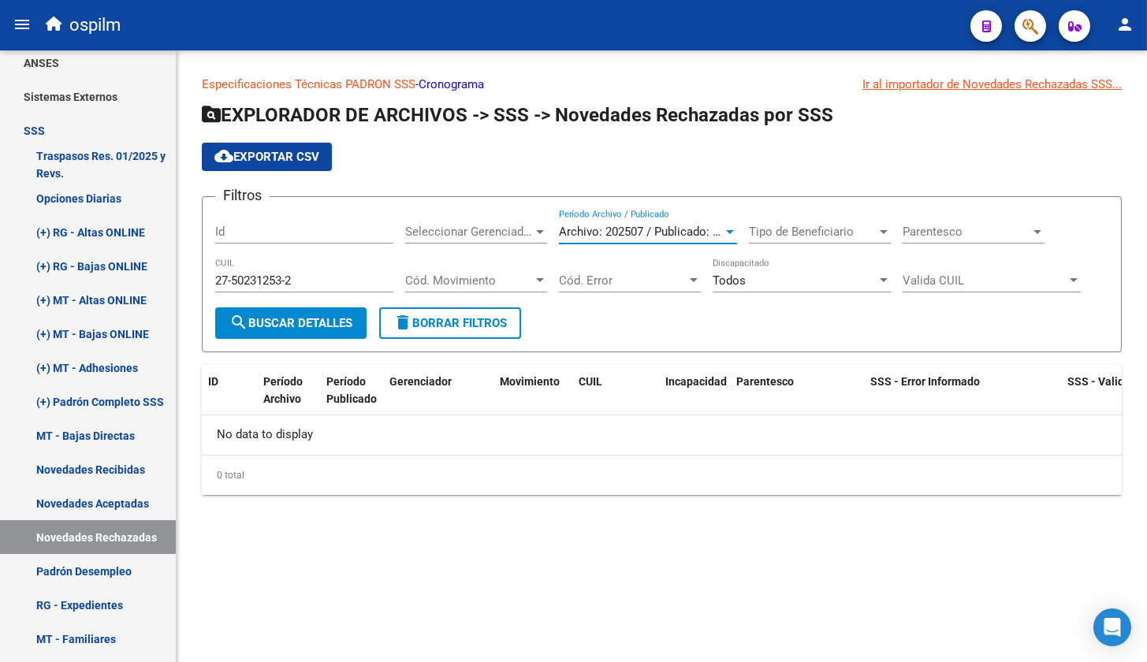
click at [321, 321] on span "search Buscar Detalles" at bounding box center [290, 323] width 123 height 14
click at [621, 230] on span "Archivo: 202507 / Publicado: 202508" at bounding box center [655, 232] width 192 height 14
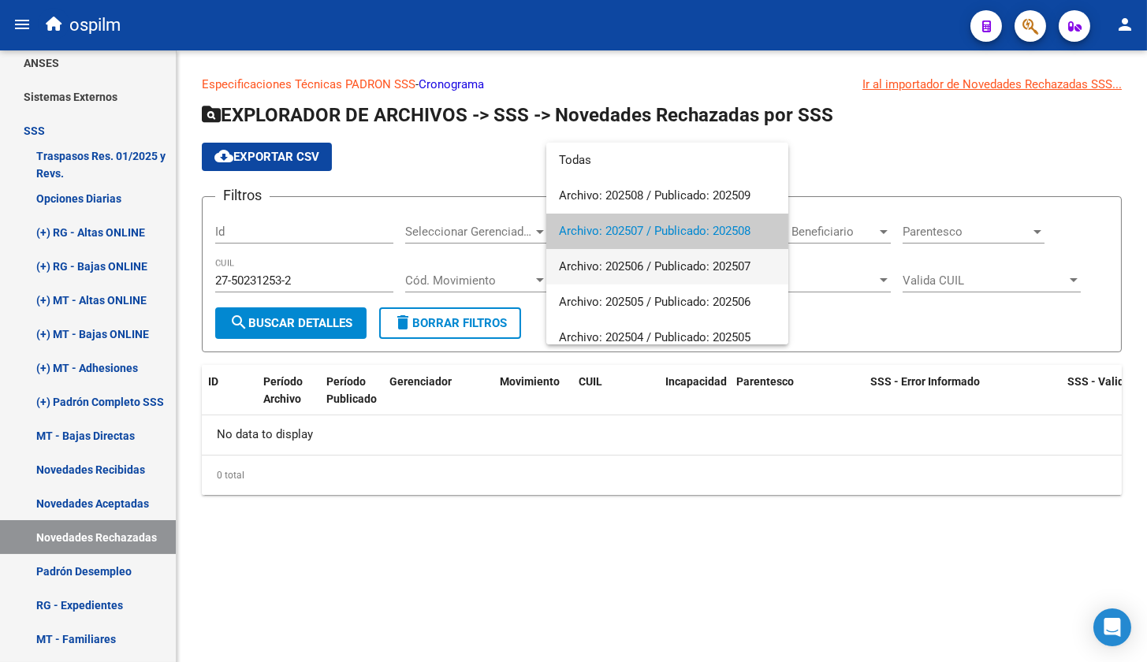
click at [615, 266] on span "Archivo: 202506 / Publicado: 202507" at bounding box center [667, 266] width 217 height 35
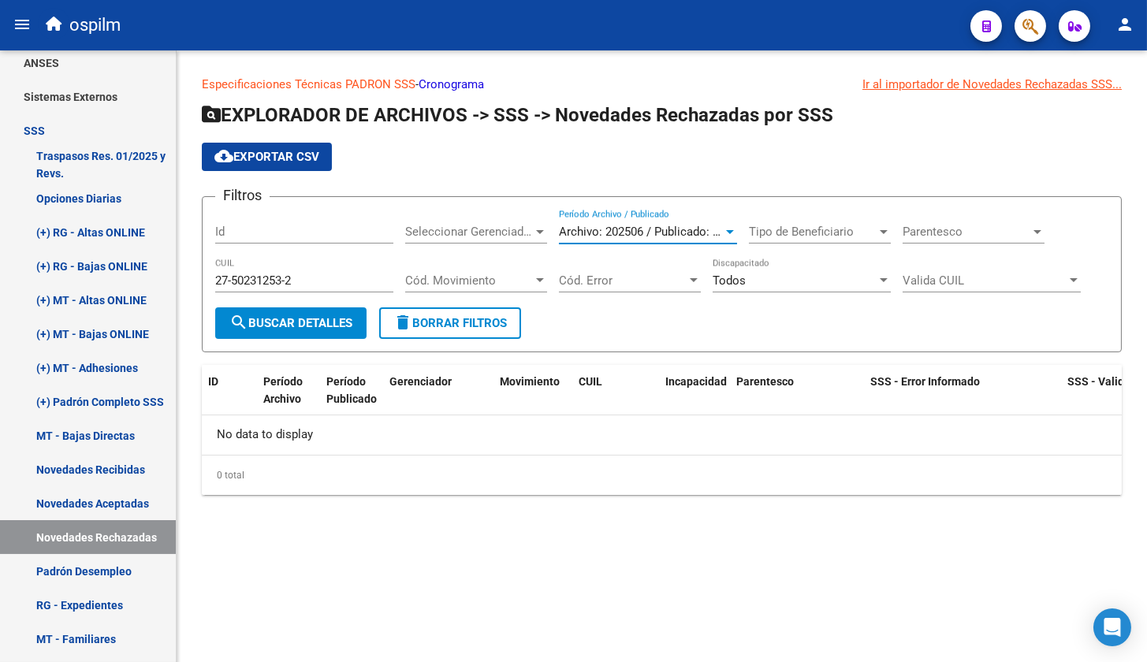
click at [308, 331] on button "search Buscar Detalles" at bounding box center [290, 323] width 151 height 32
click at [650, 230] on span "Archivo: 202506 / Publicado: 202507" at bounding box center [655, 232] width 192 height 14
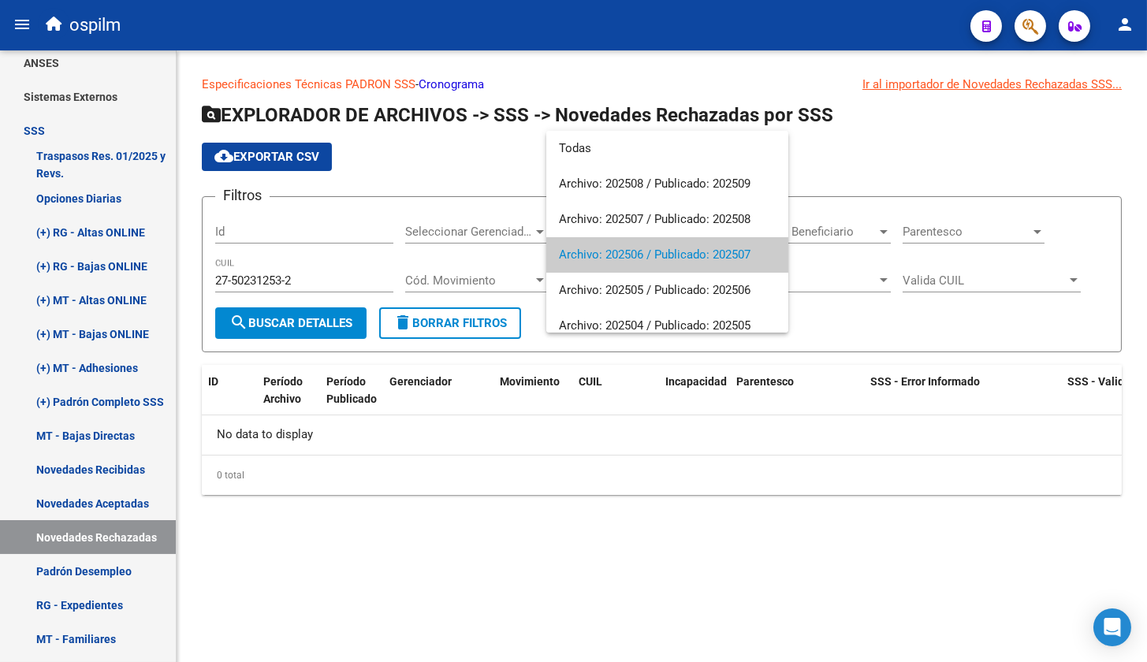
scroll to position [23, 0]
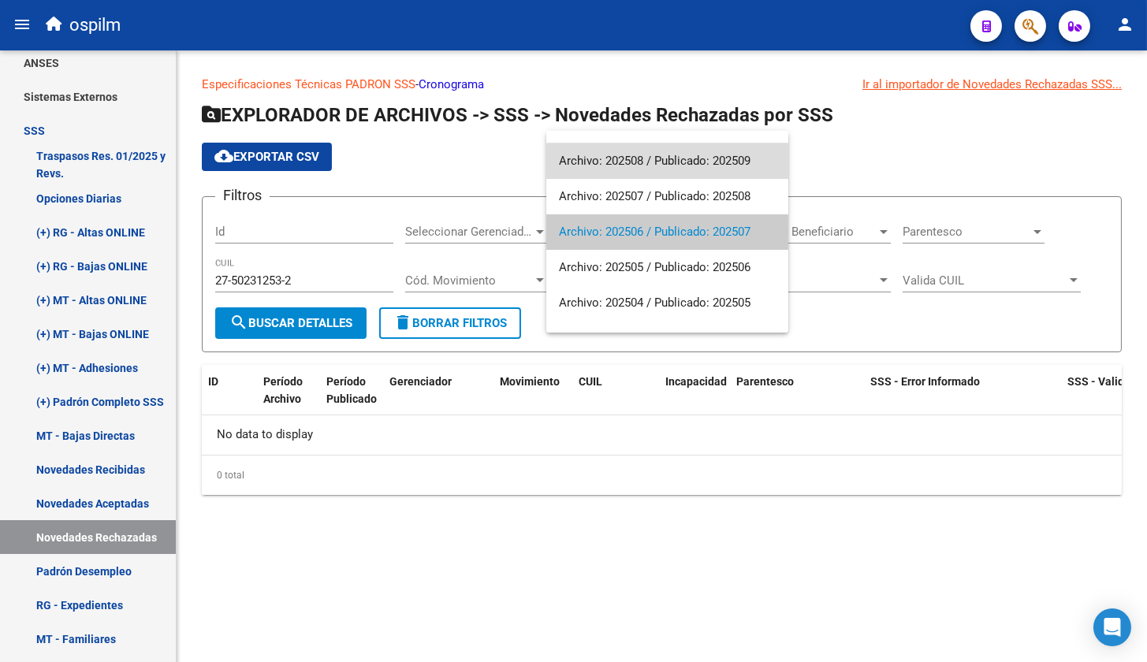
click at [671, 161] on span "Archivo: 202508 / Publicado: 202509" at bounding box center [667, 160] width 217 height 35
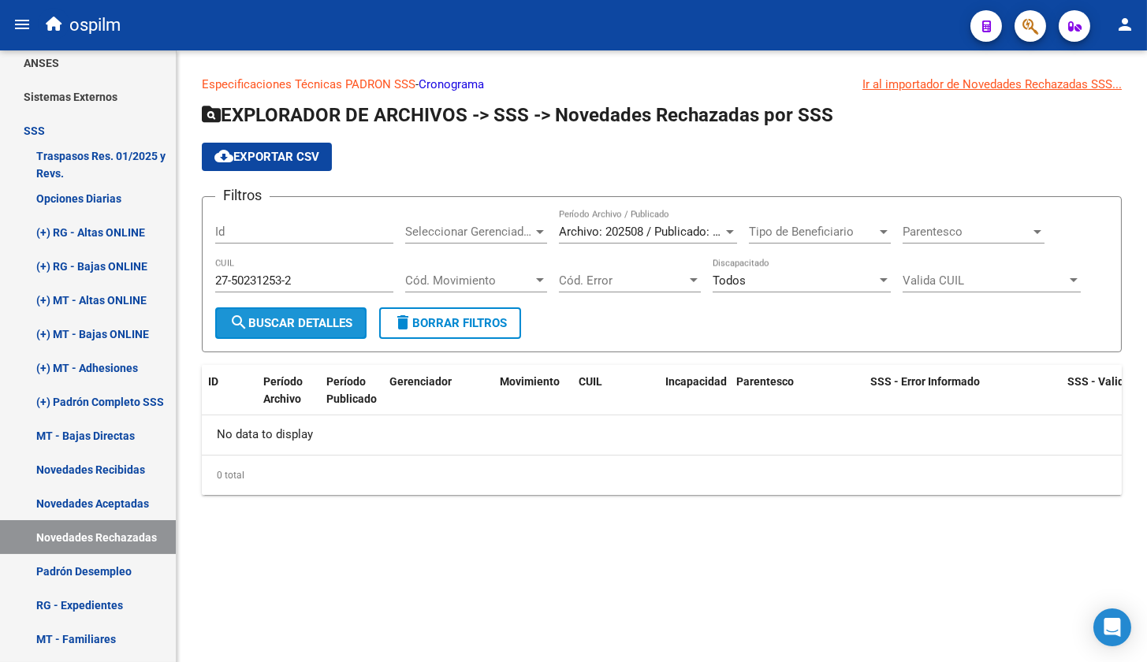
click at [322, 315] on button "search Buscar Detalles" at bounding box center [290, 323] width 151 height 32
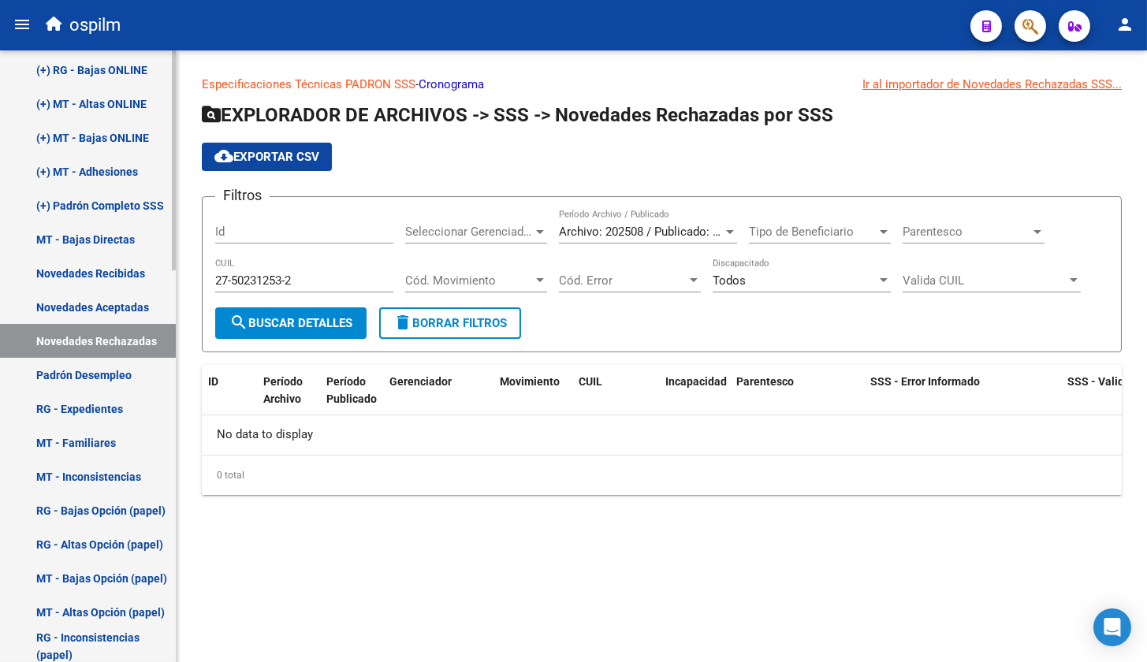
scroll to position [887, 0]
click at [124, 310] on link "Novedades Aceptadas" at bounding box center [88, 306] width 176 height 34
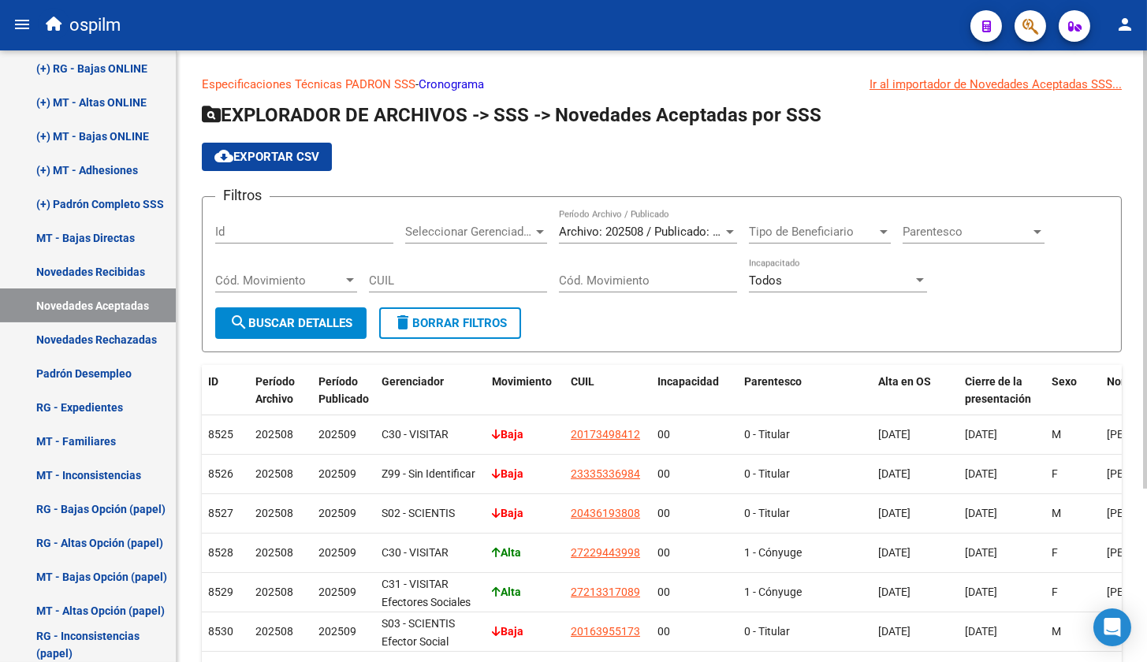
click at [411, 274] on input "CUIL" at bounding box center [458, 281] width 178 height 14
paste input "27-50231253-2"
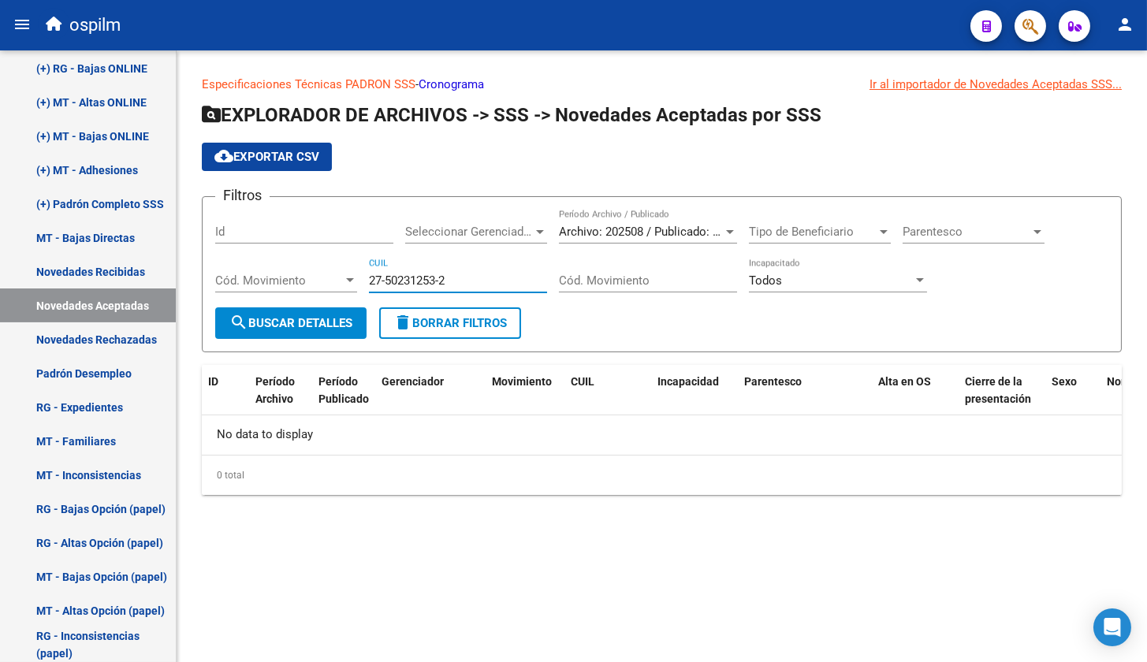
type input "27-50231253-2"
click at [669, 231] on span "Archivo: 202508 / Publicado: 202509" at bounding box center [655, 232] width 192 height 14
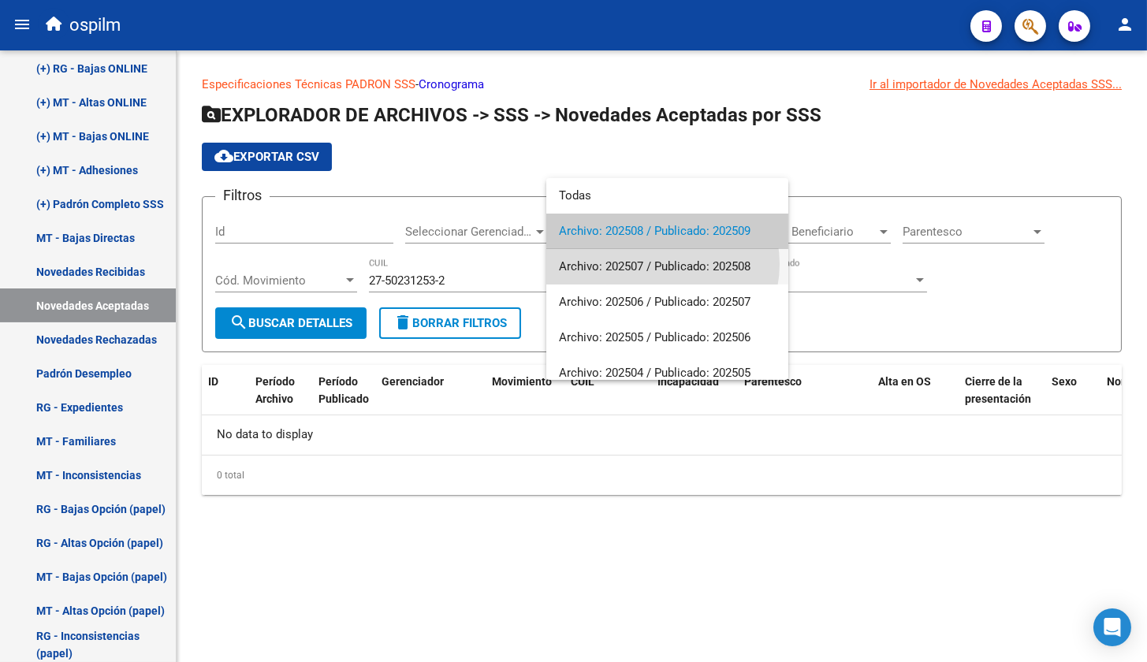
click at [661, 264] on span "Archivo: 202507 / Publicado: 202508" at bounding box center [667, 266] width 217 height 35
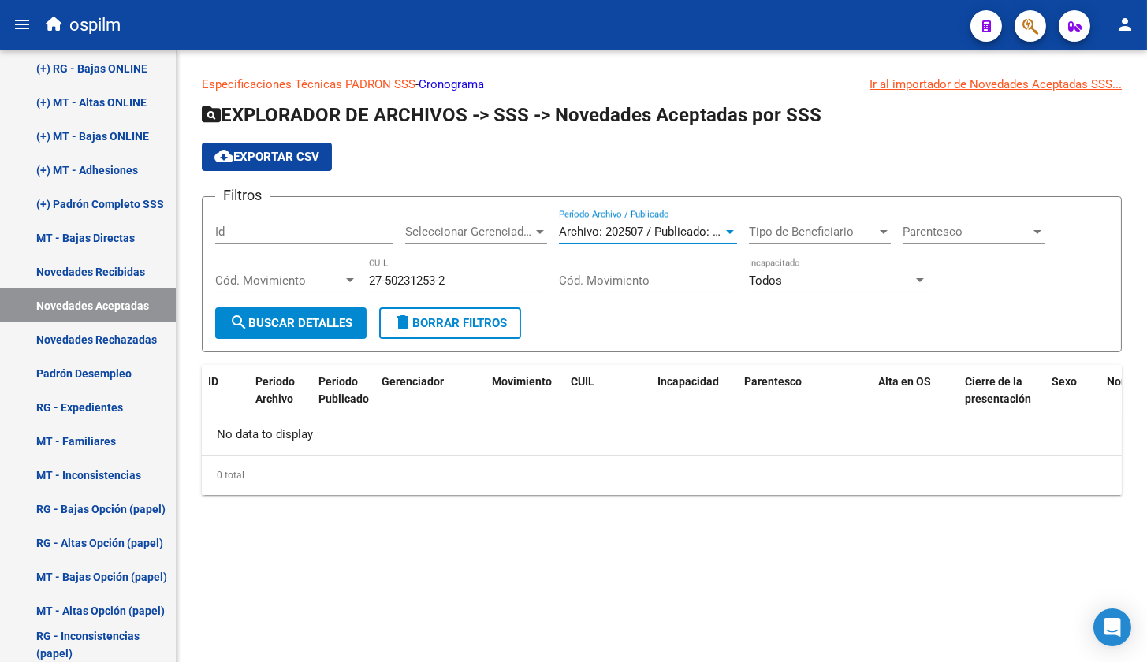
click at [285, 314] on button "search Buscar Detalles" at bounding box center [290, 323] width 151 height 32
click at [663, 225] on span "Archivo: 202507 / Publicado: 202508" at bounding box center [655, 232] width 192 height 14
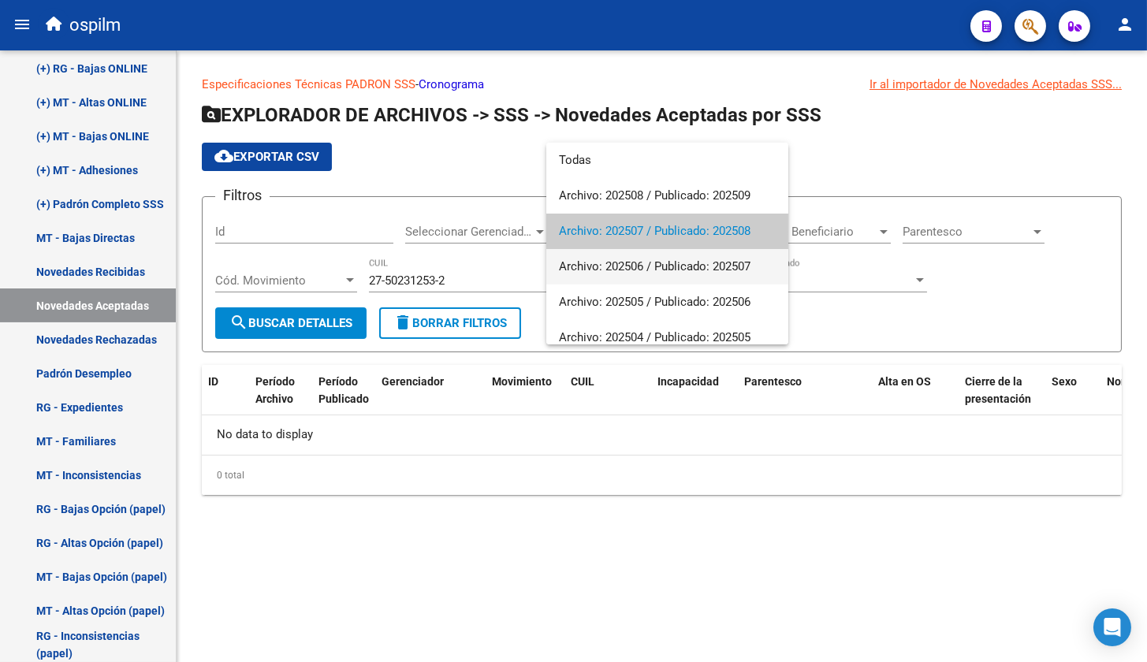
click at [653, 258] on span "Archivo: 202506 / Publicado: 202507" at bounding box center [667, 266] width 217 height 35
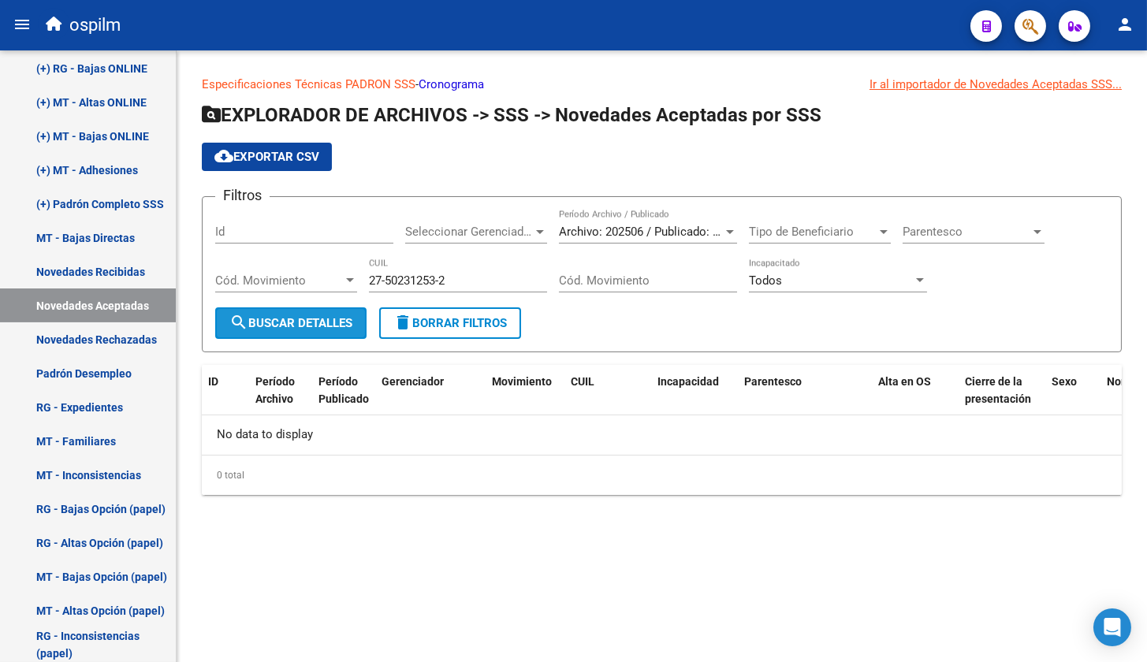
click at [301, 327] on span "search Buscar Detalles" at bounding box center [290, 323] width 123 height 14
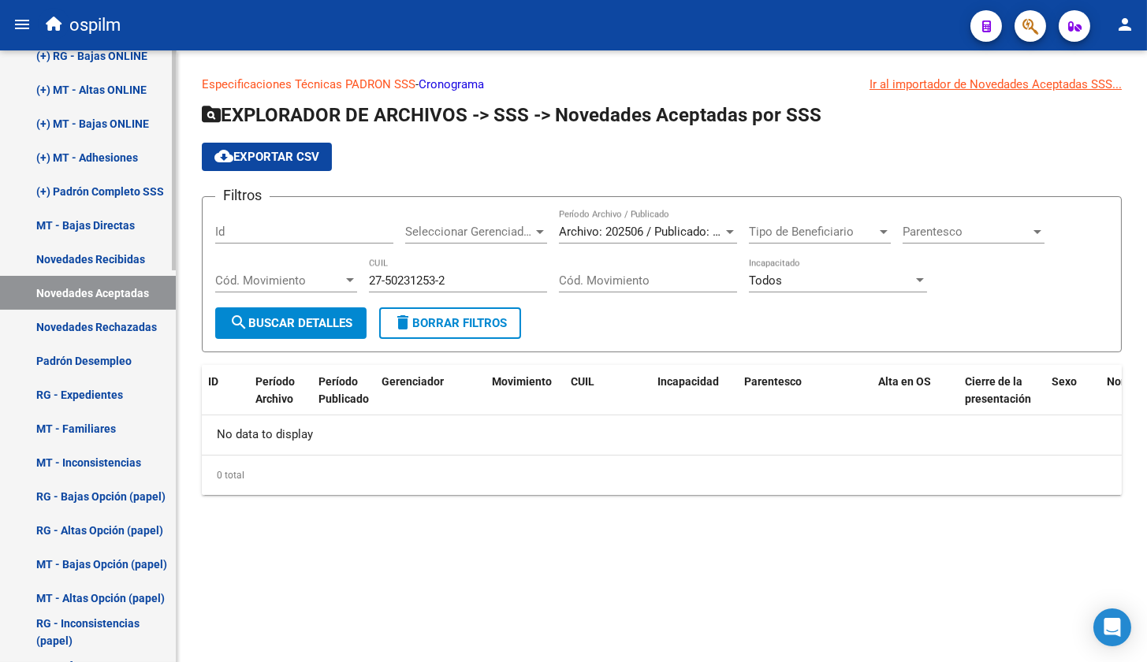
scroll to position [887, 0]
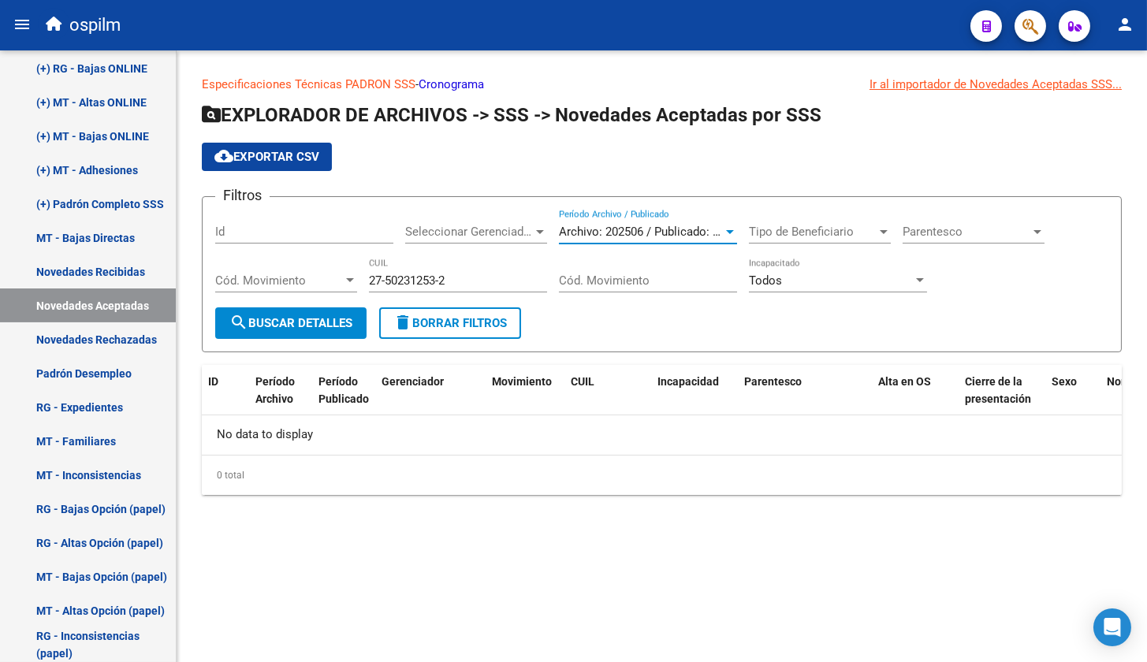
click at [652, 233] on span "Archivo: 202506 / Publicado: 202507" at bounding box center [655, 232] width 192 height 14
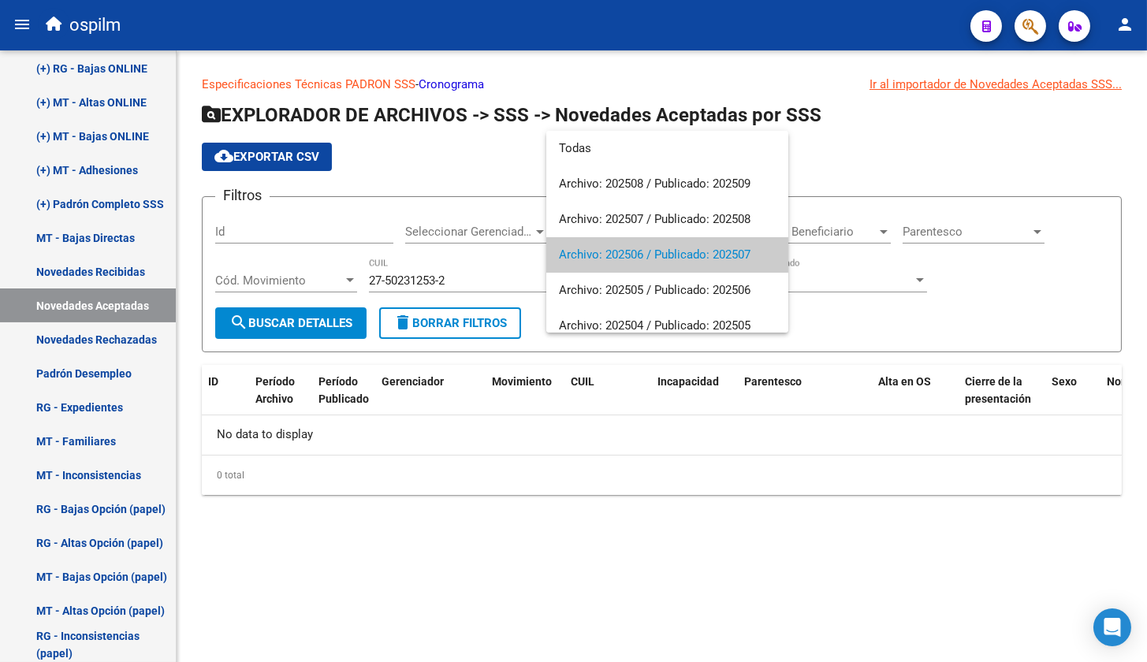
scroll to position [23, 0]
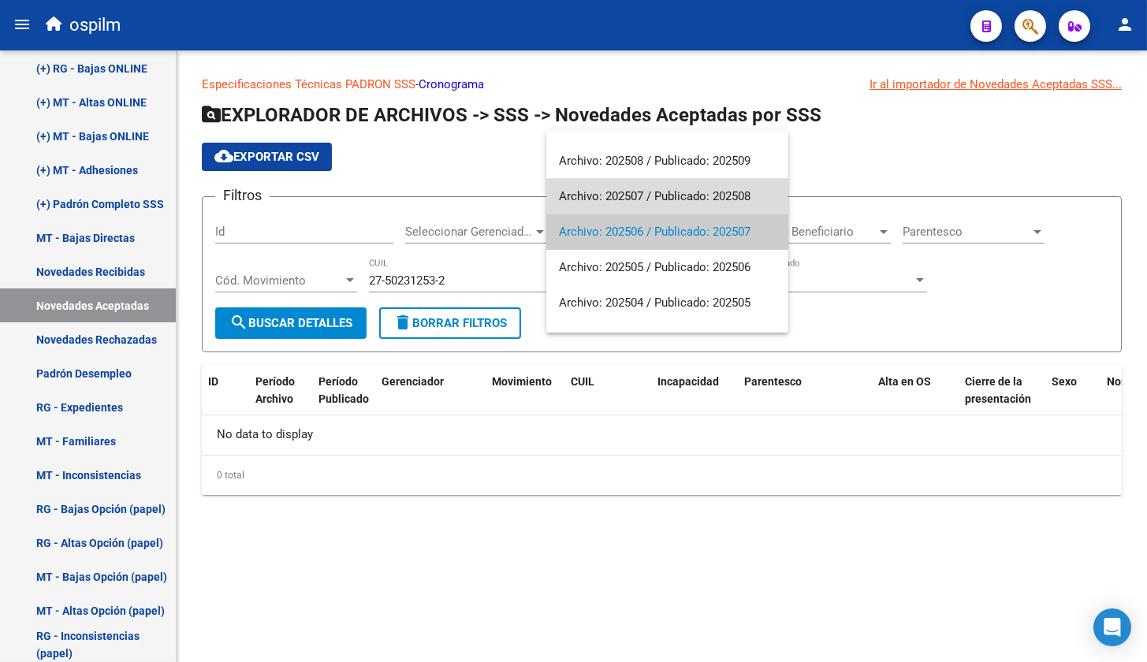
click at [680, 199] on span "Archivo: 202507 / Publicado: 202508" at bounding box center [667, 196] width 217 height 35
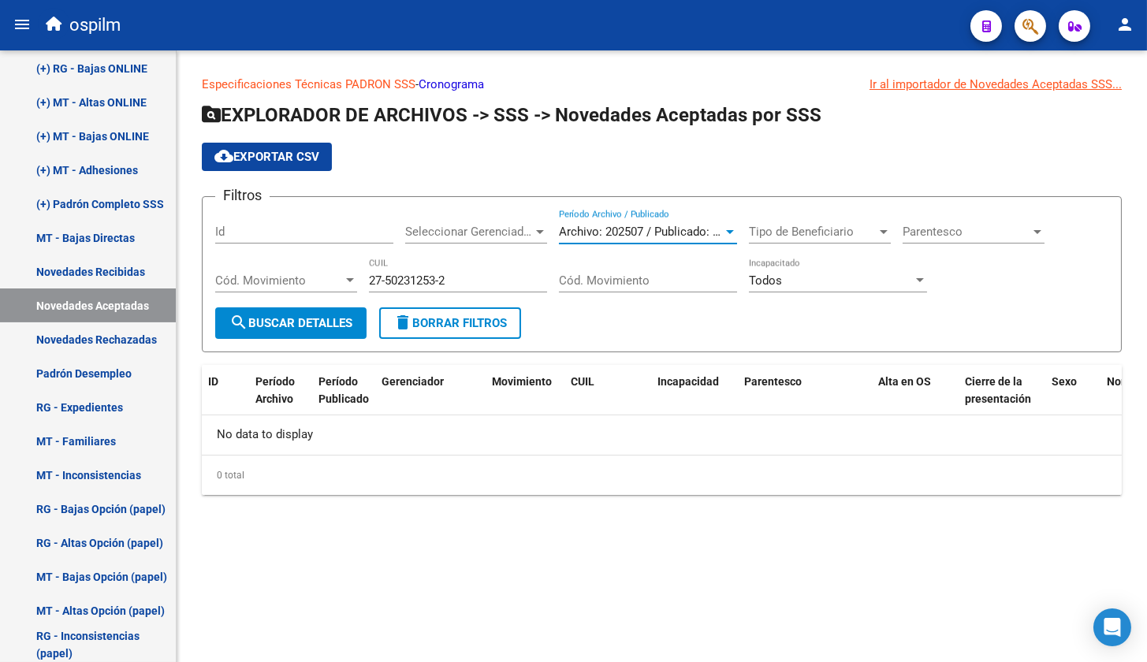
click at [319, 330] on button "search Buscar Detalles" at bounding box center [290, 323] width 151 height 32
click at [576, 229] on span "Archivo: 202507 / Publicado: 202508" at bounding box center [655, 232] width 192 height 14
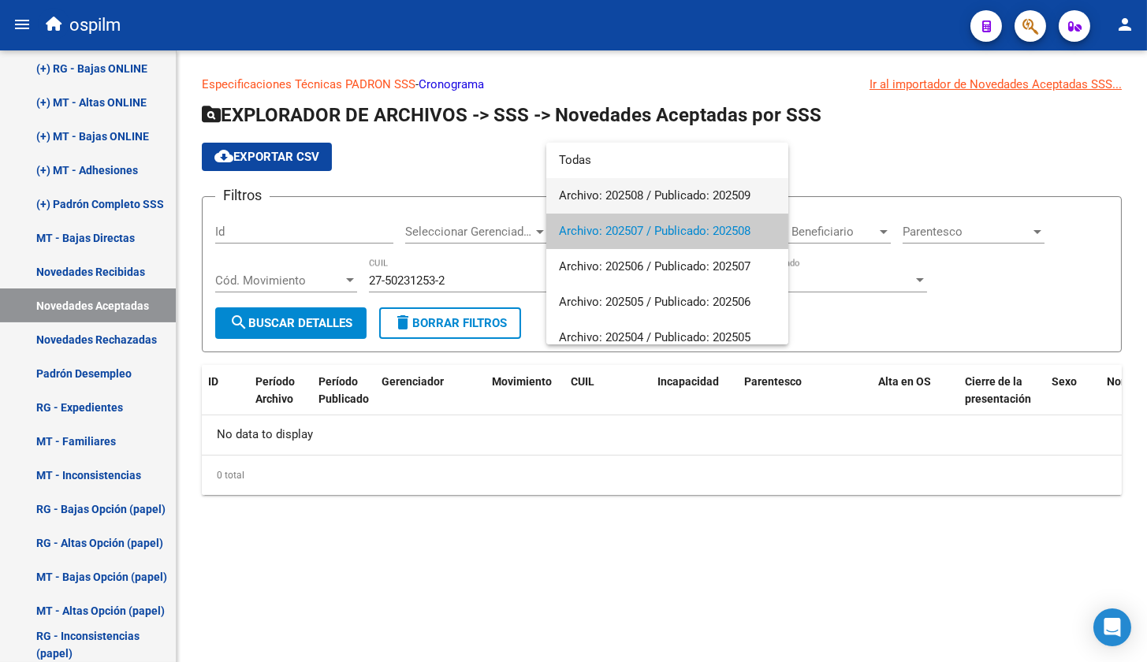
click at [616, 194] on span "Archivo: 202508 / Publicado: 202509" at bounding box center [667, 195] width 217 height 35
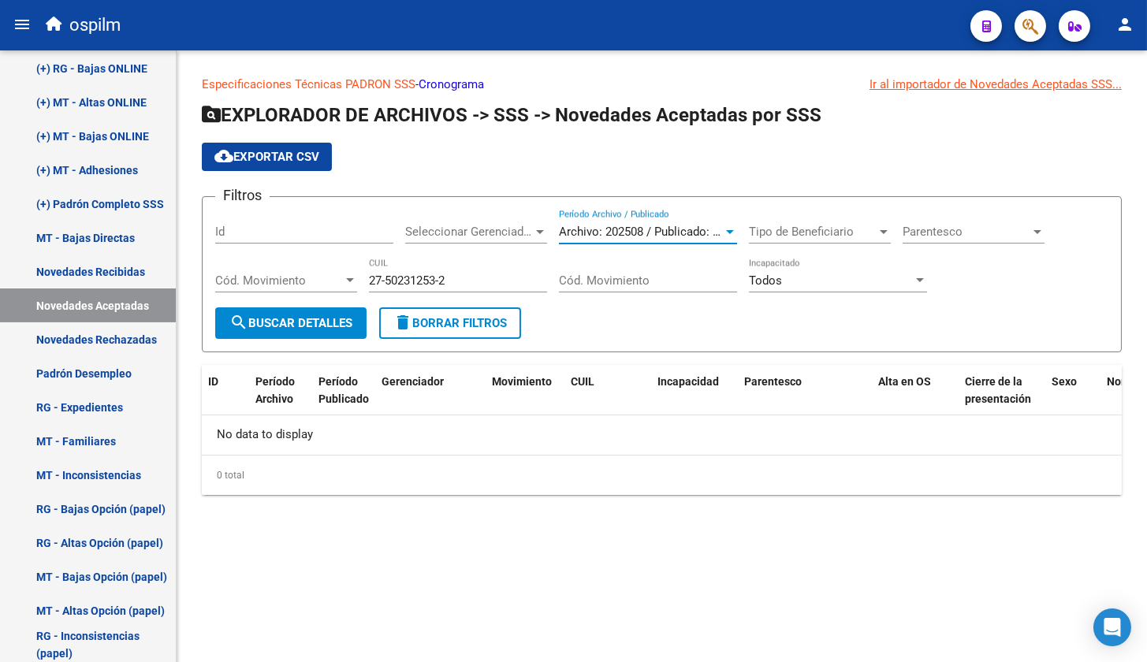
click at [316, 317] on span "search Buscar Detalles" at bounding box center [290, 323] width 123 height 14
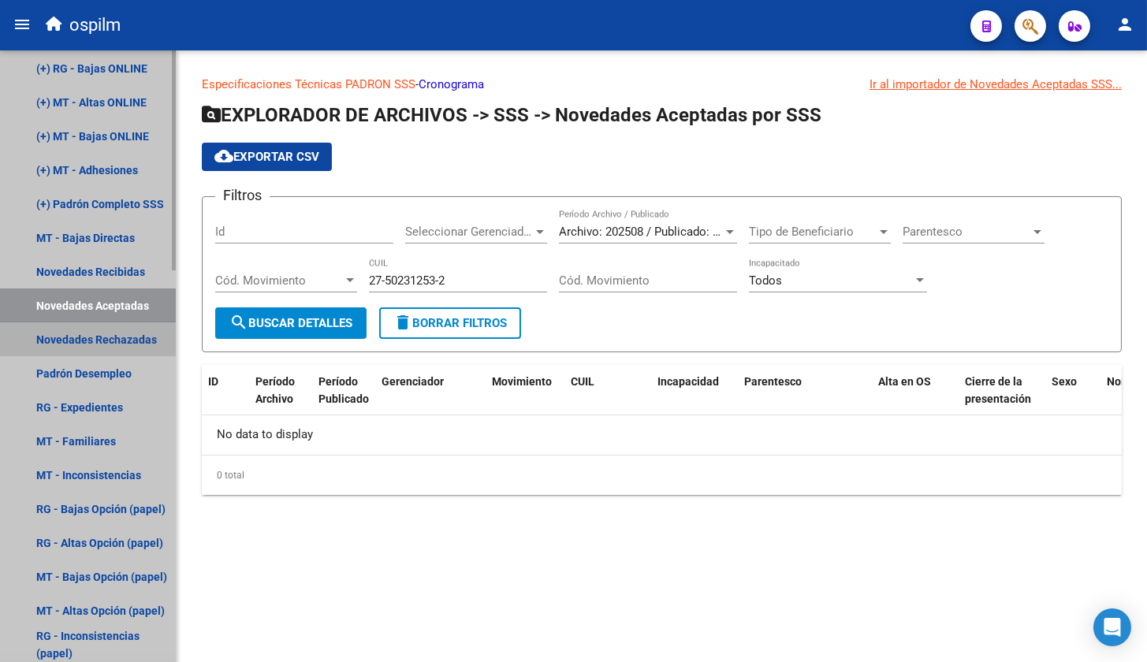
click at [144, 336] on link "Novedades Rechazadas" at bounding box center [88, 339] width 176 height 34
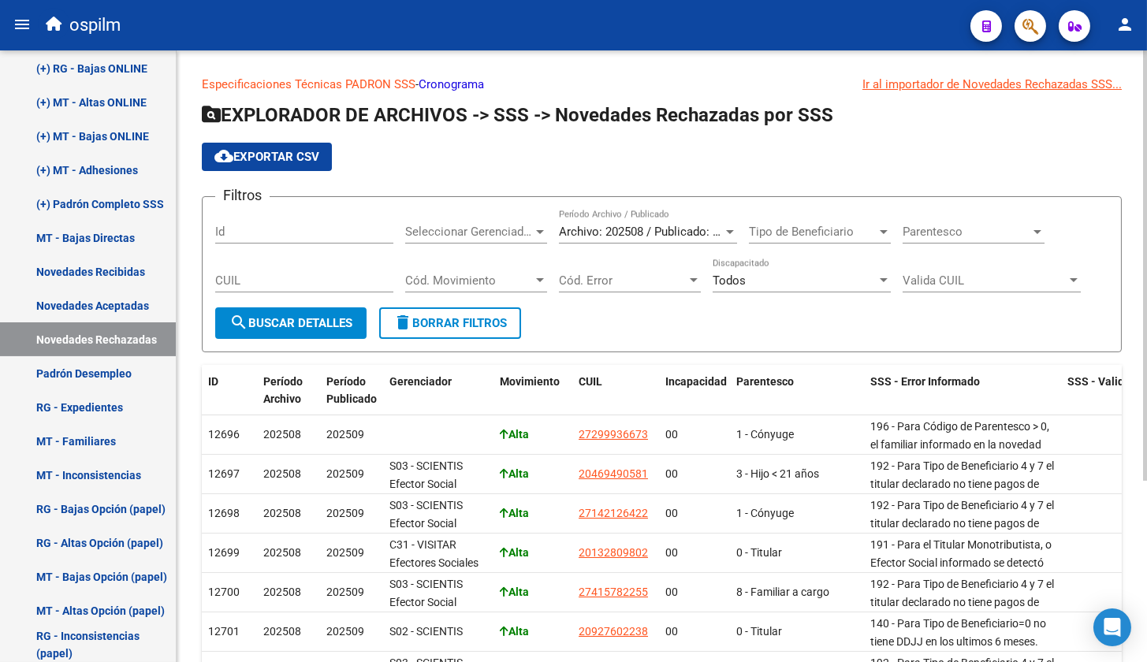
click at [341, 285] on input "CUIL" at bounding box center [304, 281] width 178 height 14
paste input "27-50231253-2"
type input "27-50231253-2"
click at [318, 327] on span "search Buscar Detalles" at bounding box center [290, 323] width 123 height 14
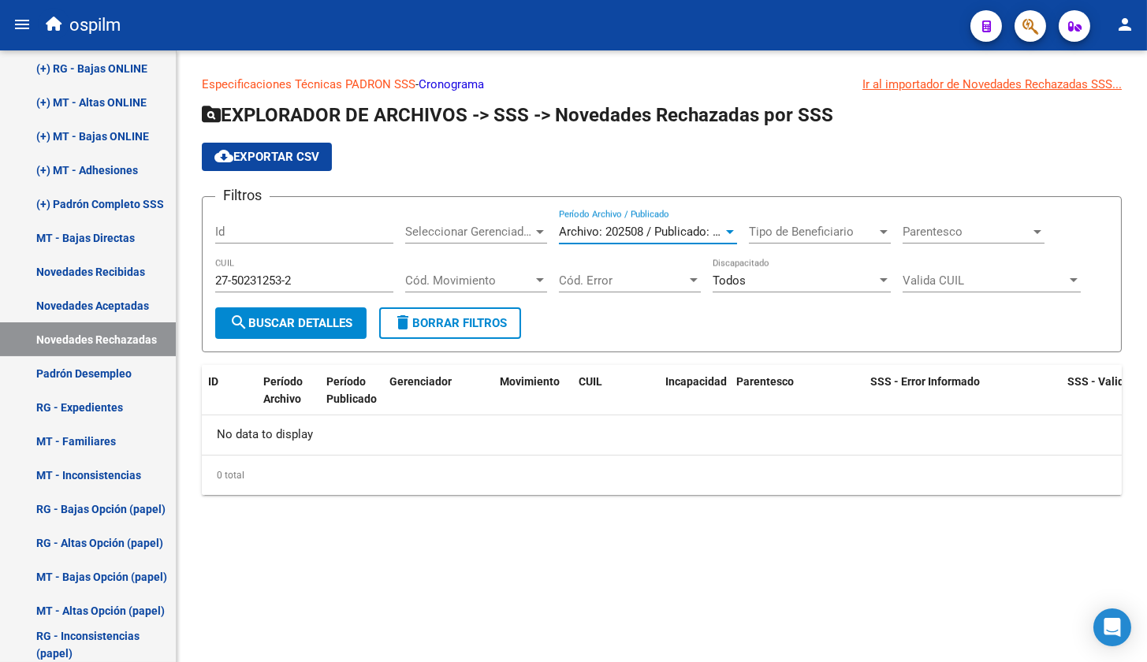
click at [623, 225] on span "Archivo: 202508 / Publicado: 202509" at bounding box center [655, 232] width 192 height 14
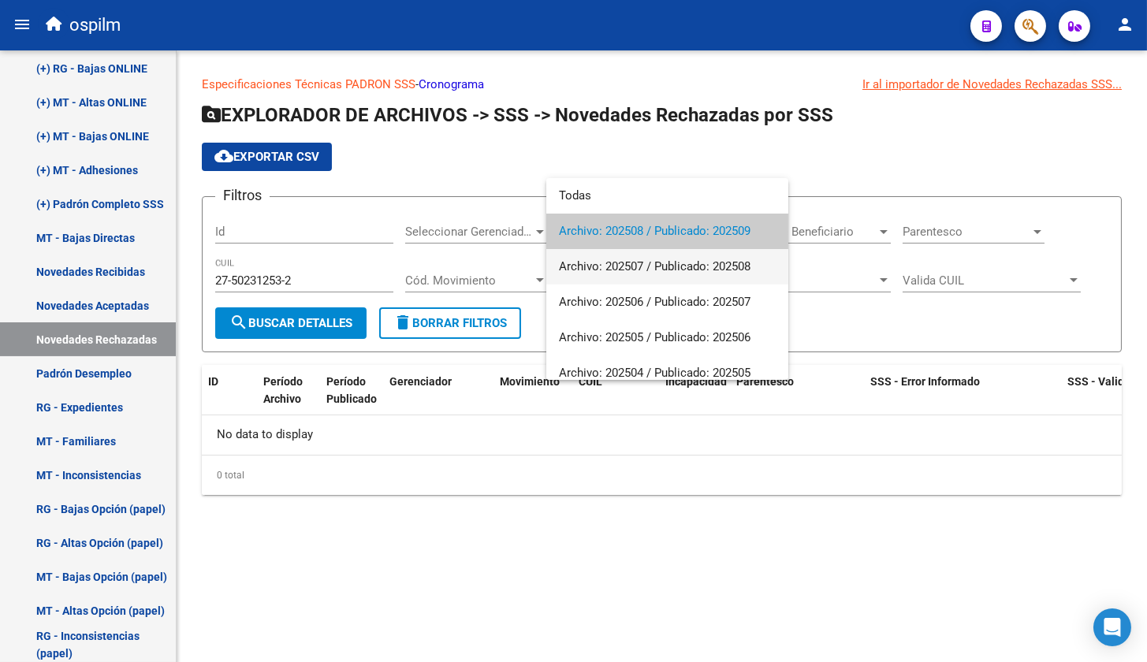
click at [621, 262] on span "Archivo: 202507 / Publicado: 202508" at bounding box center [667, 266] width 217 height 35
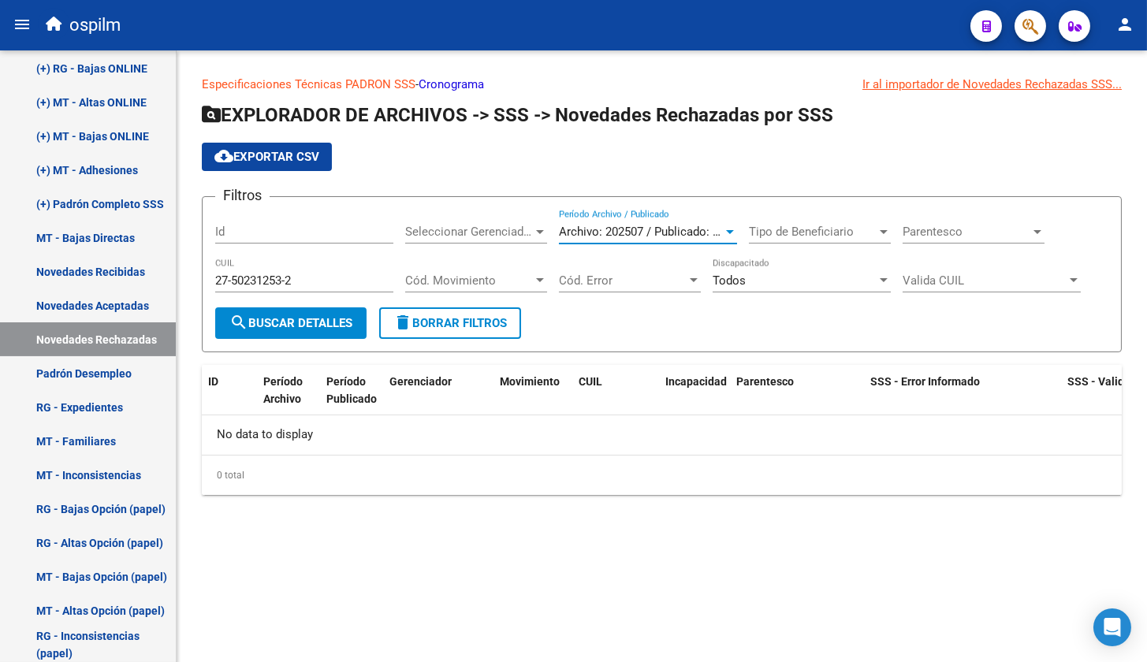
click at [274, 312] on button "search Buscar Detalles" at bounding box center [290, 323] width 151 height 32
click at [102, 264] on link "Novedades Recibidas" at bounding box center [88, 272] width 176 height 34
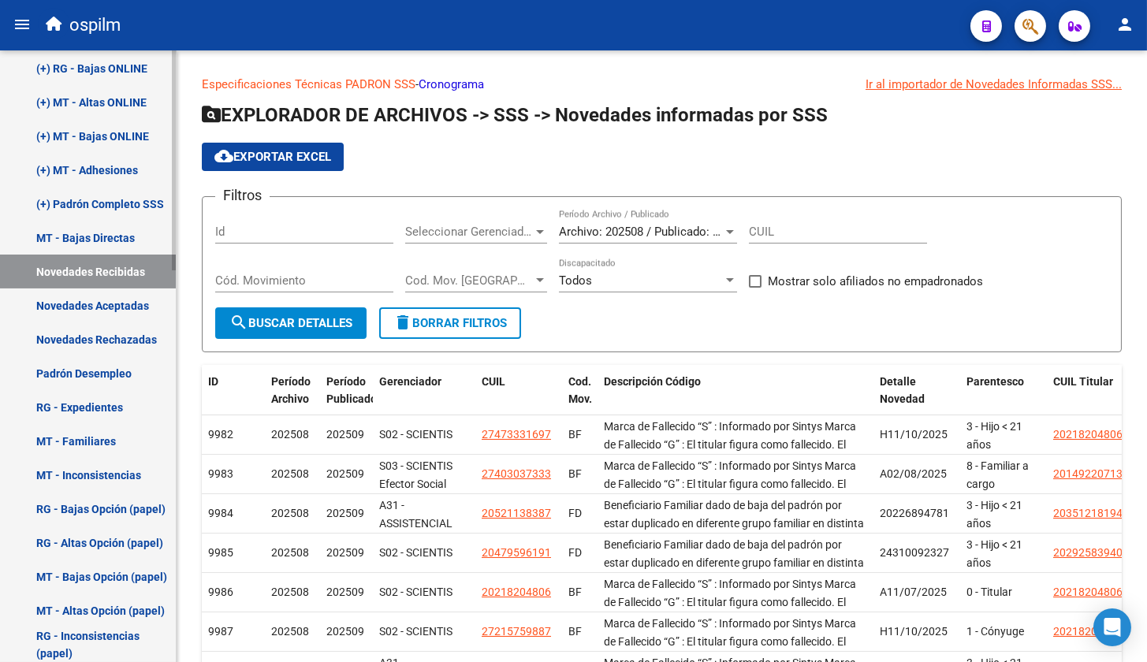
click at [102, 315] on link "Novedades Aceptadas" at bounding box center [88, 306] width 176 height 34
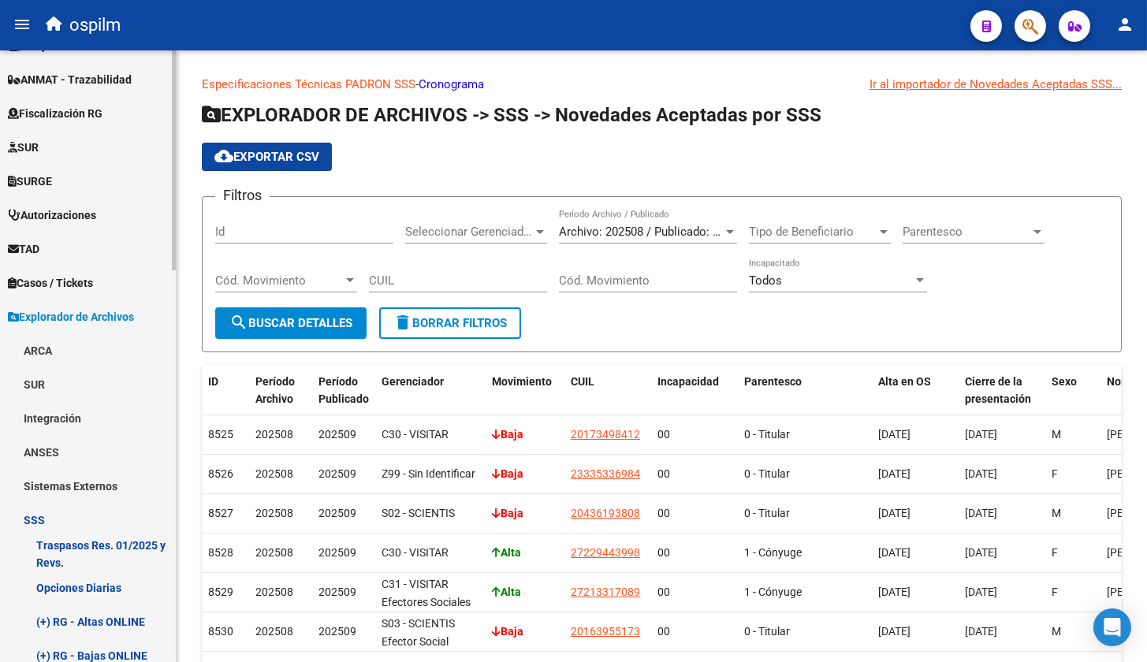
scroll to position [295, 0]
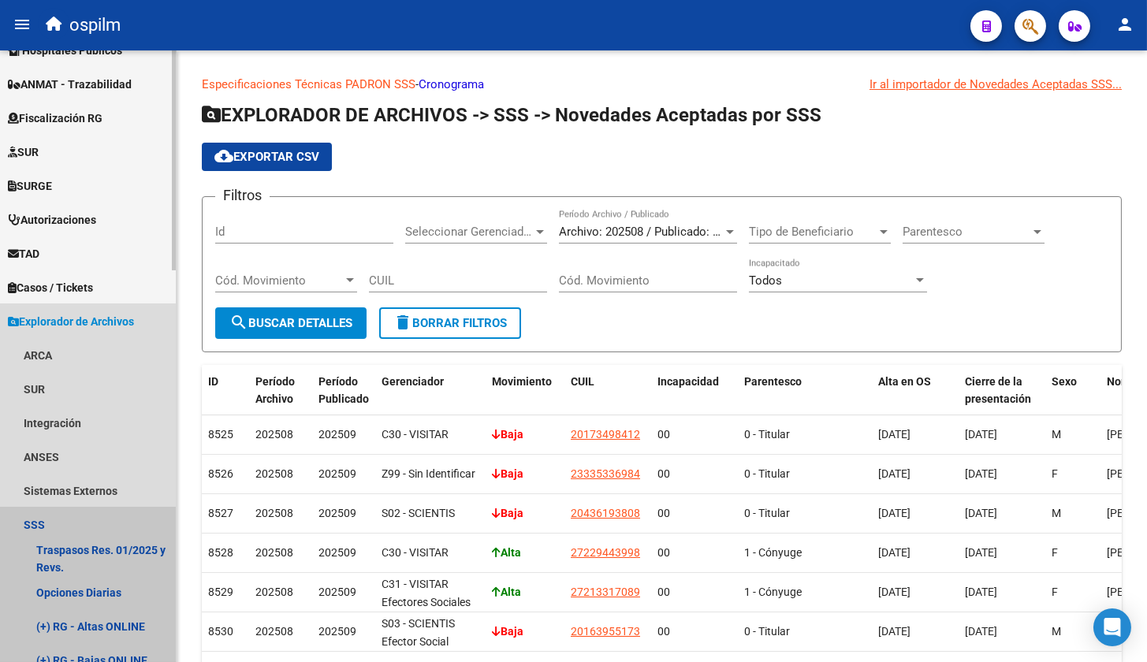
click at [47, 520] on link "SSS" at bounding box center [88, 525] width 176 height 34
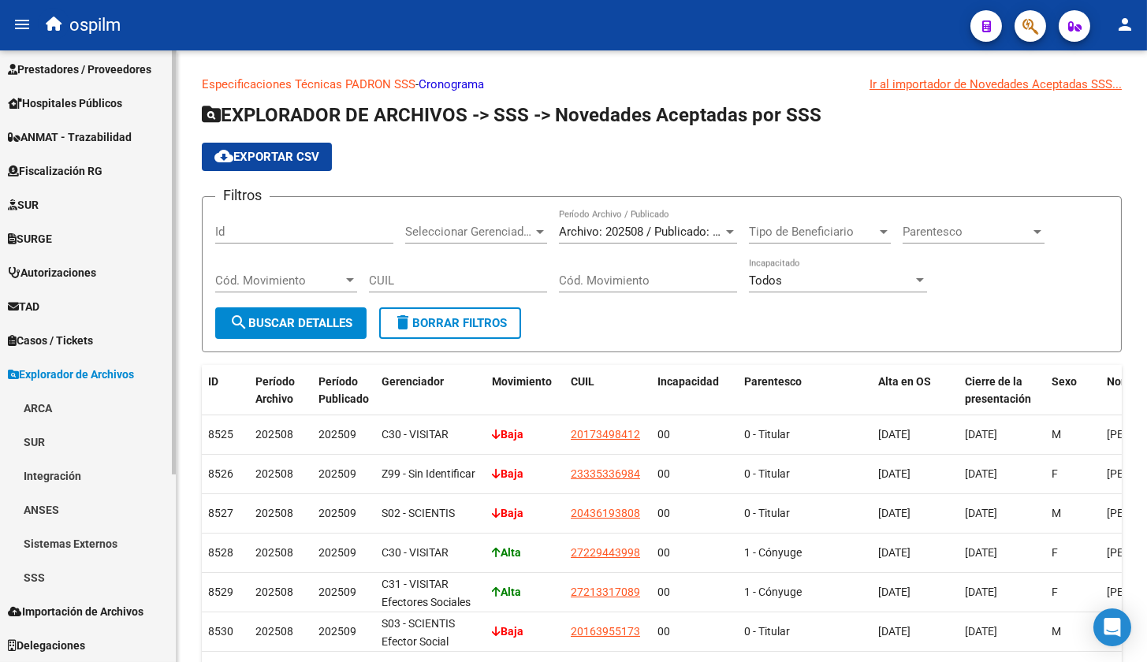
scroll to position [241, 0]
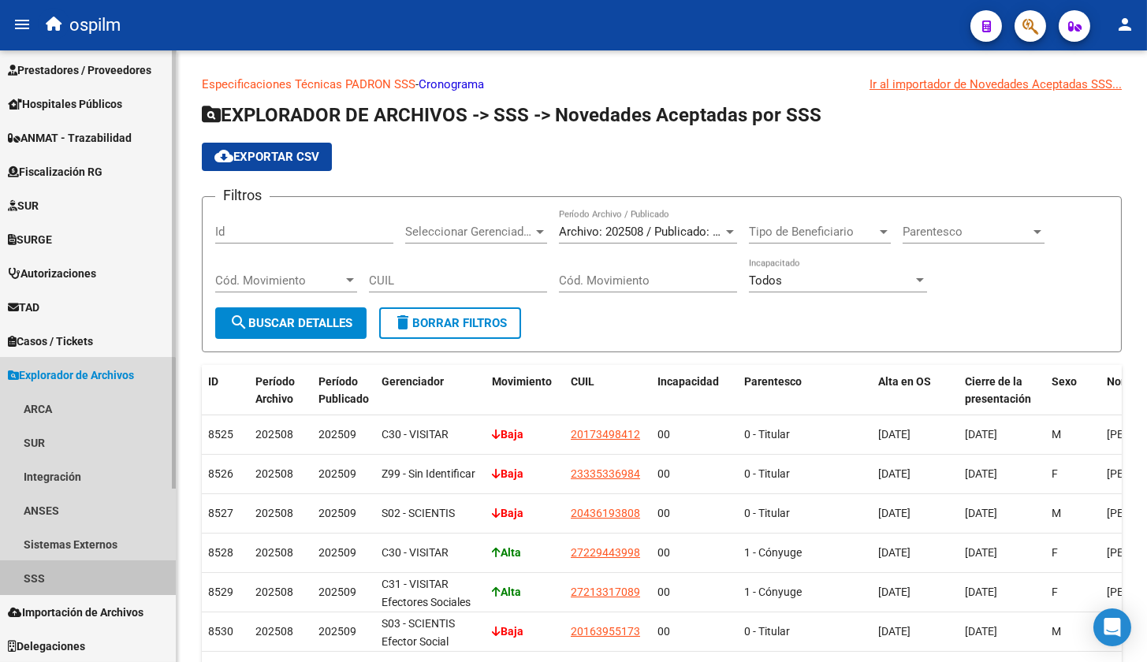
click at [39, 579] on link "SSS" at bounding box center [88, 578] width 176 height 34
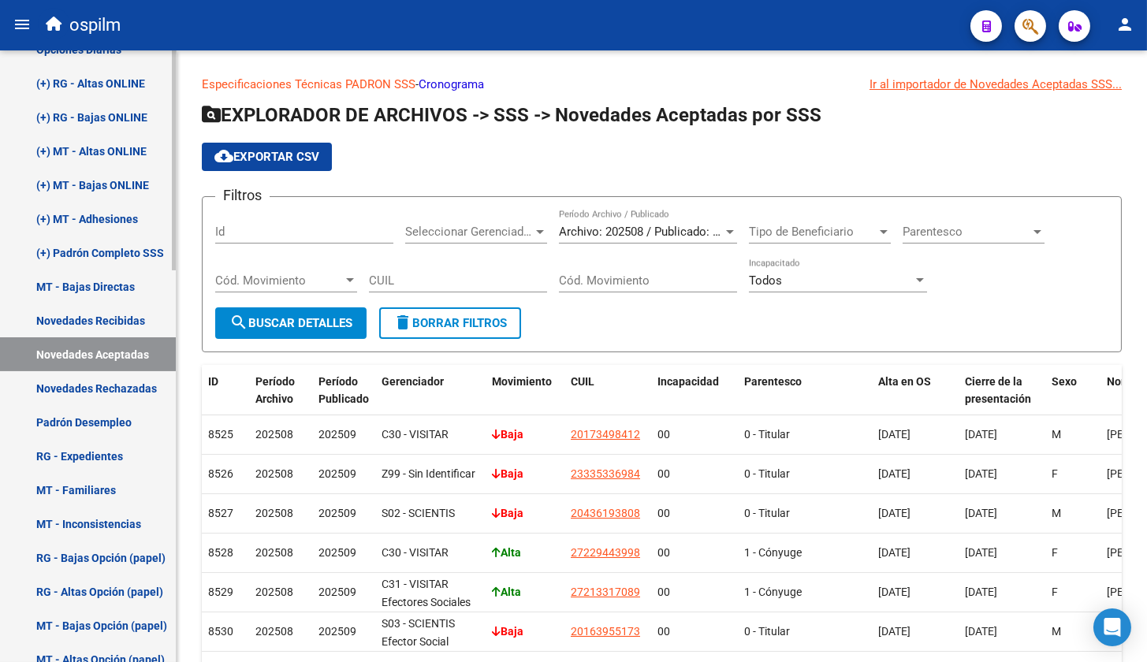
scroll to position [986, 0]
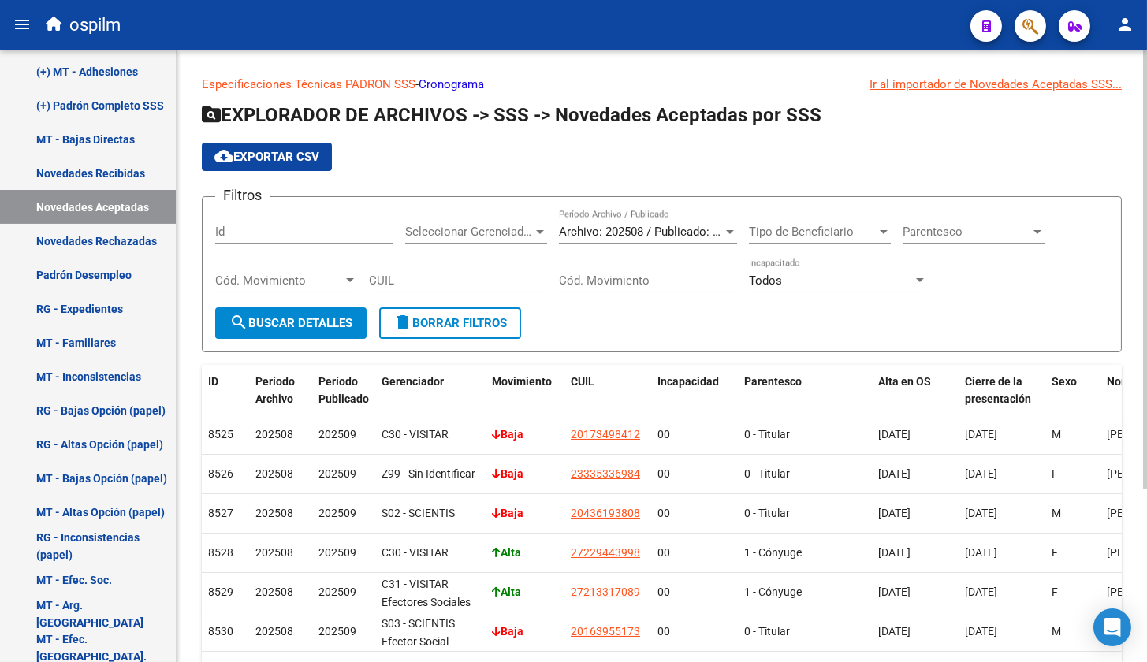
click at [350, 284] on div at bounding box center [350, 280] width 14 height 13
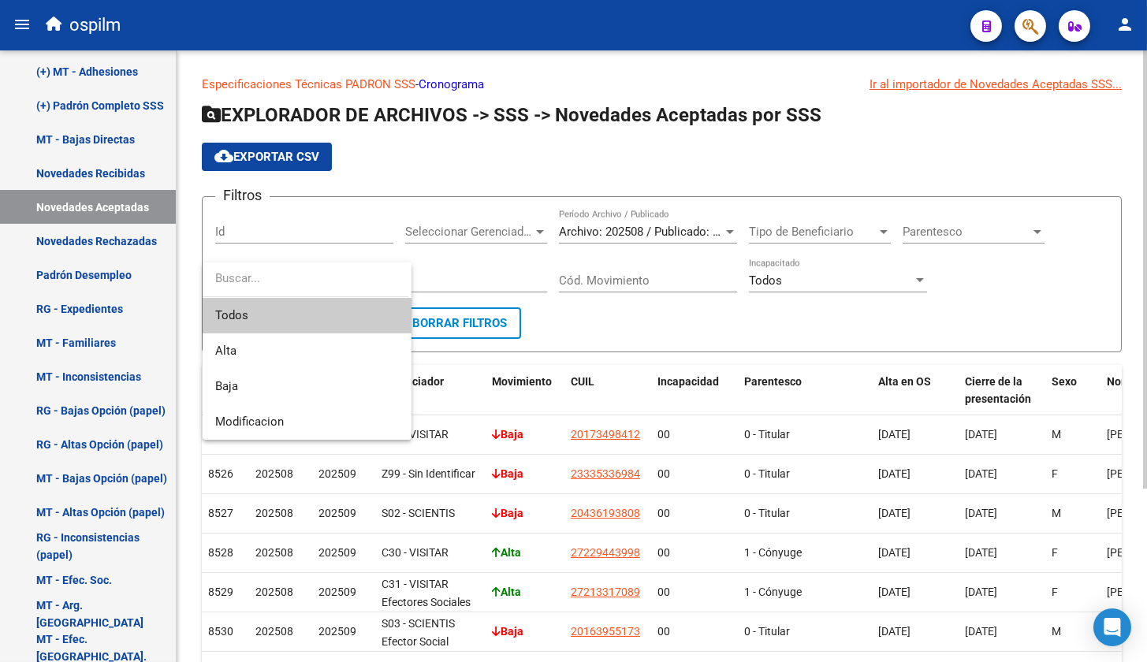
click at [350, 284] on input "dropdown search" at bounding box center [306, 278] width 206 height 35
click at [478, 148] on div at bounding box center [573, 331] width 1147 height 662
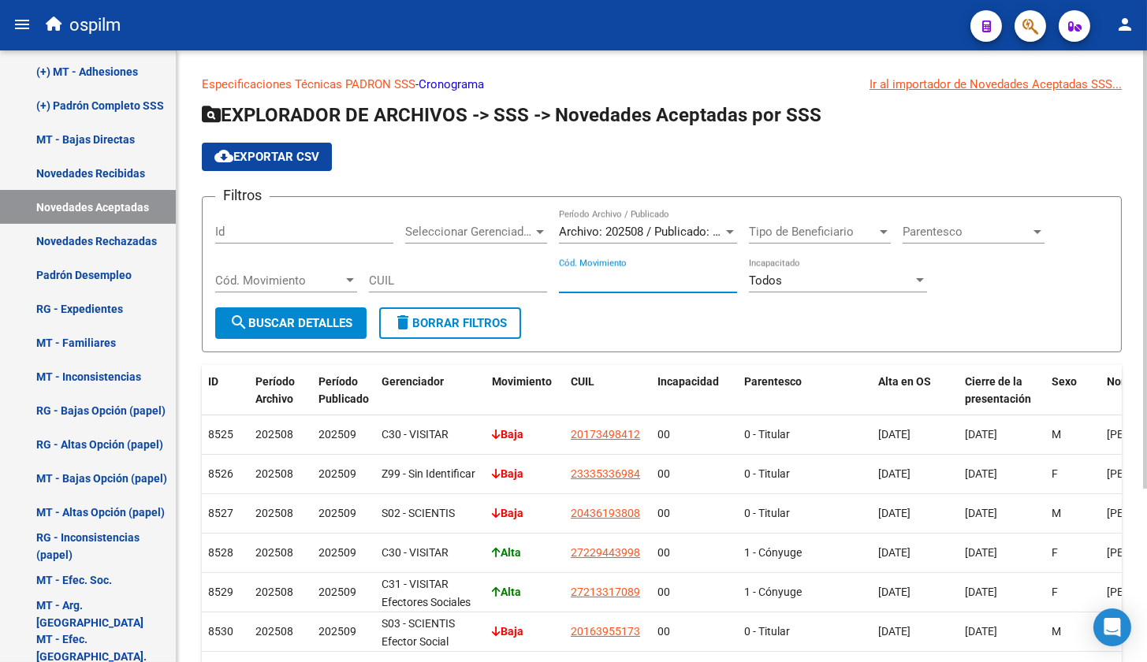
click at [661, 282] on input "Cód. Movimiento" at bounding box center [648, 281] width 178 height 14
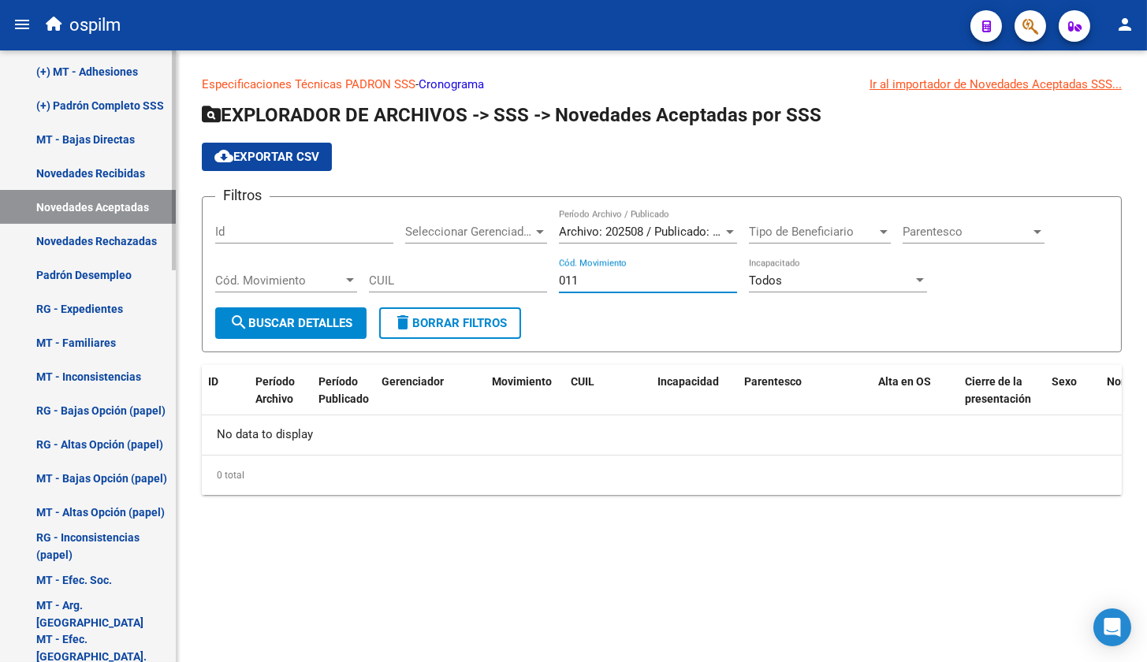
type input "011"
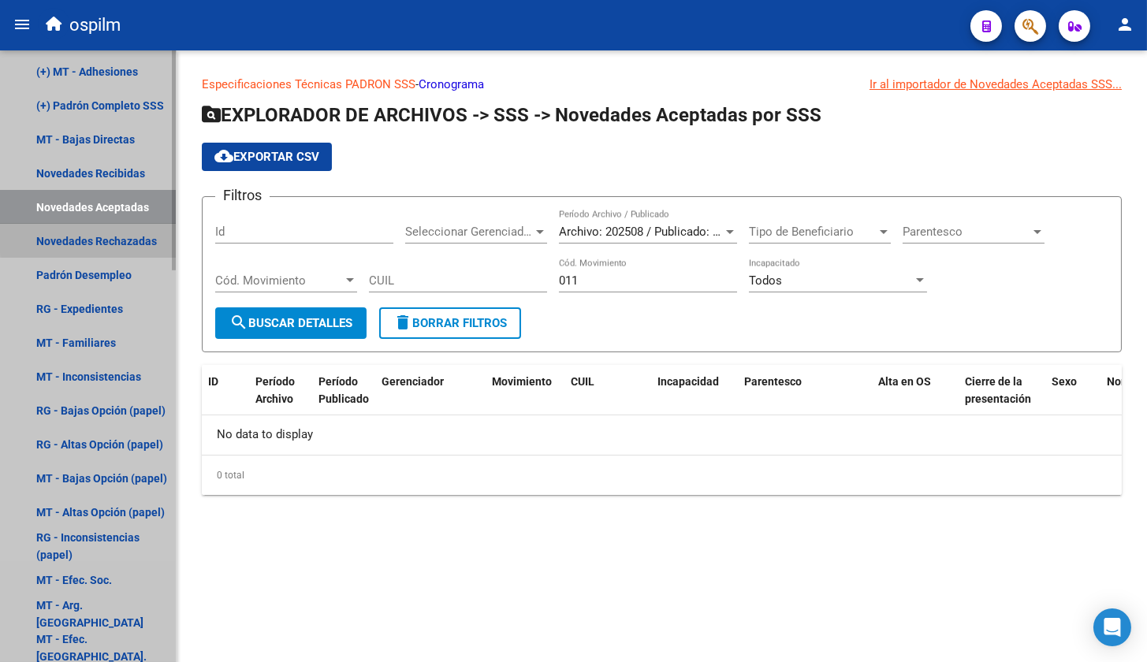
click at [90, 233] on link "Novedades Rechazadas" at bounding box center [88, 241] width 176 height 34
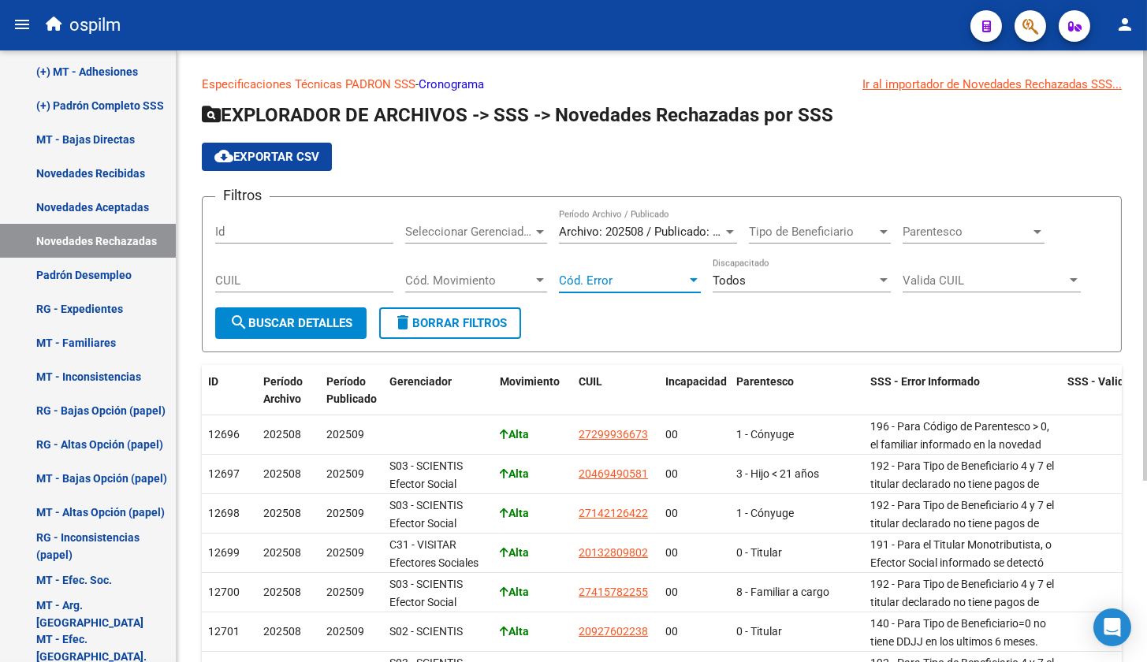
click at [683, 286] on span "Cód. Error" at bounding box center [623, 281] width 128 height 14
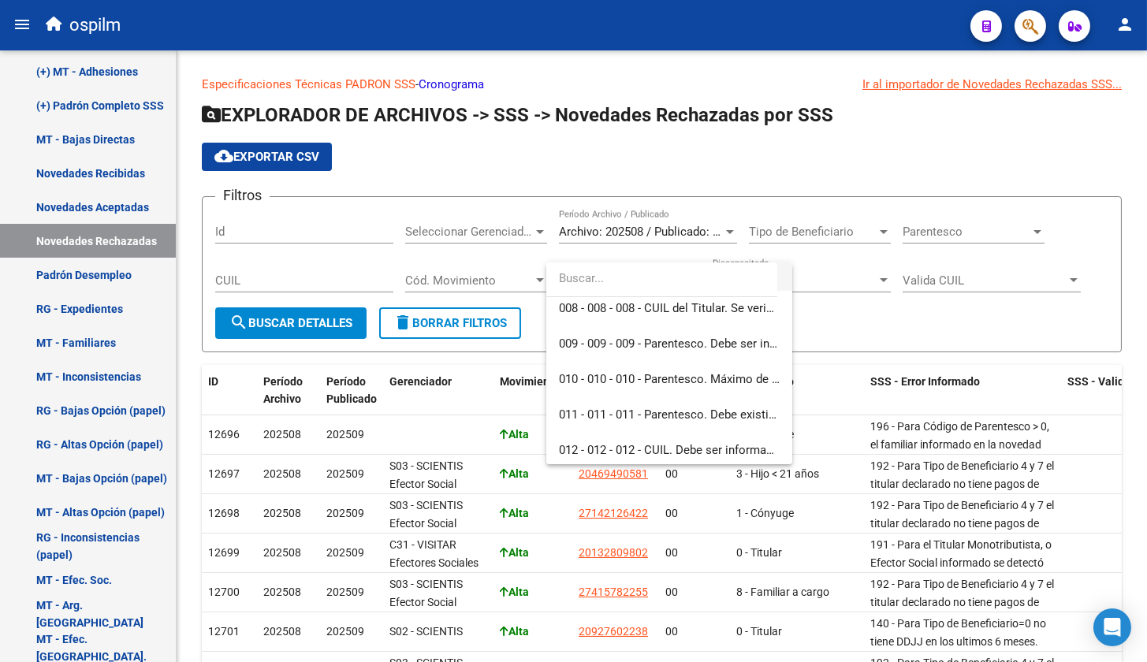
scroll to position [295, 0]
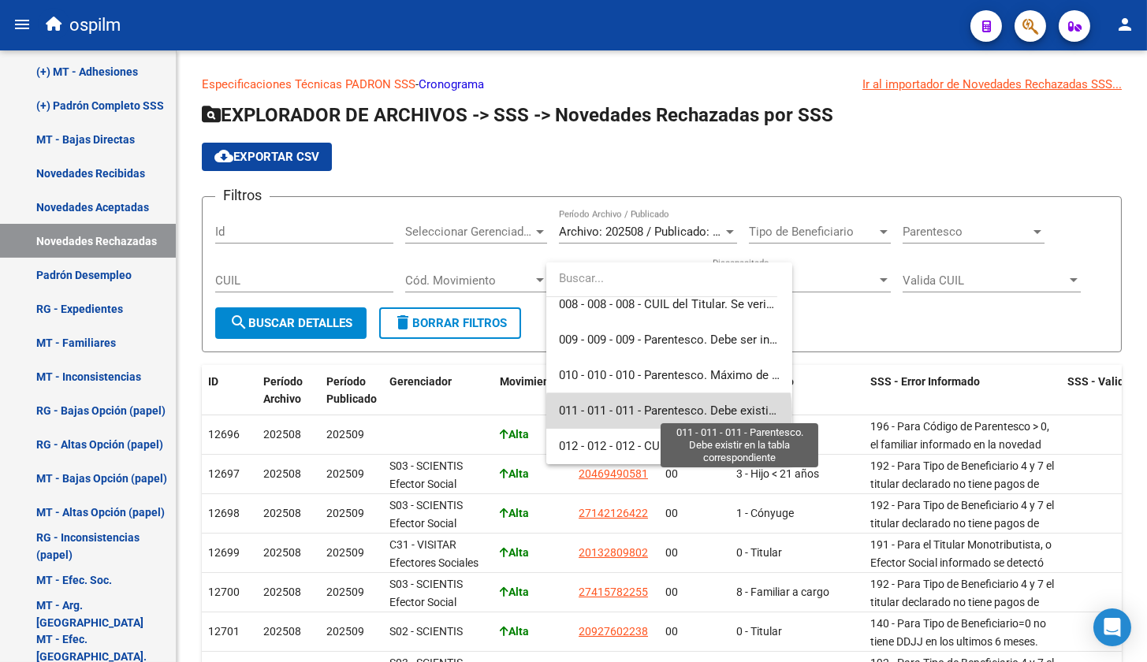
click at [669, 413] on span "011 - 011 - 011 - Parentesco. Debe existir en la tabla correspondiente" at bounding box center [739, 411] width 360 height 14
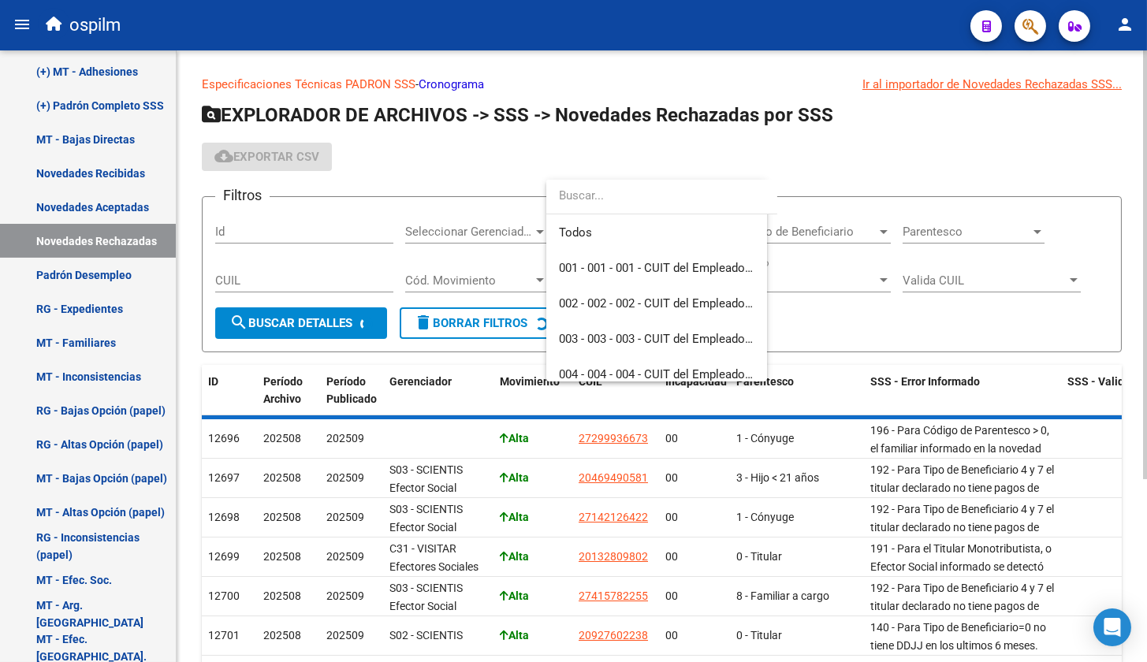
scroll to position [342, 0]
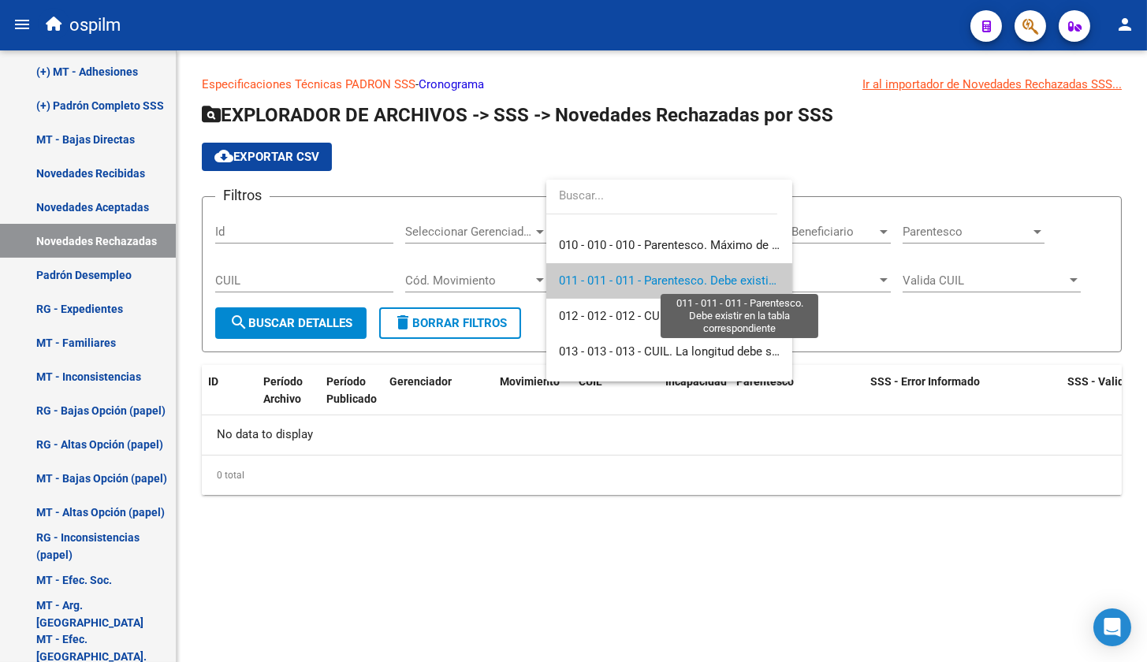
click at [657, 276] on span "011 - 011 - 011 - Parentesco. Debe existir en la tabla correspondiente" at bounding box center [739, 281] width 360 height 14
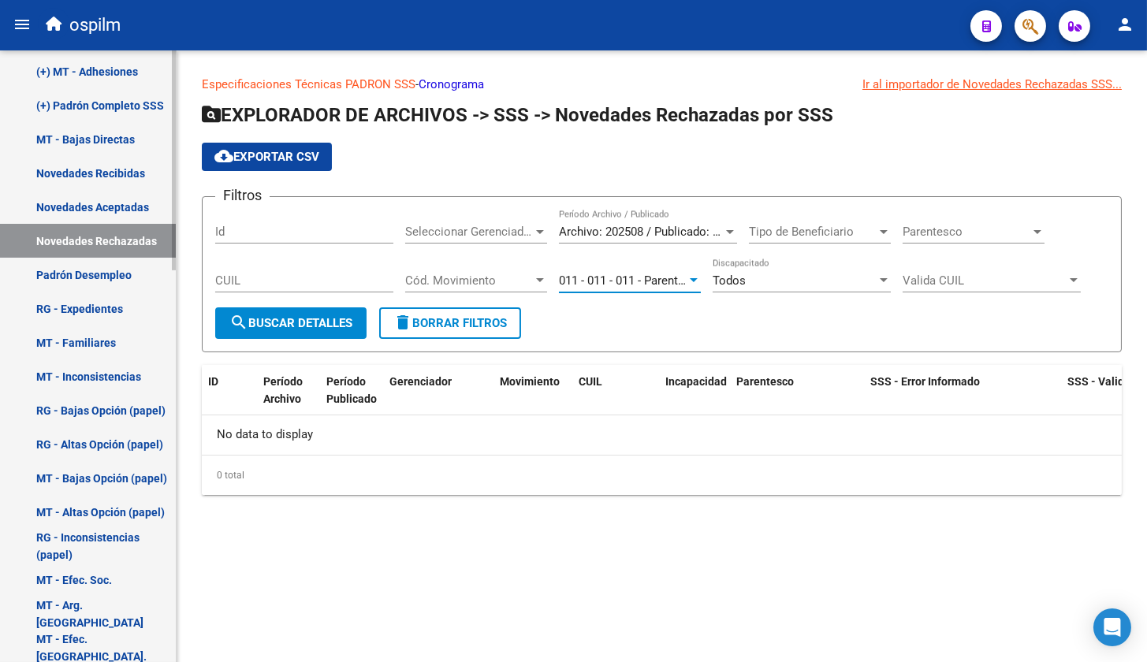
scroll to position [1089, 0]
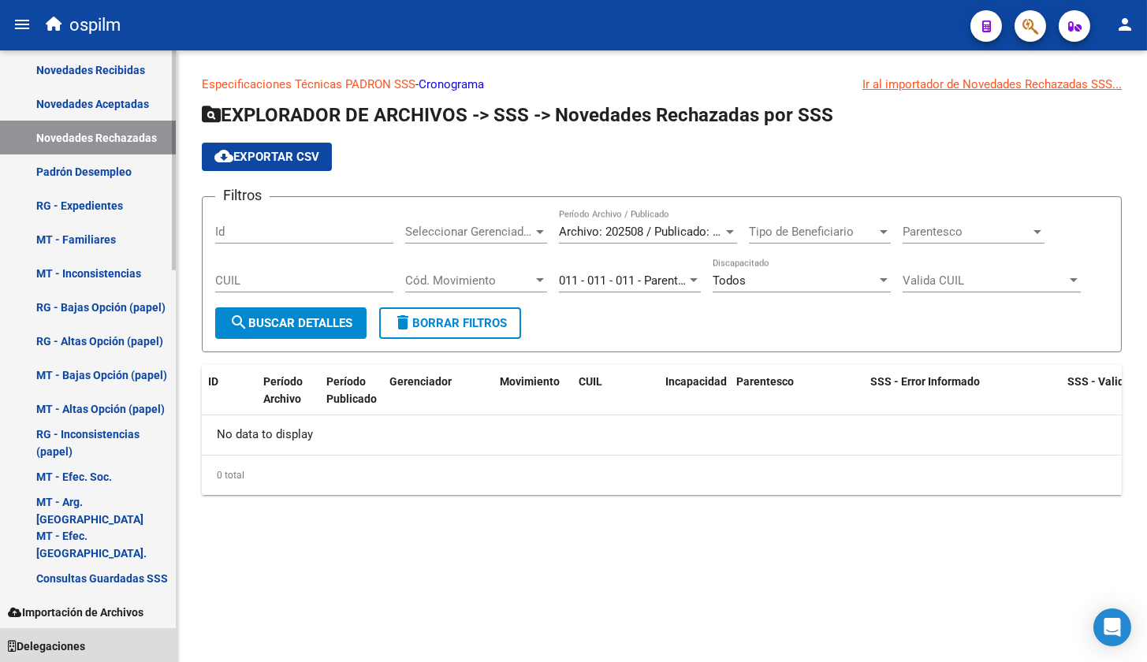
click at [97, 645] on link "Delegaciones" at bounding box center [88, 646] width 176 height 34
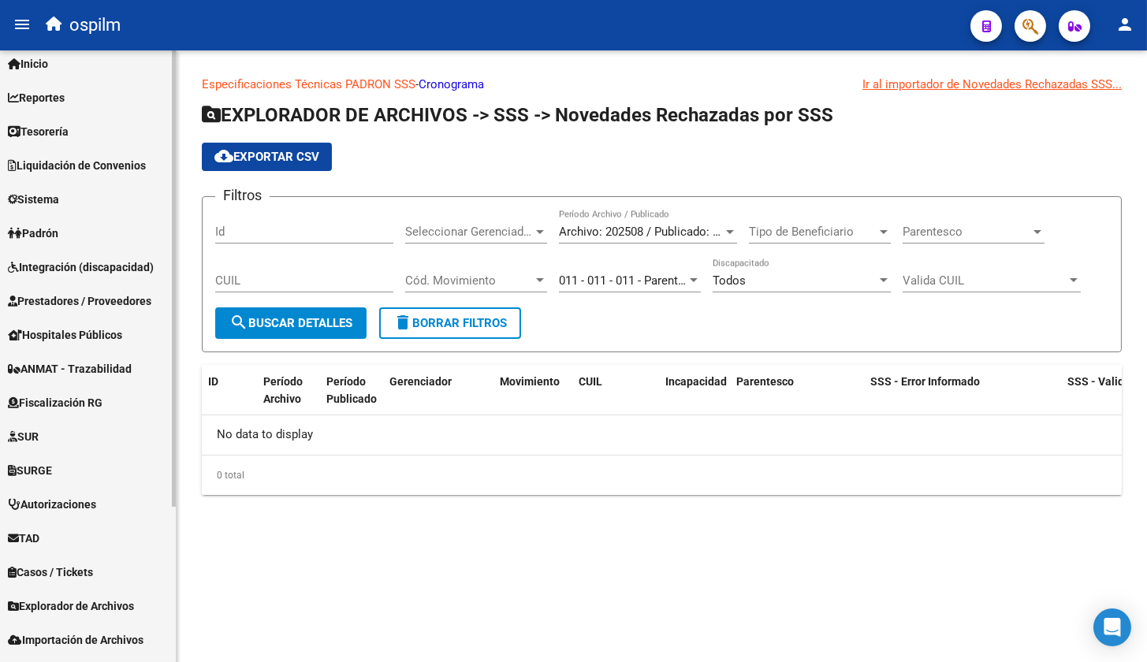
scroll to position [0, 0]
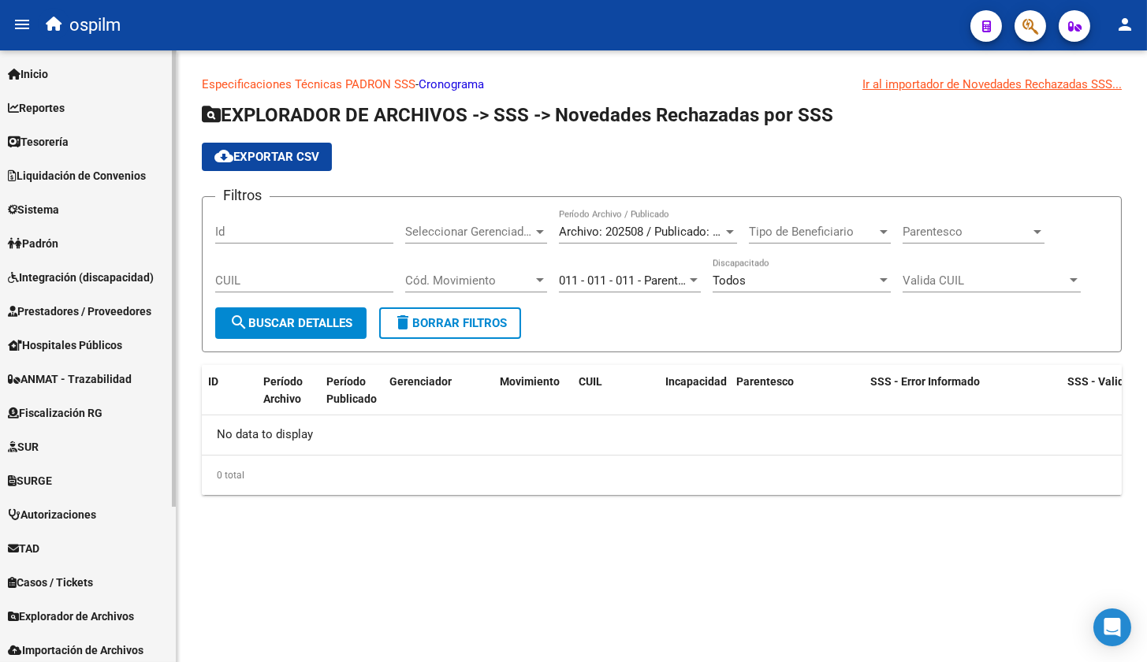
click at [58, 245] on span "Padrón" at bounding box center [33, 243] width 50 height 17
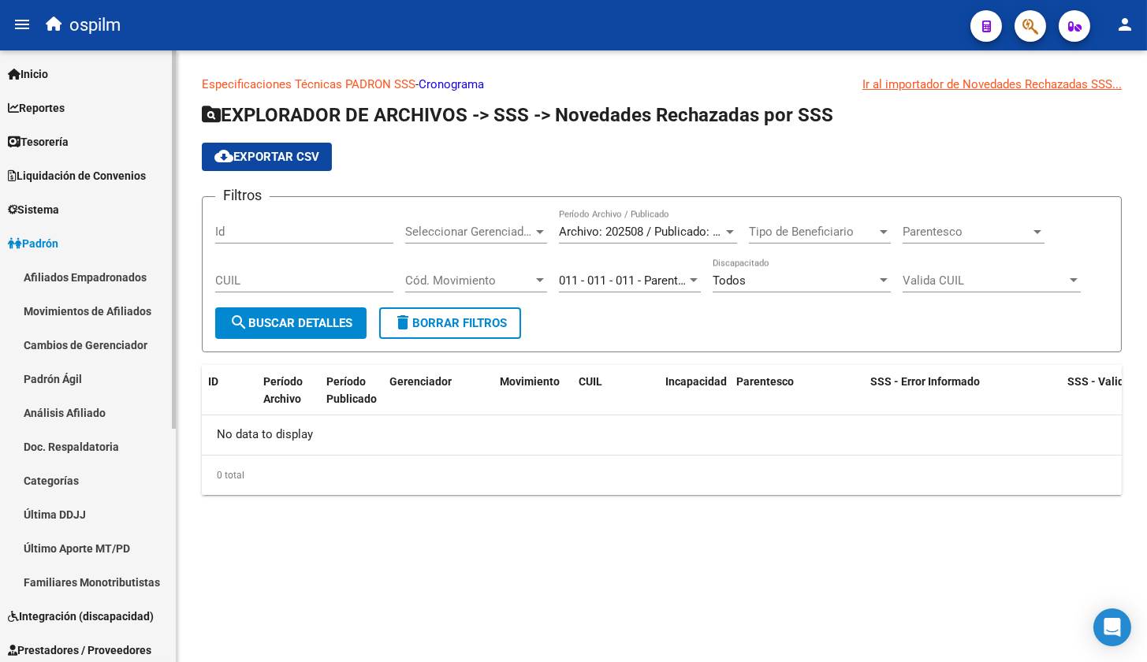
click at [54, 214] on span "Sistema" at bounding box center [33, 209] width 51 height 17
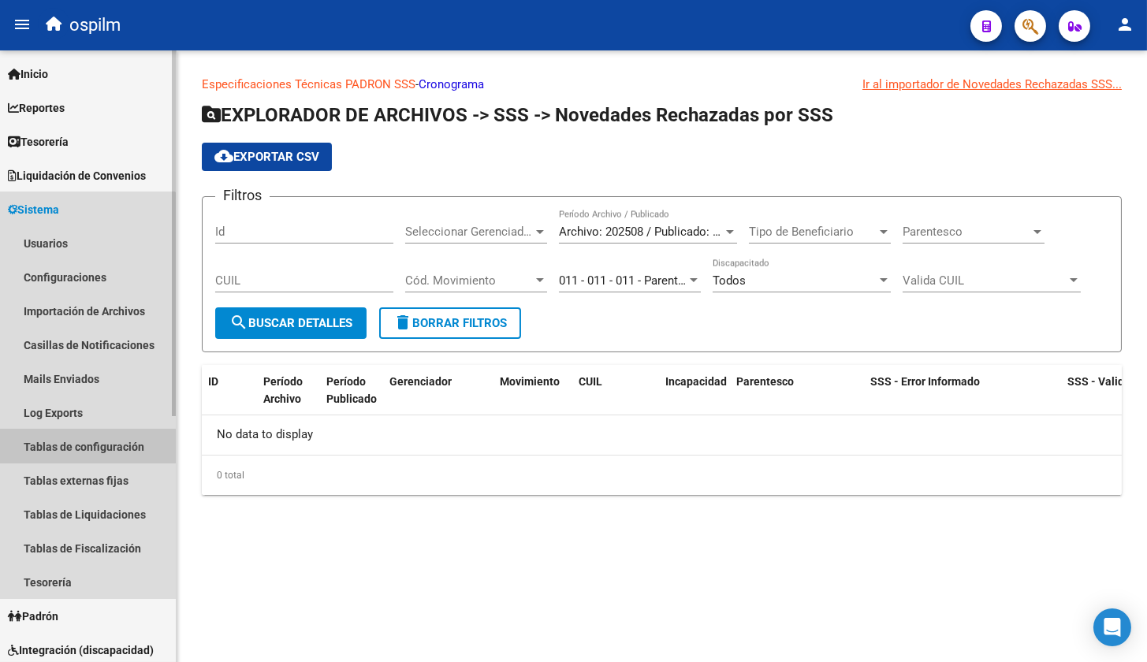
click at [56, 448] on link "Tablas de configuración" at bounding box center [88, 447] width 176 height 34
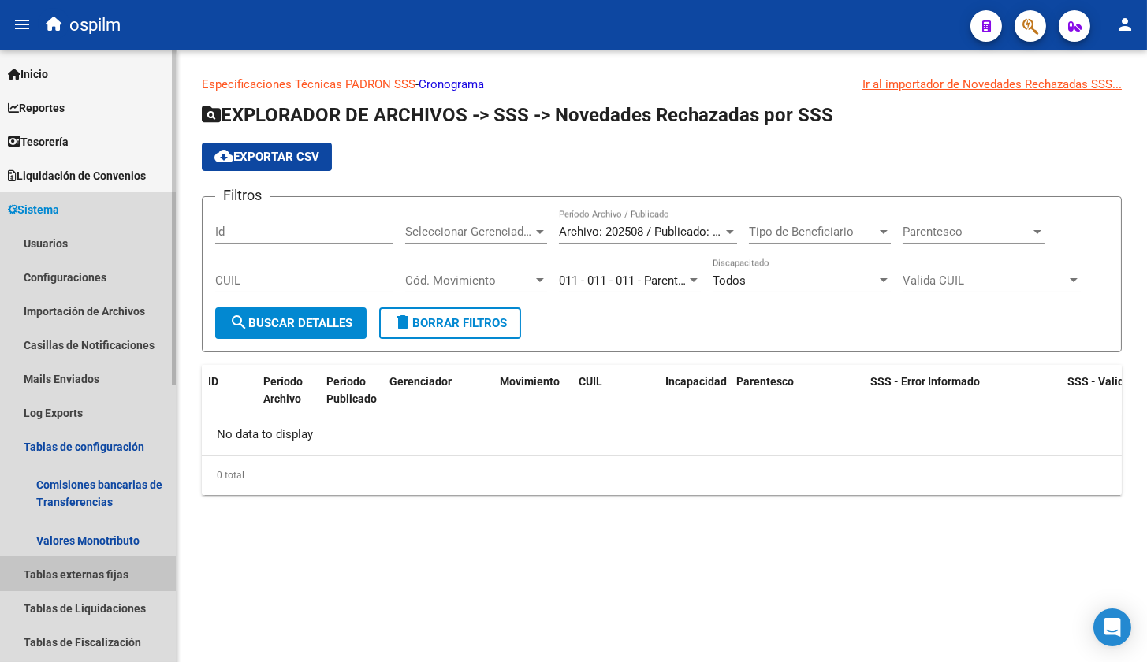
click at [65, 566] on link "Tablas externas fijas" at bounding box center [88, 574] width 176 height 34
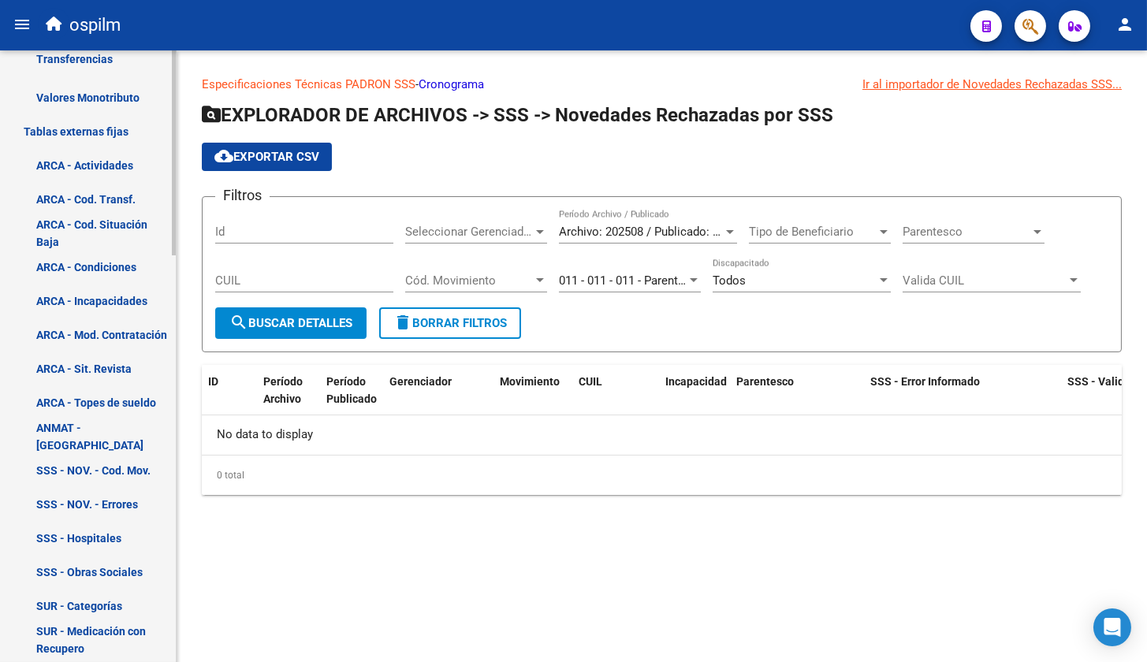
scroll to position [493, 0]
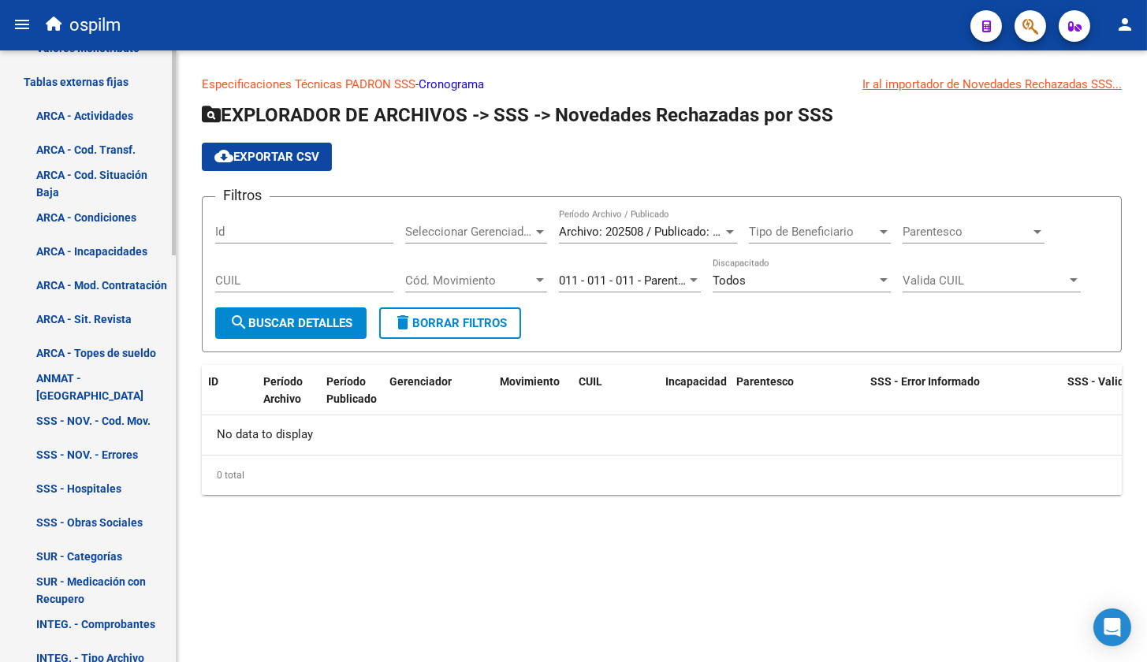
click at [83, 419] on link "SSS - NOV. - Cod. Mov." at bounding box center [88, 421] width 176 height 34
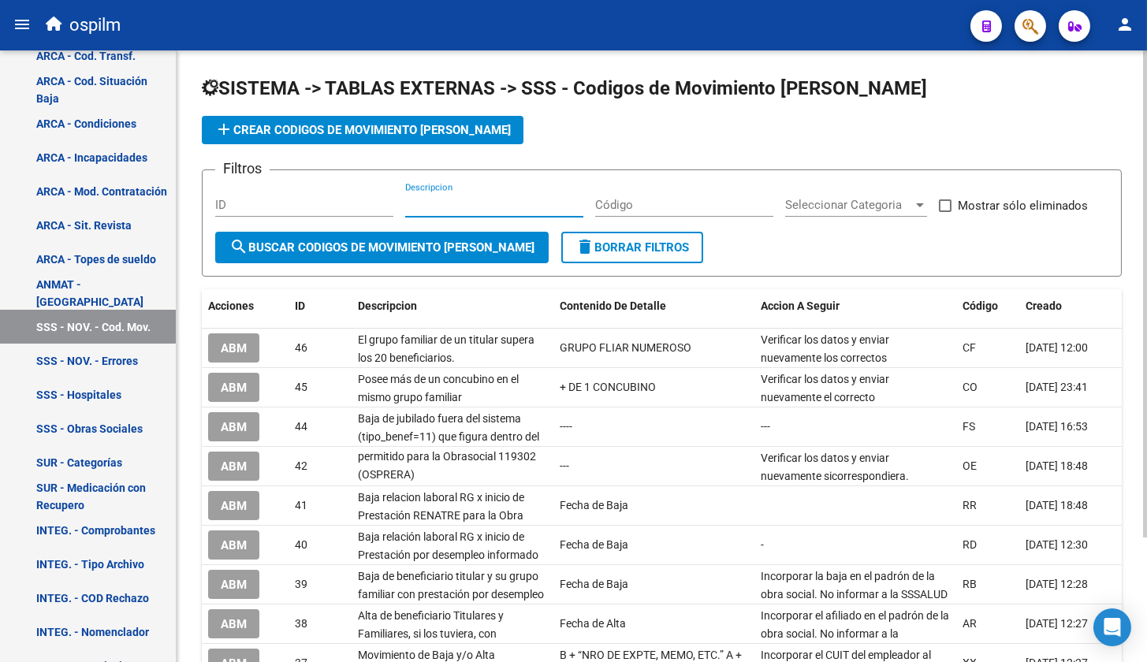
click at [435, 202] on input "Descripcion" at bounding box center [494, 205] width 178 height 14
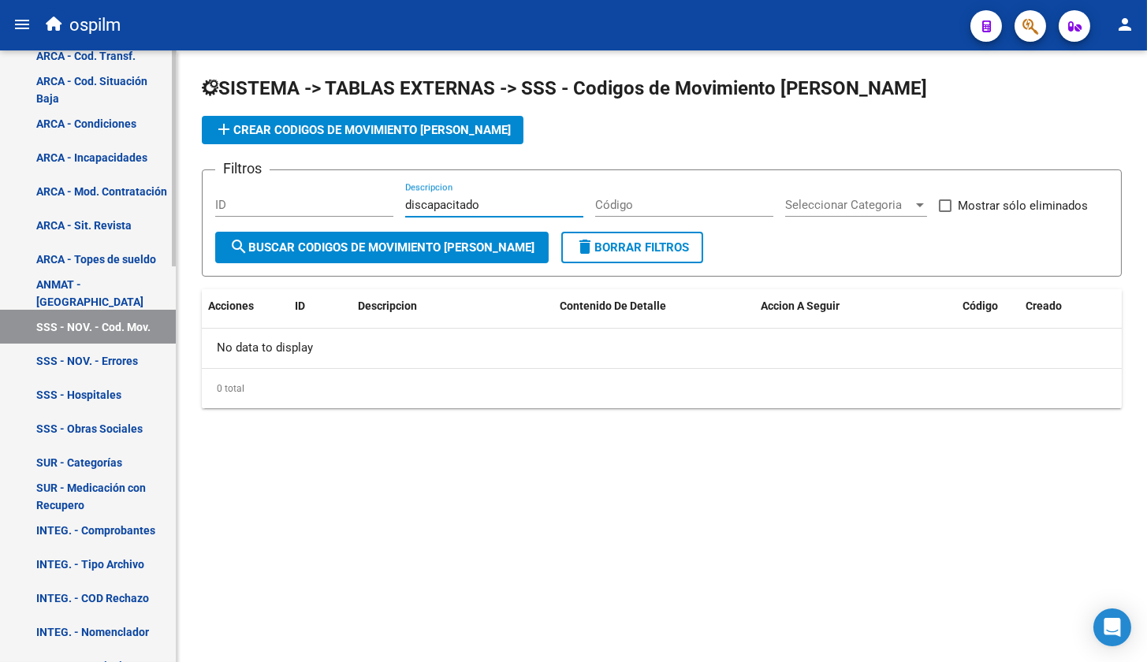
type input "discapacitado"
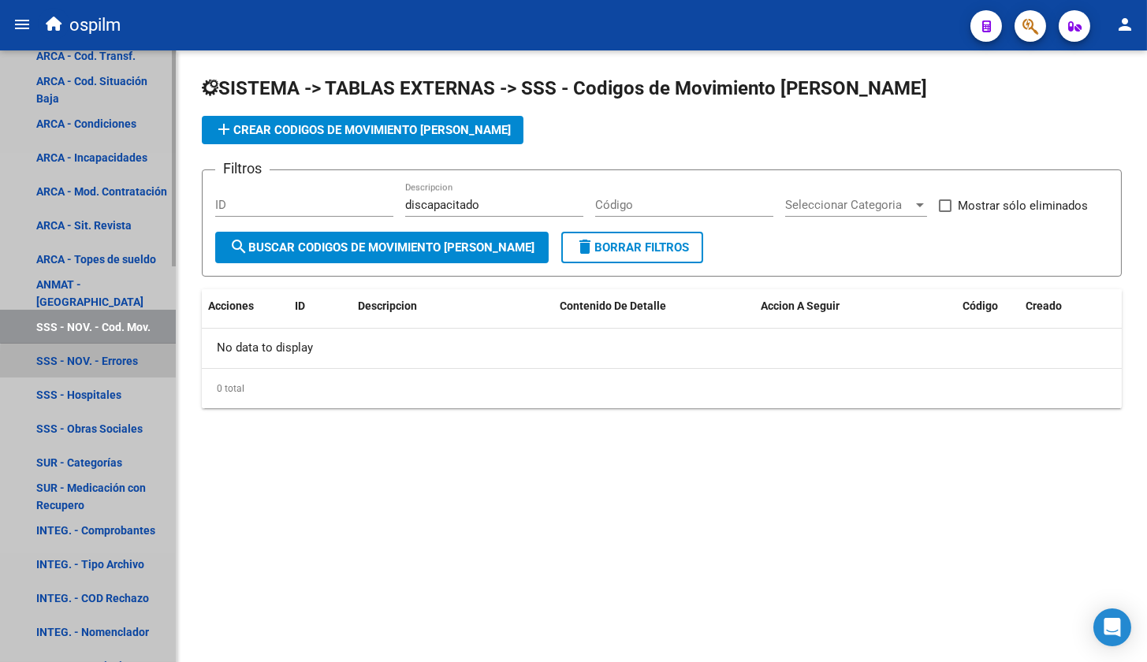
click at [123, 364] on link "SSS - NOV. - Errores" at bounding box center [88, 361] width 176 height 34
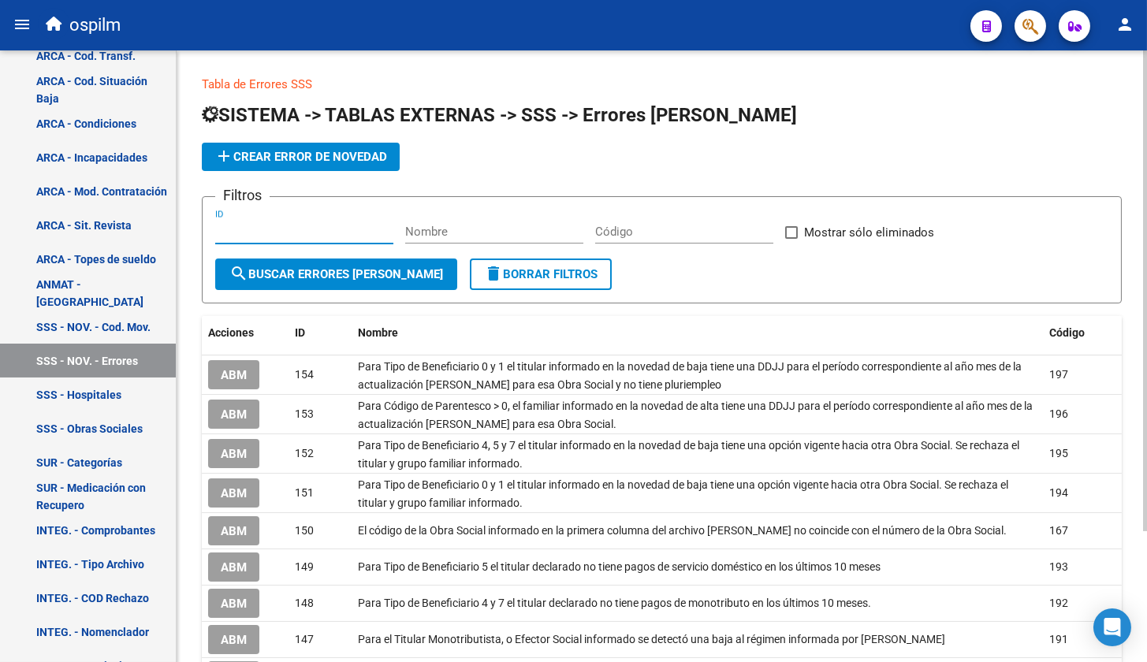
click at [266, 230] on input "ID" at bounding box center [304, 232] width 178 height 14
type input "011"
click at [691, 237] on input "Código" at bounding box center [684, 232] width 178 height 14
type input "011"
drag, startPoint x: 322, startPoint y: 232, endPoint x: 56, endPoint y: 228, distance: 266.5
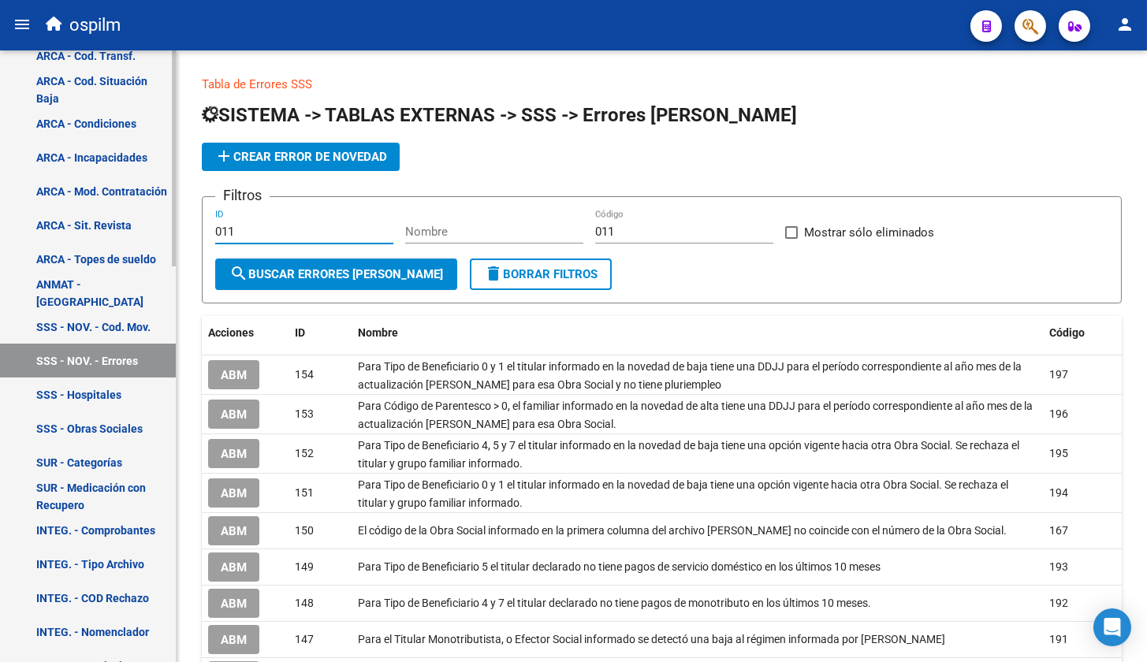
click at [56, 228] on mat-sidenav-container "Firma Express Inicio Calendario SSS Instructivos Contacto OS Reportes Tablero d…" at bounding box center [573, 356] width 1147 height 612
click at [288, 271] on span "search Buscar Errores [PERSON_NAME]" at bounding box center [336, 274] width 214 height 14
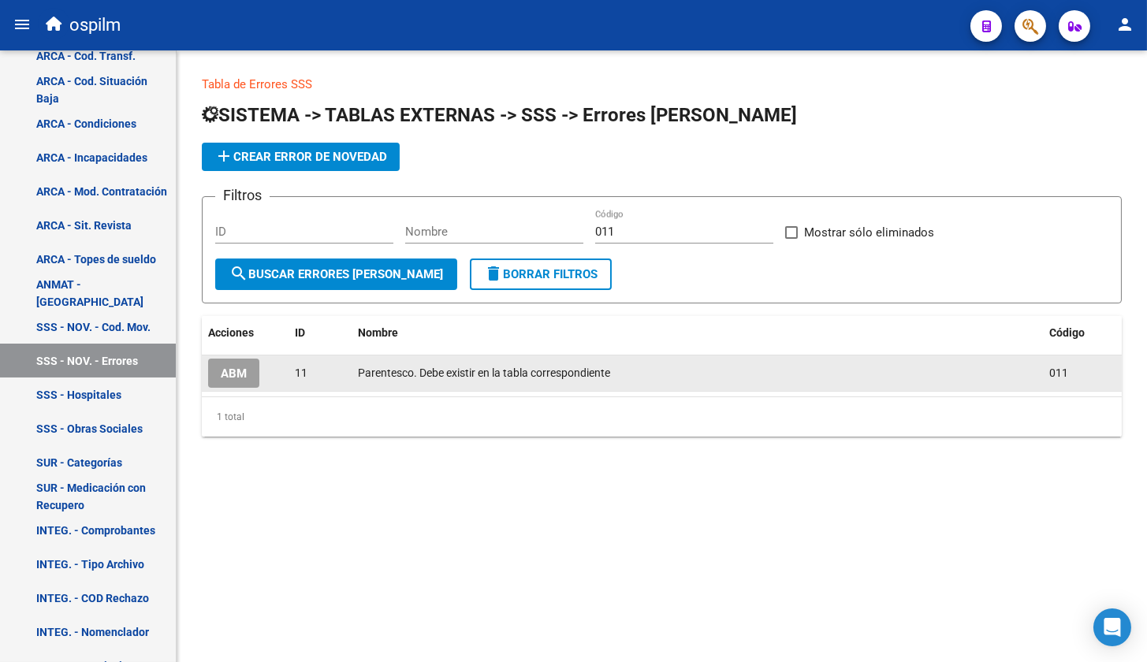
click at [454, 376] on span "Parentesco. Debe existir en la tabla correspondiente" at bounding box center [484, 373] width 252 height 13
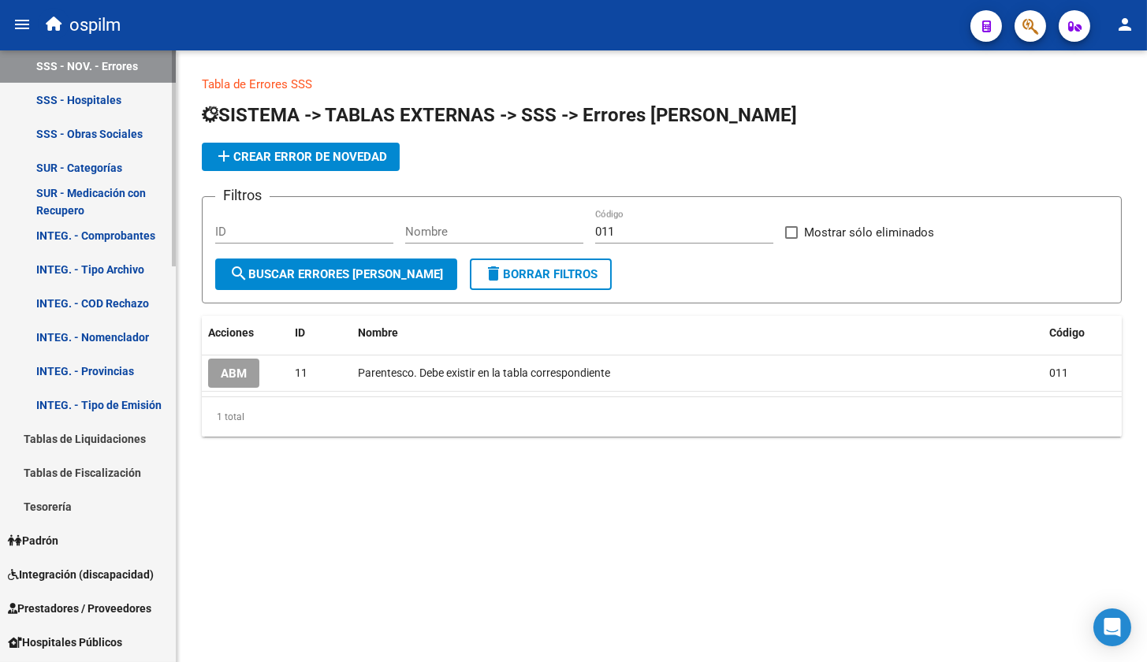
scroll to position [591, 0]
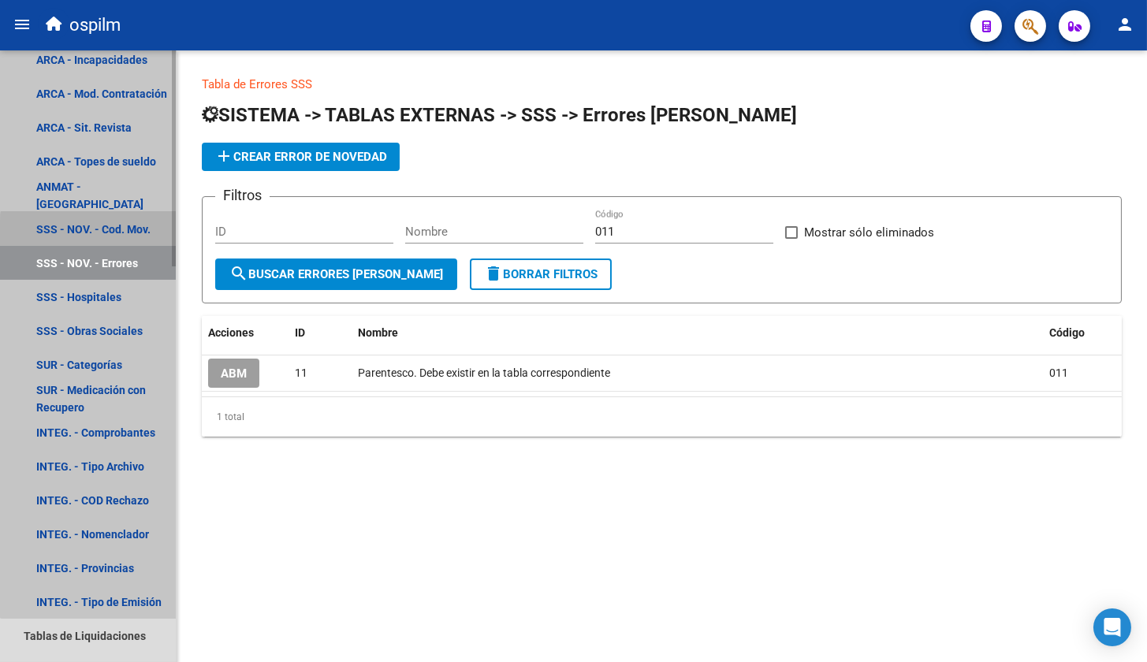
click at [123, 233] on link "SSS - NOV. - Cod. Mov." at bounding box center [88, 229] width 176 height 34
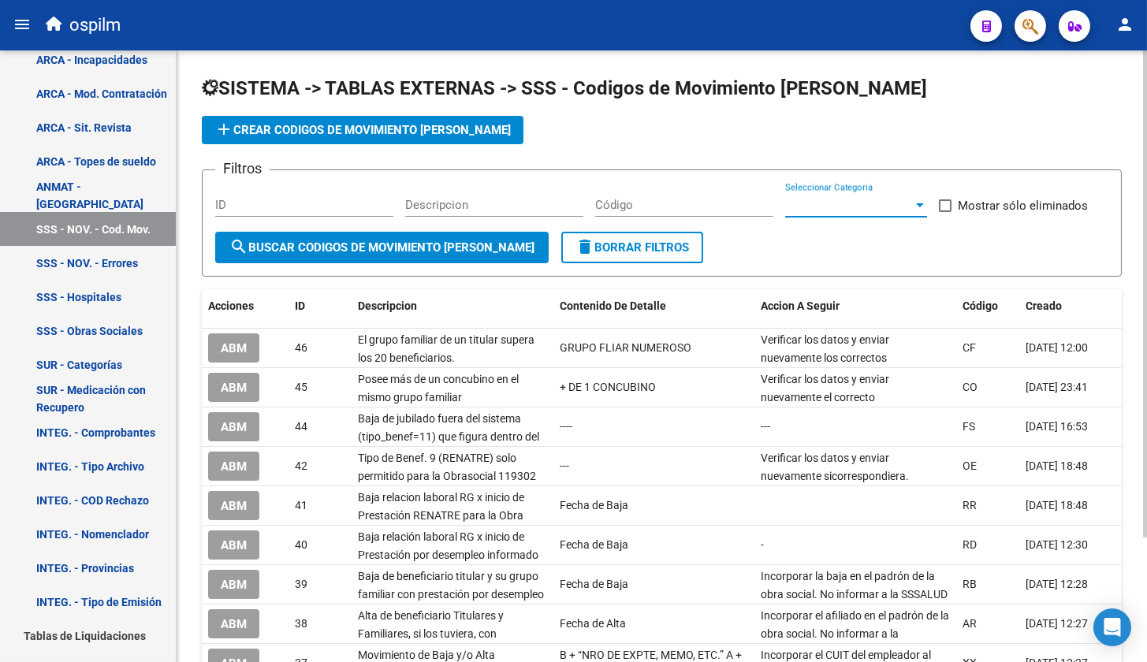
click at [915, 207] on div at bounding box center [920, 205] width 14 height 13
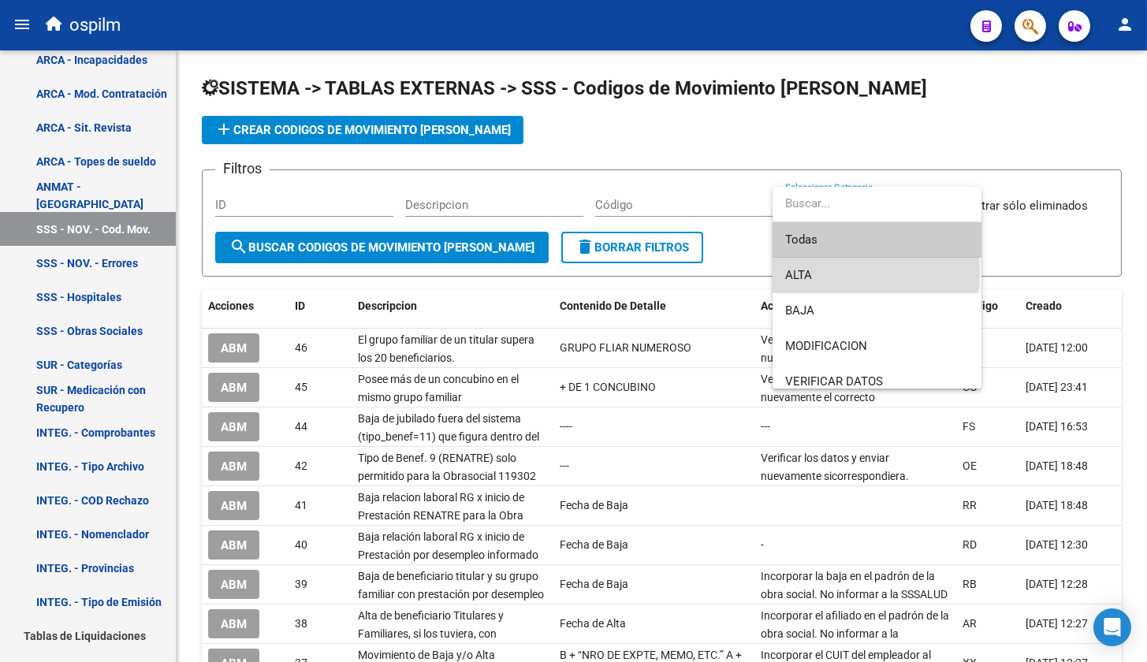
click at [846, 273] on span "ALTA" at bounding box center [877, 275] width 184 height 35
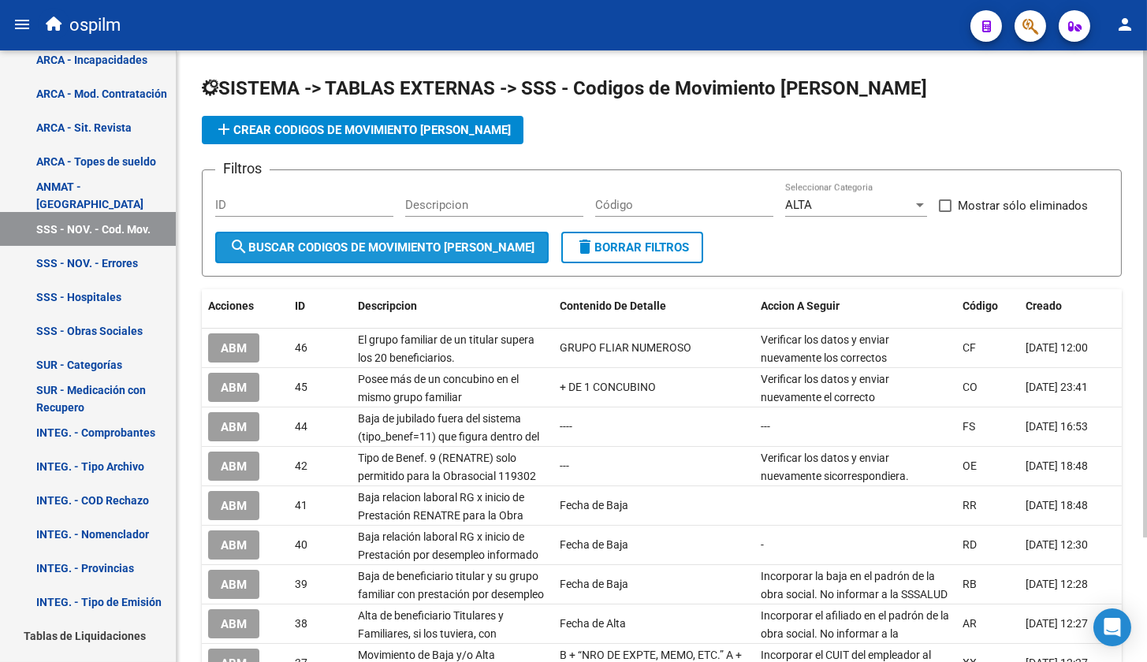
click at [422, 248] on span "search Buscar Codigos de Movimiento [PERSON_NAME]" at bounding box center [381, 247] width 305 height 14
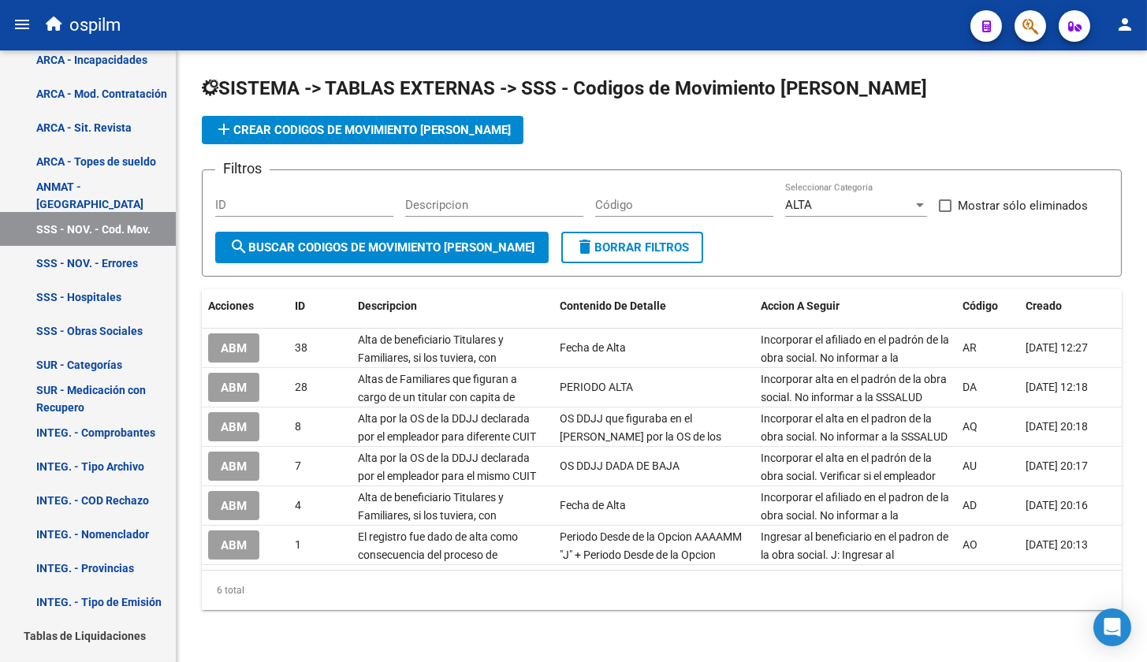
click at [895, 205] on div "ALTA" at bounding box center [849, 205] width 128 height 14
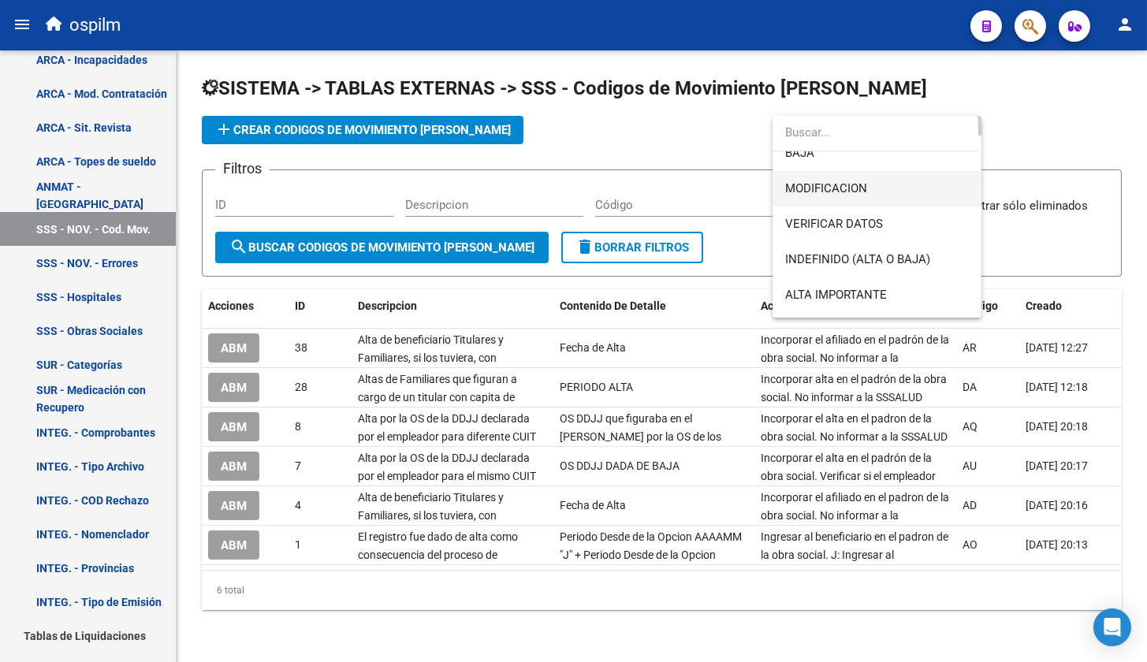
scroll to position [98, 0]
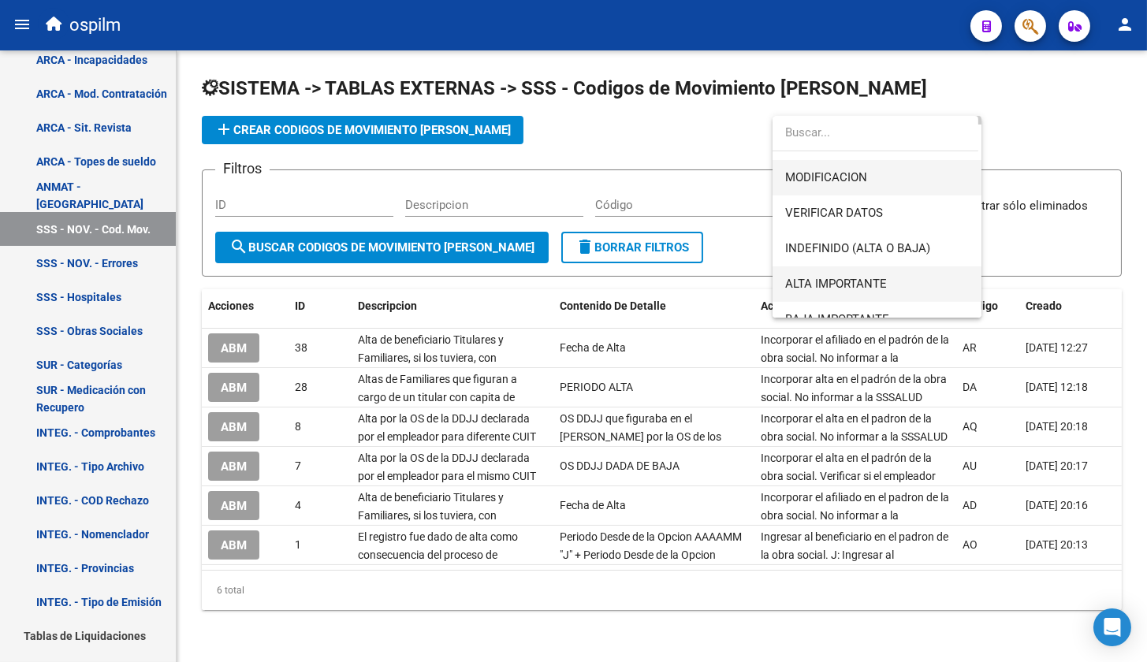
click at [875, 275] on span "ALTA IMPORTANTE" at bounding box center [877, 283] width 184 height 35
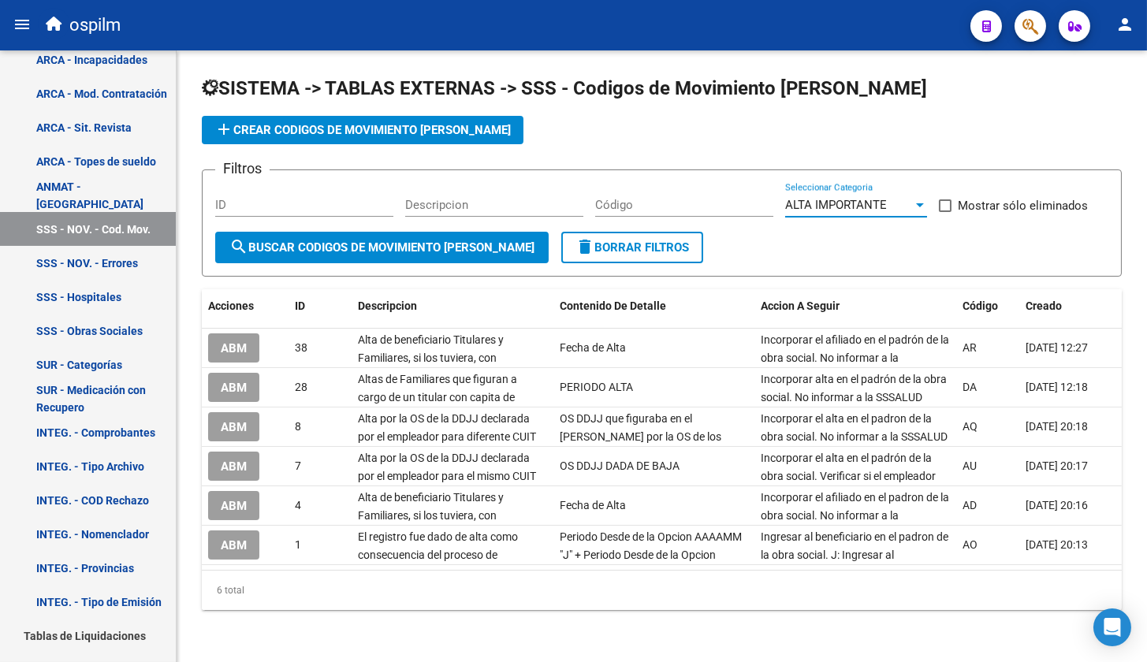
click at [452, 240] on span "search Buscar Codigos de Movimiento [PERSON_NAME]" at bounding box center [381, 247] width 305 height 14
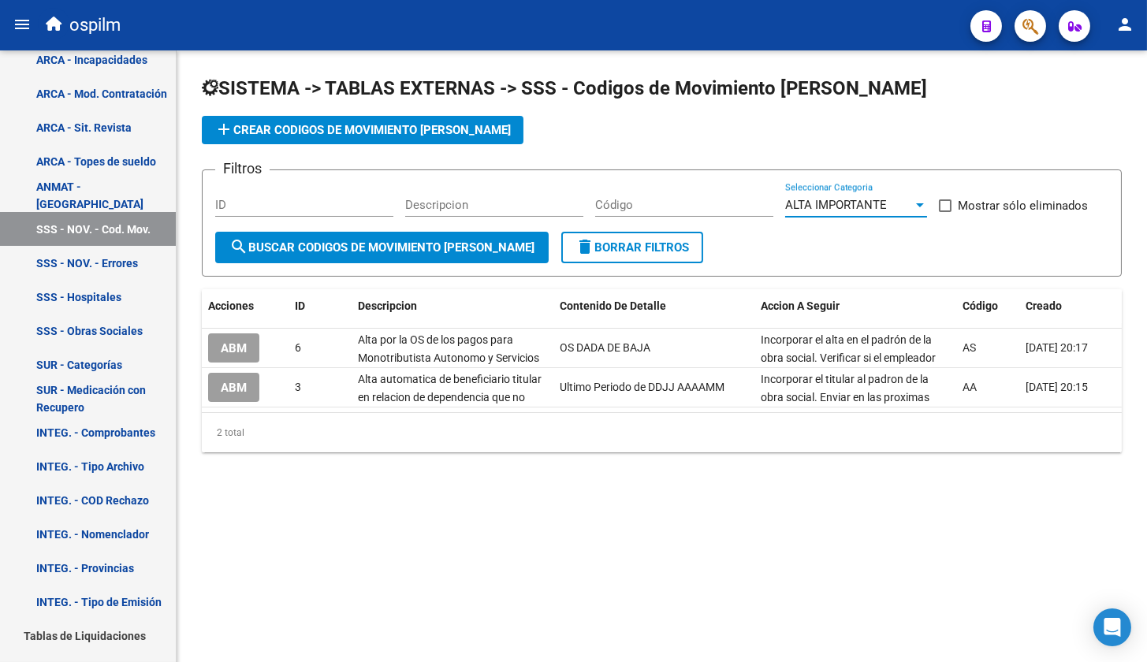
click at [804, 208] on span "ALTA IMPORTANTE" at bounding box center [836, 205] width 102 height 14
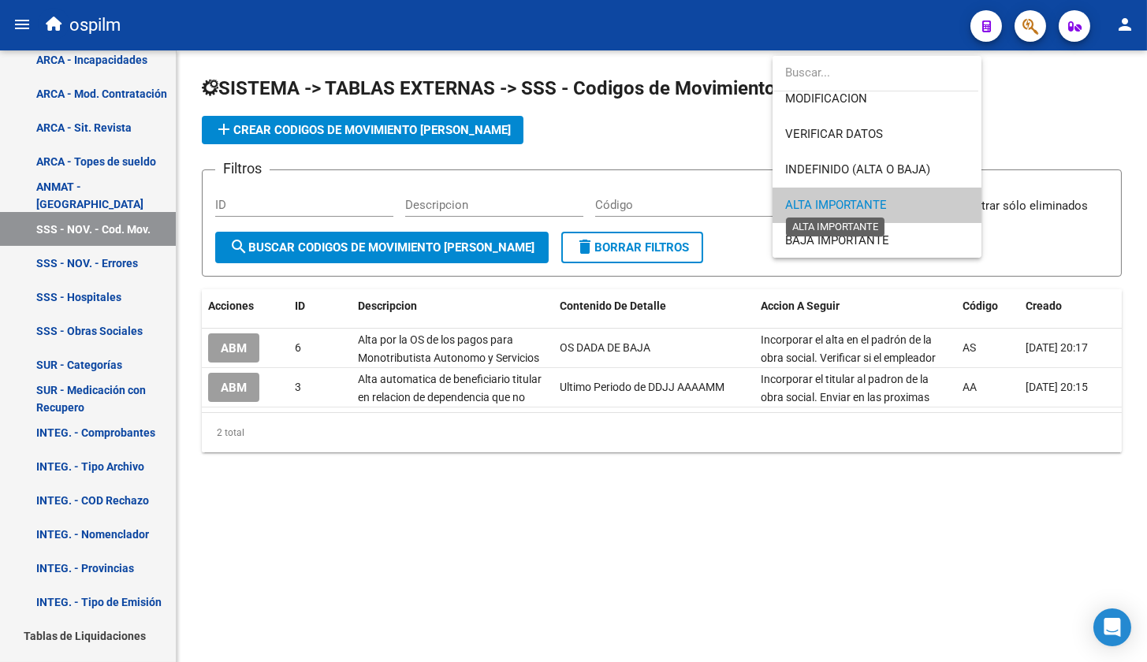
scroll to position [0, 0]
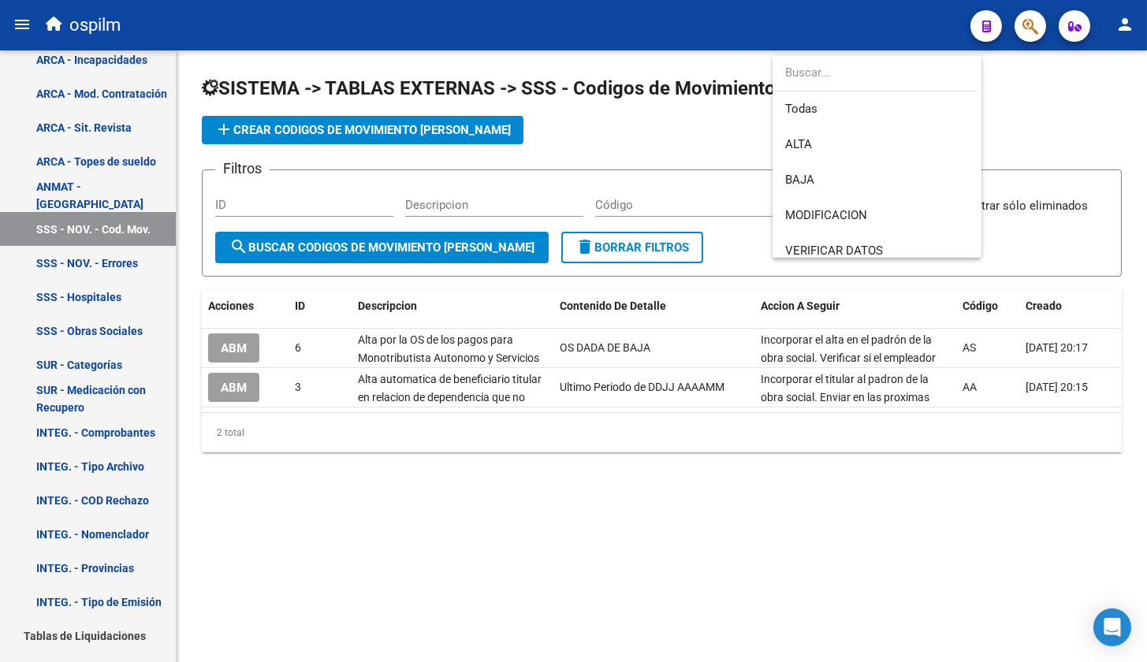
click at [456, 501] on div at bounding box center [573, 331] width 1147 height 662
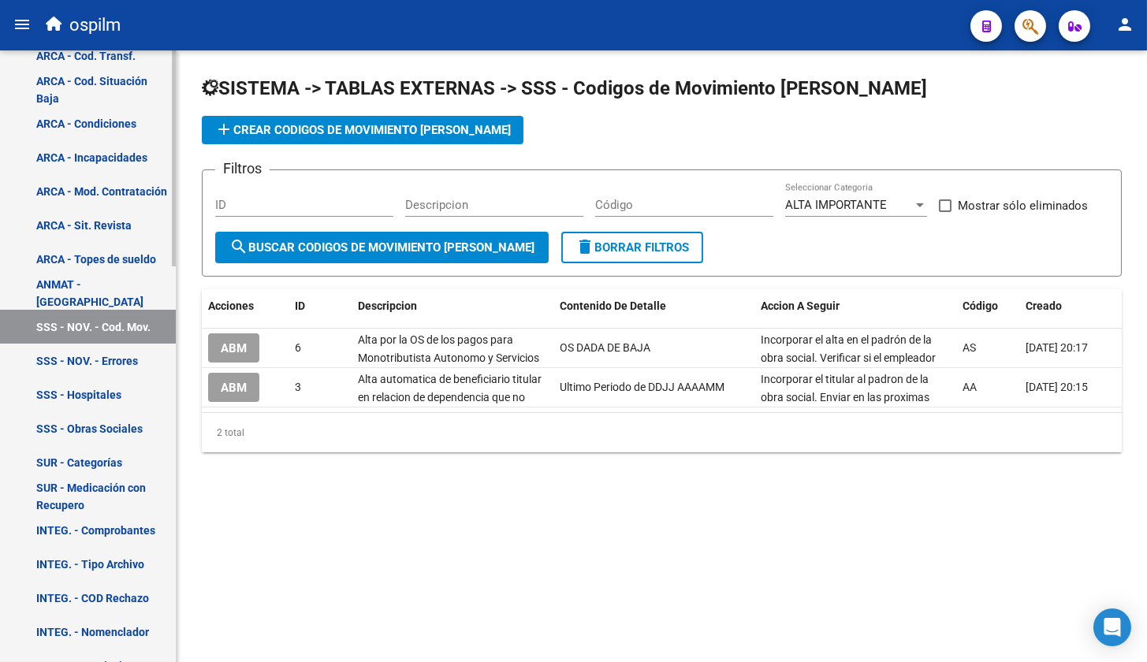
scroll to position [196, 0]
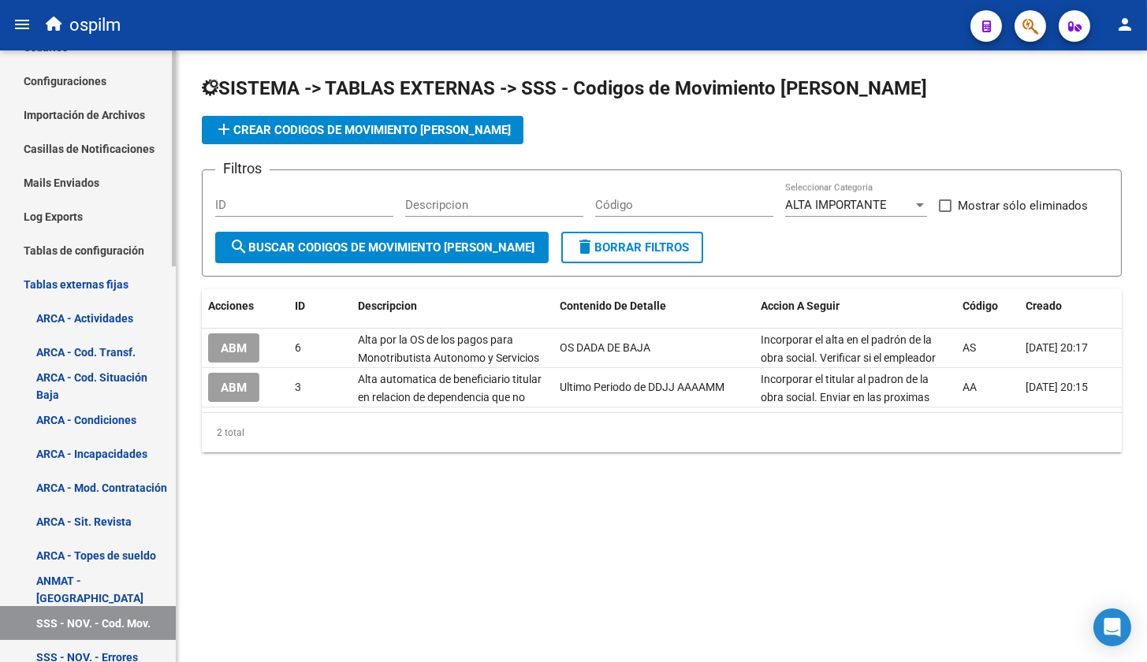
click at [78, 252] on link "Tablas de configuración" at bounding box center [88, 250] width 176 height 34
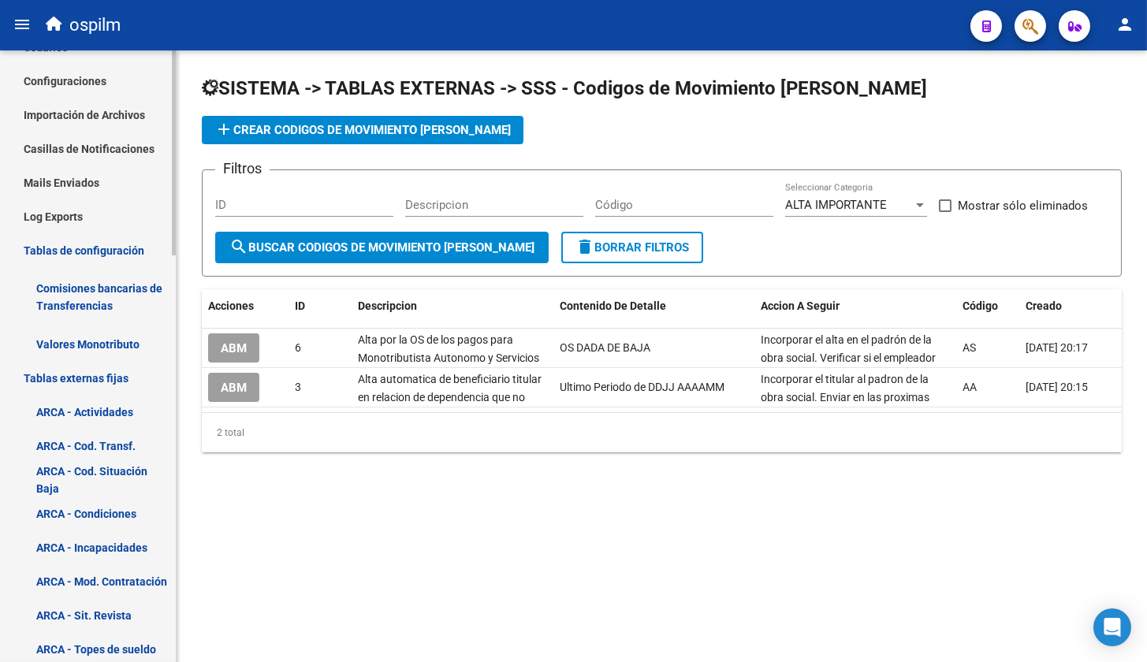
click at [78, 252] on link "Tablas de configuración" at bounding box center [88, 250] width 176 height 34
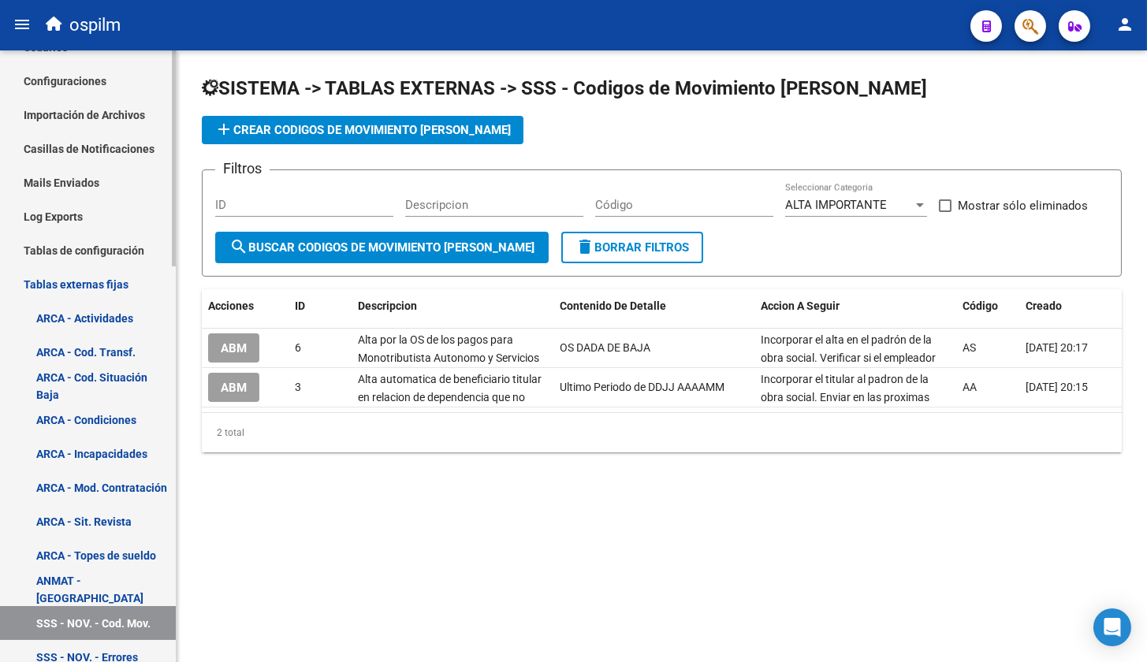
click at [75, 282] on link "Tablas externas fijas" at bounding box center [88, 284] width 176 height 34
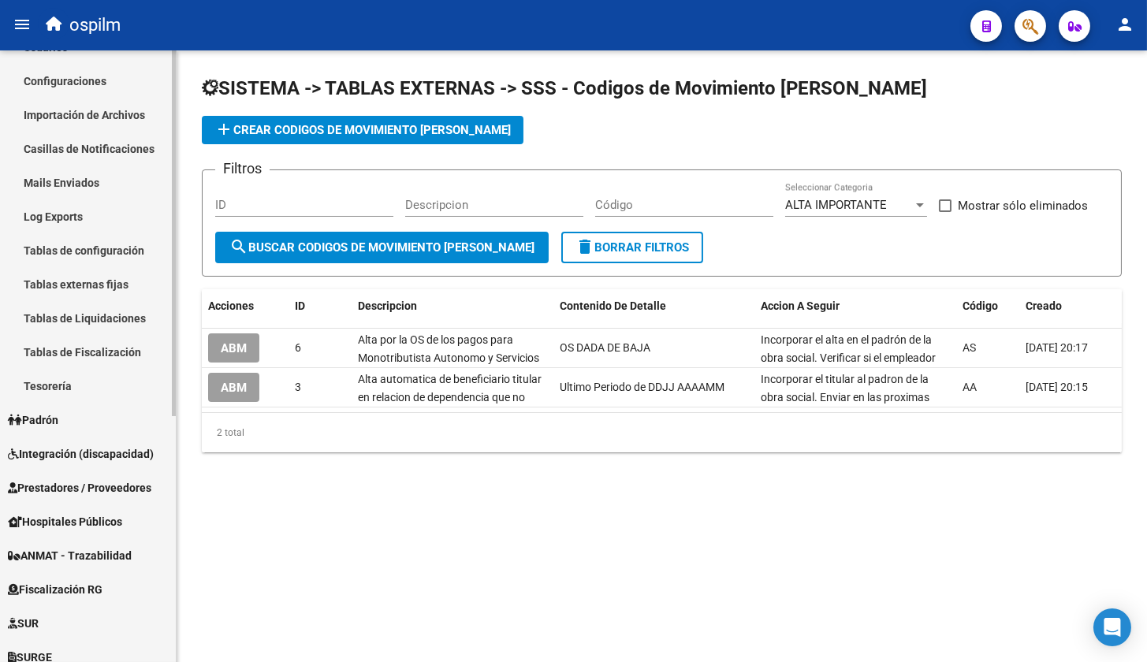
click at [75, 452] on span "Integración (discapacidad)" at bounding box center [81, 453] width 146 height 17
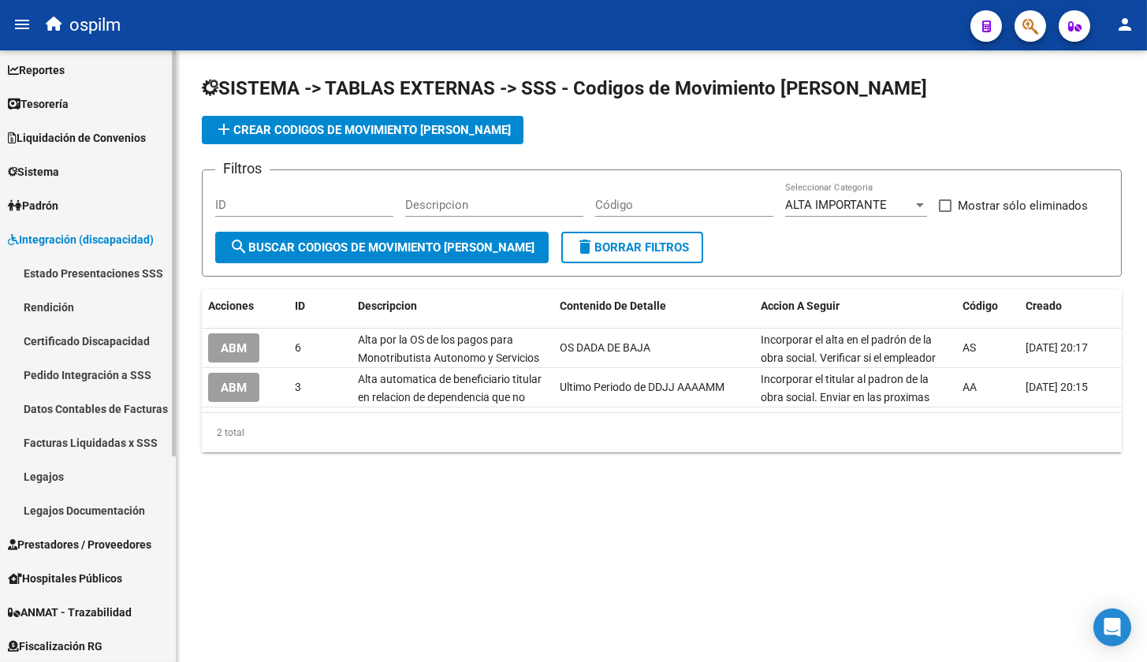
scroll to position [0, 0]
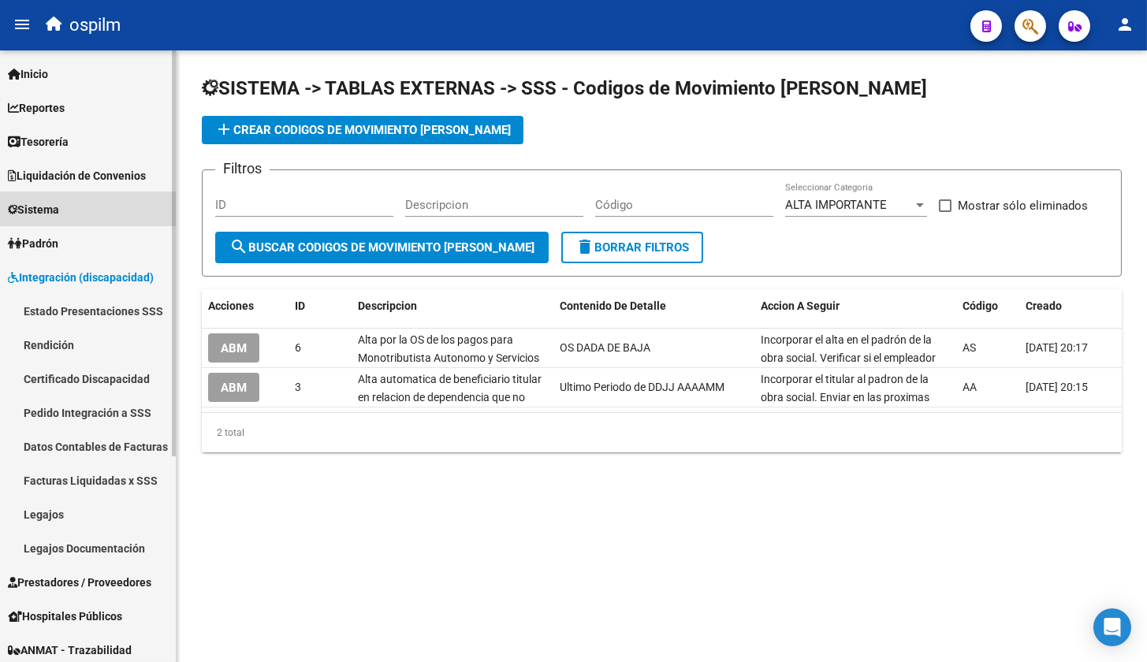
click at [58, 207] on span "Sistema" at bounding box center [33, 209] width 51 height 17
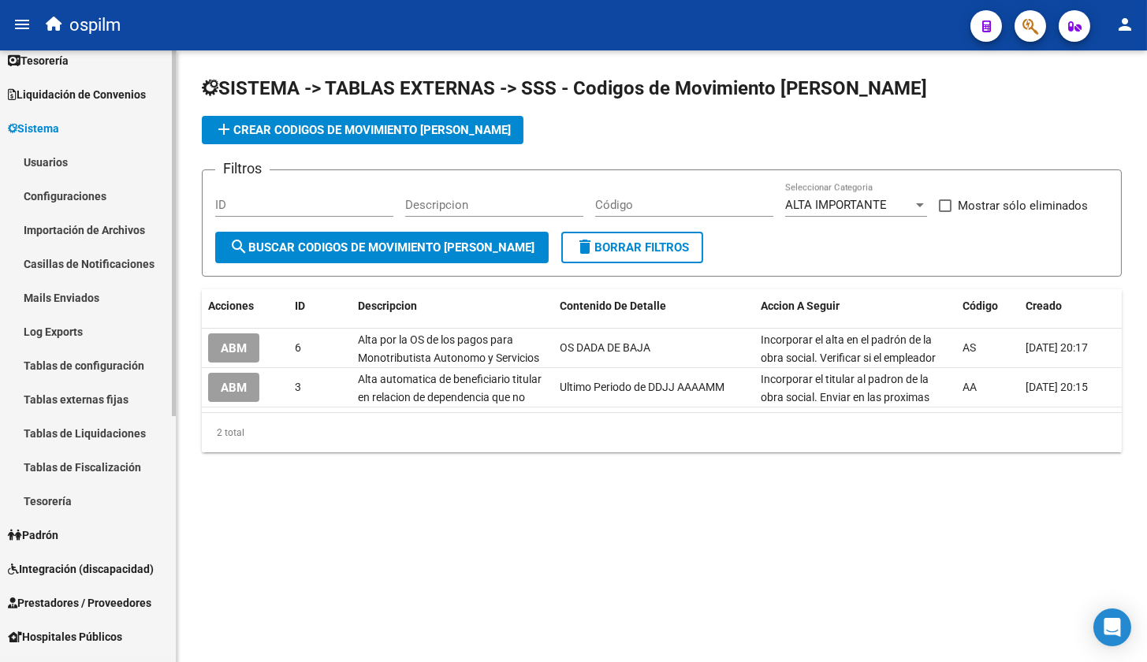
scroll to position [393, 0]
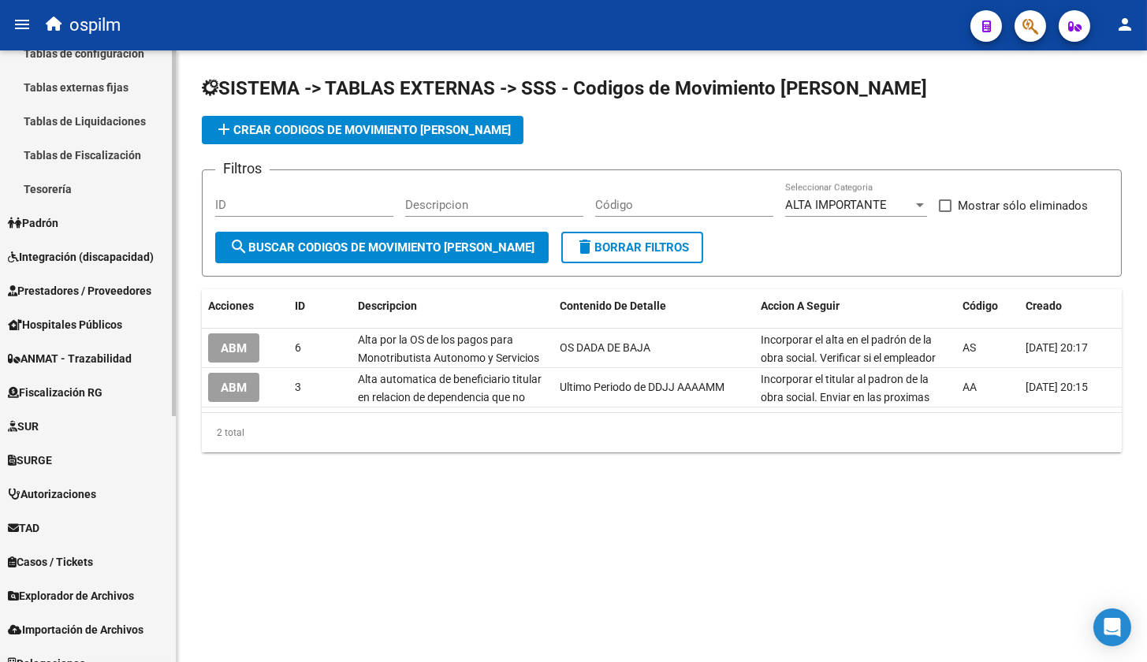
click at [79, 597] on span "Explorador de Archivos" at bounding box center [71, 595] width 126 height 17
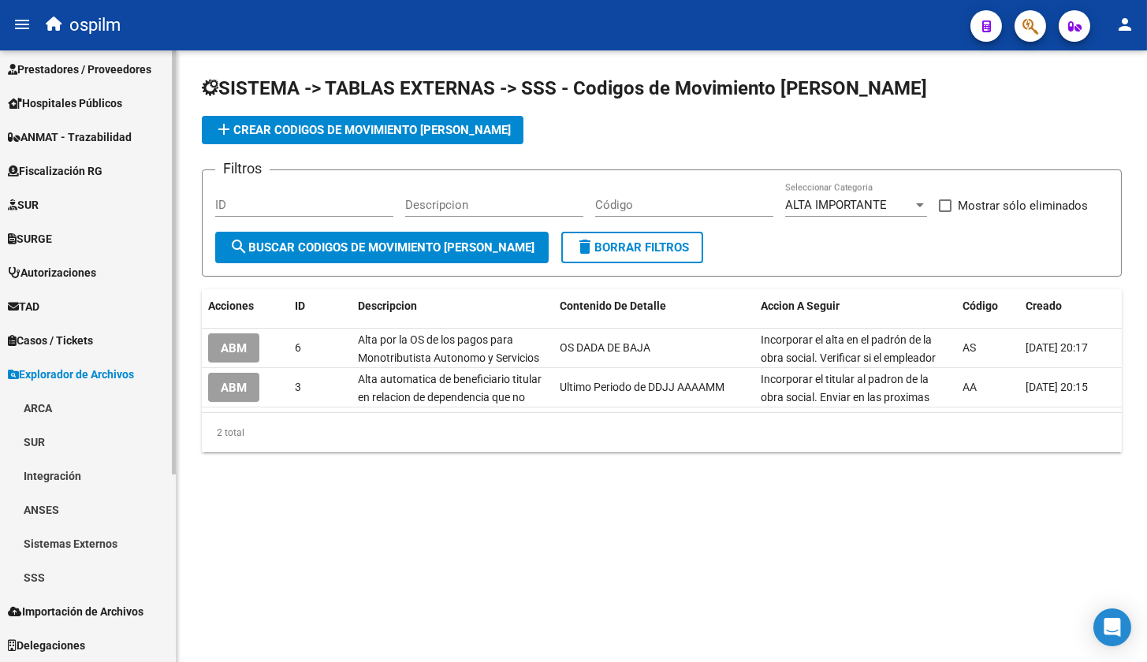
scroll to position [241, 0]
click at [71, 579] on link "SSS" at bounding box center [88, 578] width 176 height 34
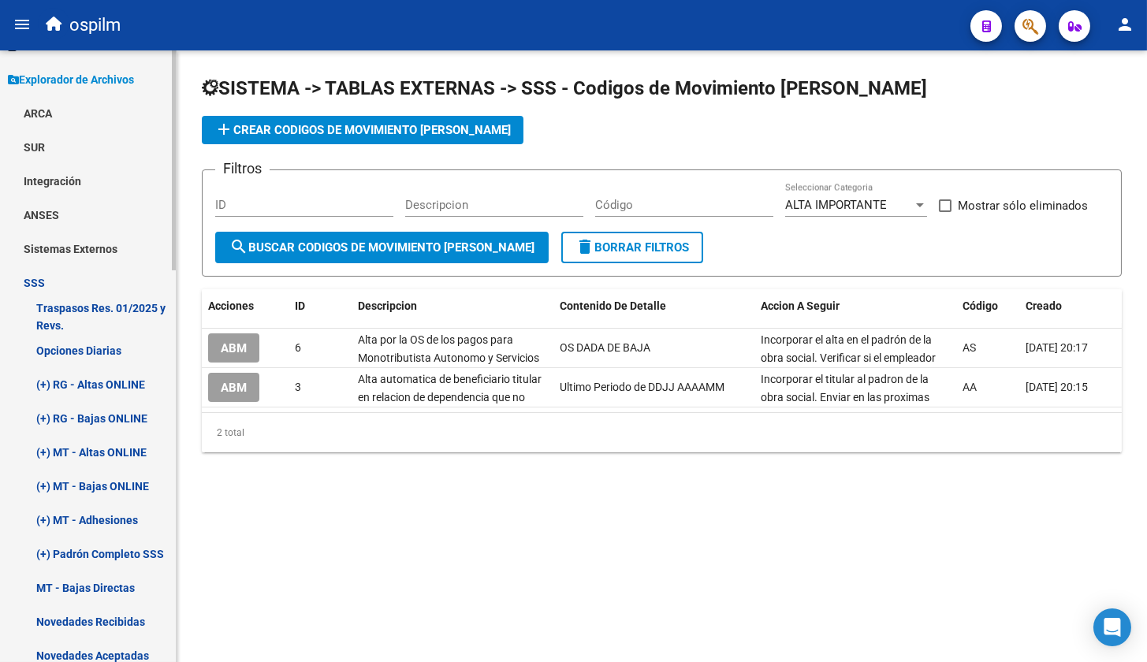
scroll to position [734, 0]
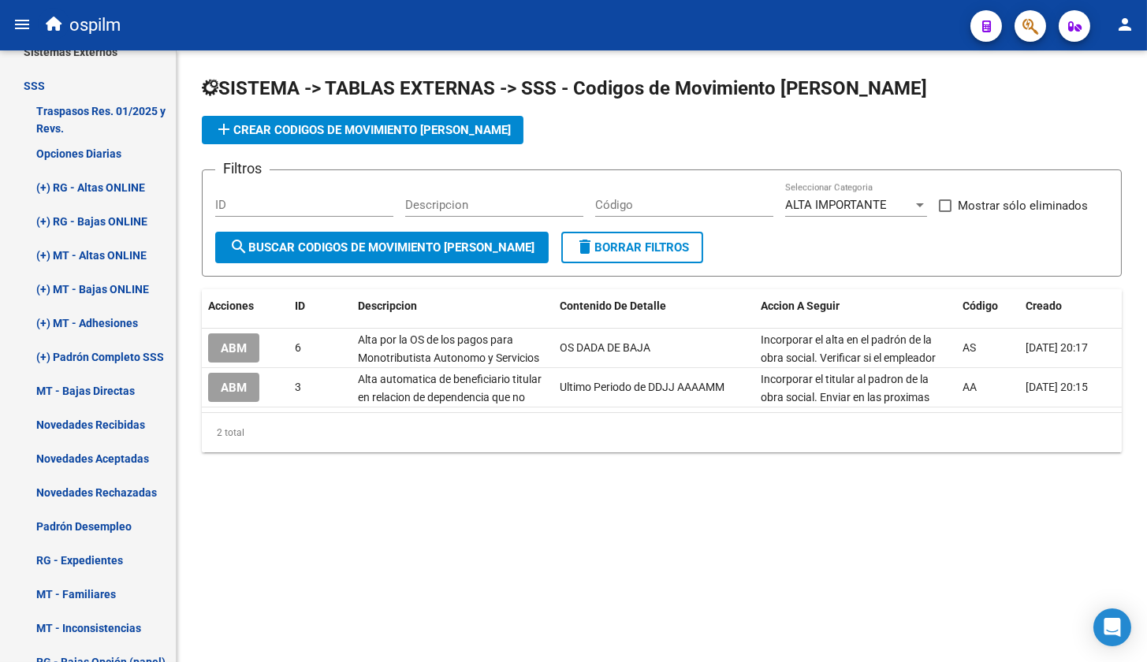
click at [888, 207] on div "ALTA IMPORTANTE" at bounding box center [849, 205] width 128 height 14
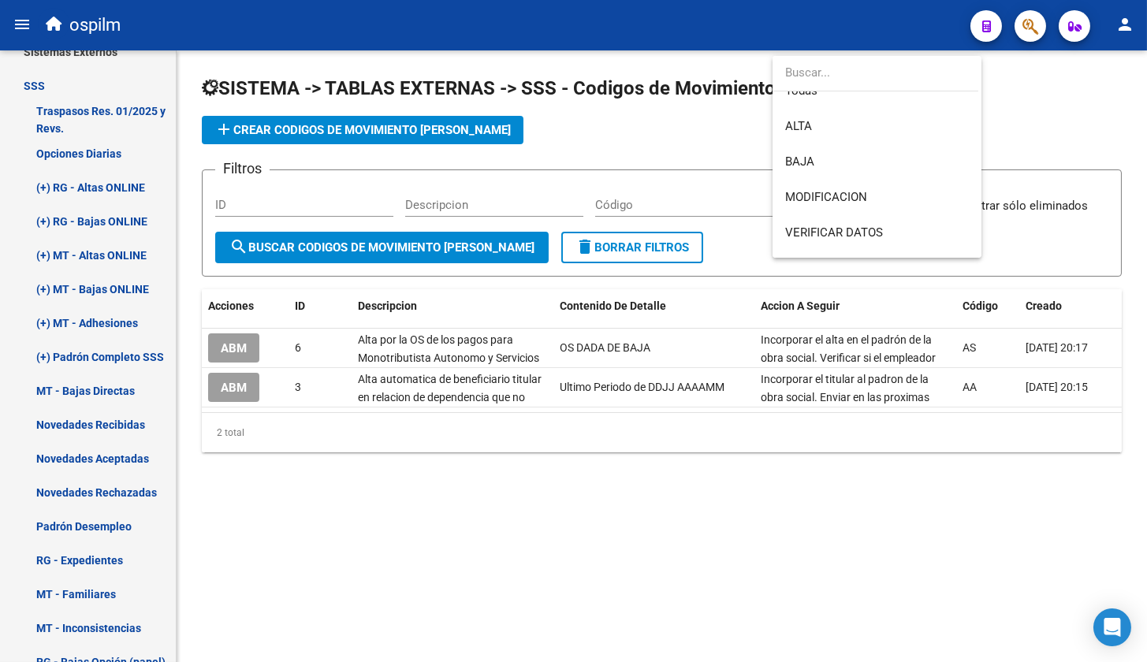
scroll to position [0, 0]
click at [665, 142] on div at bounding box center [573, 331] width 1147 height 662
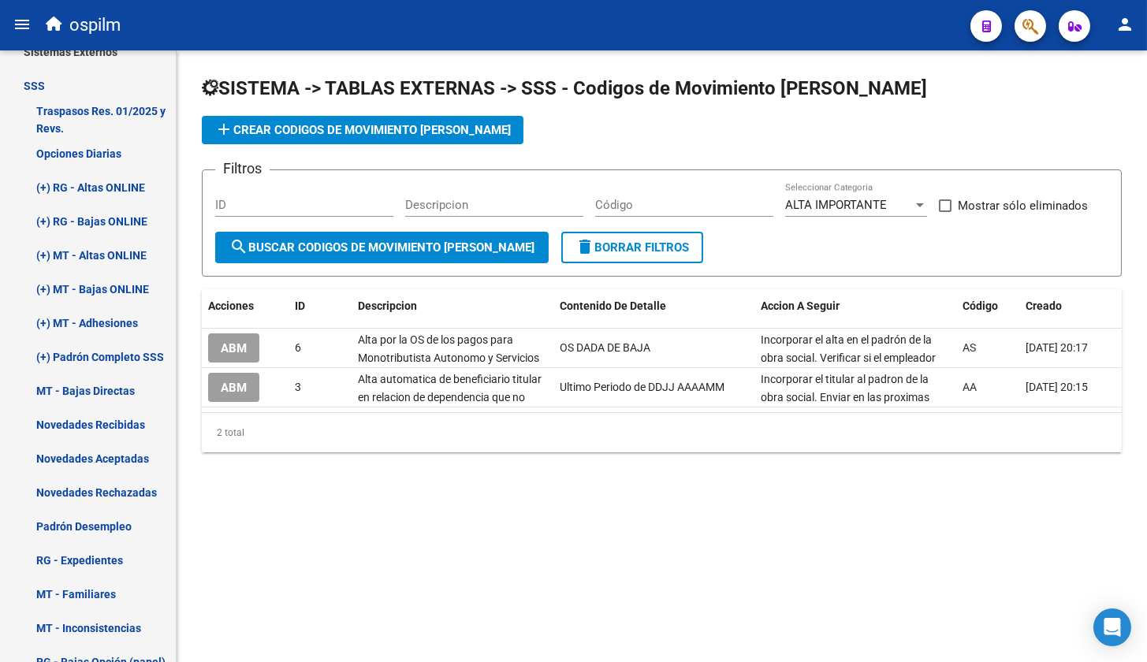
click at [877, 210] on span "ALTA IMPORTANTE" at bounding box center [836, 205] width 102 height 14
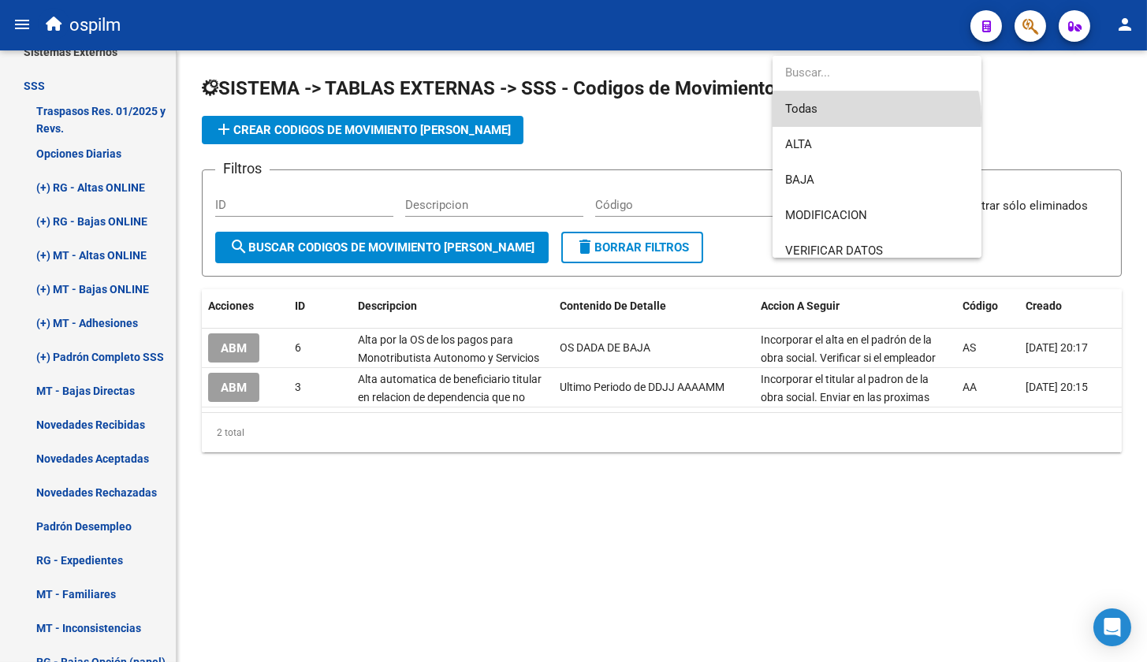
click at [860, 117] on span "Todas" at bounding box center [877, 108] width 184 height 35
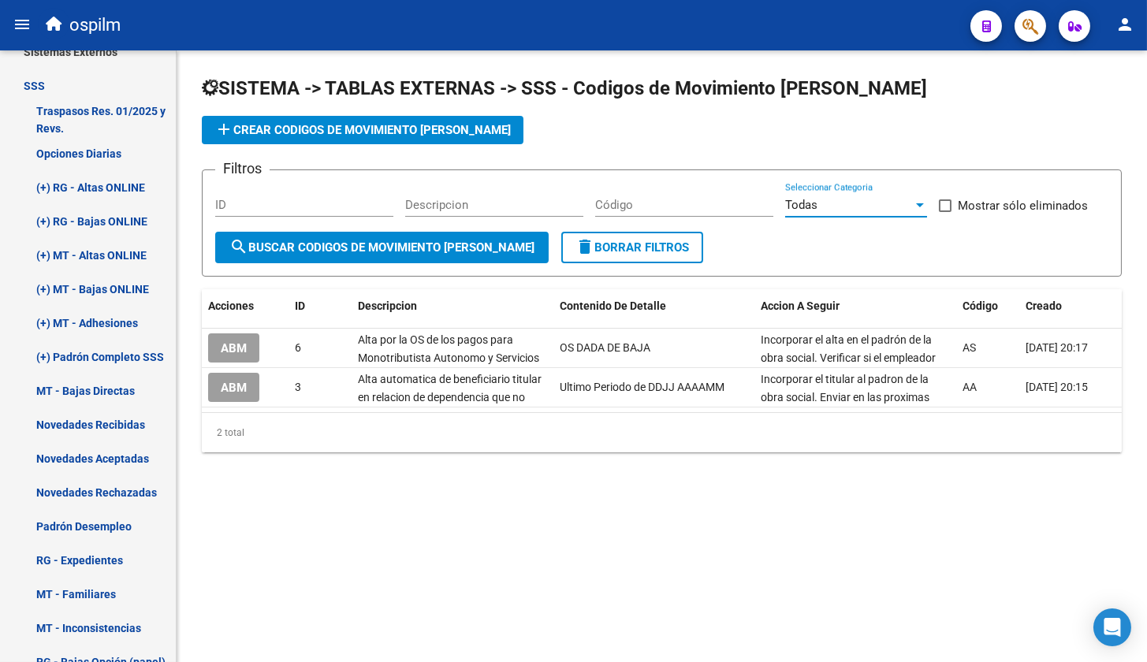
click at [624, 212] on div "Código" at bounding box center [684, 200] width 178 height 34
click at [633, 207] on input "Código" at bounding box center [684, 205] width 178 height 14
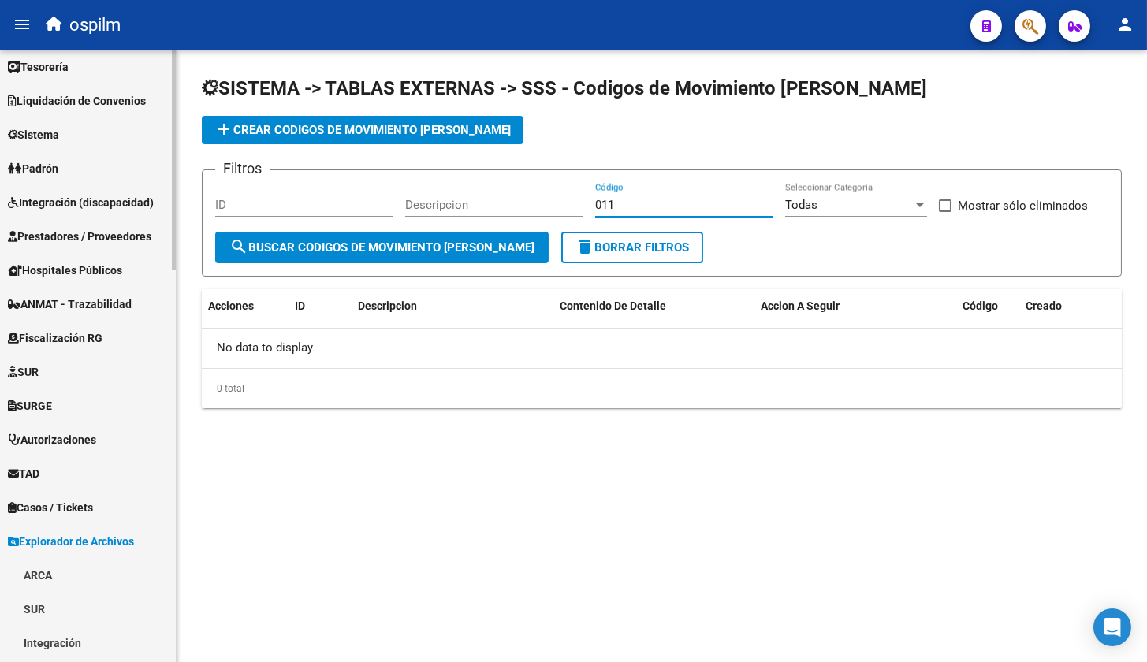
scroll to position [103, 0]
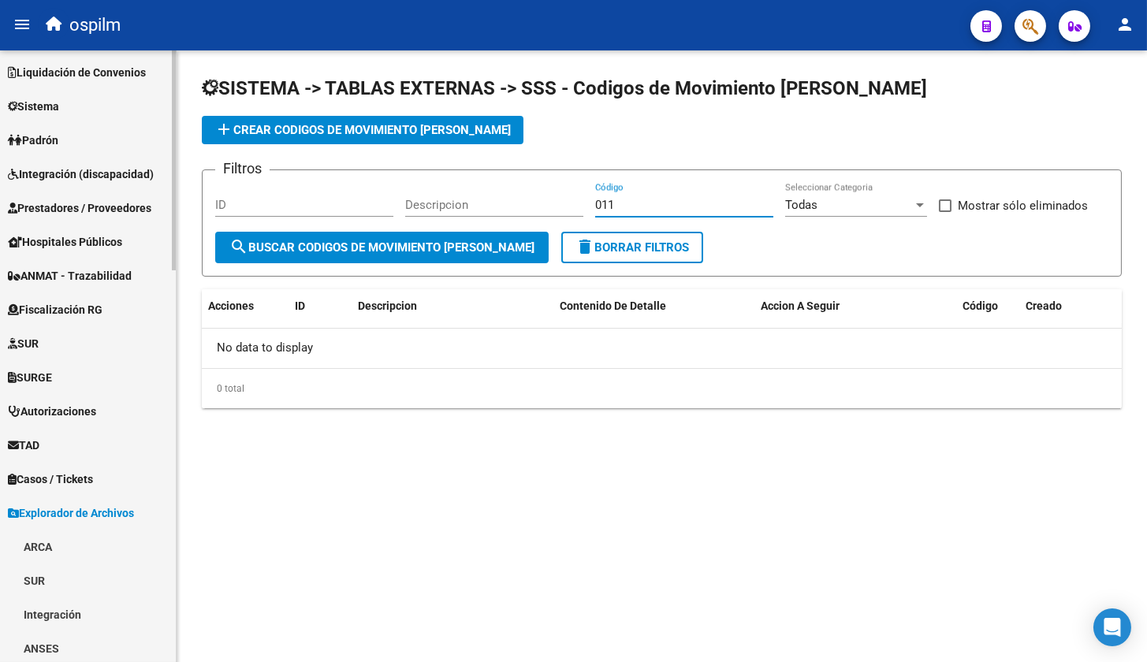
type input "011"
click at [68, 106] on link "Sistema" at bounding box center [88, 106] width 176 height 34
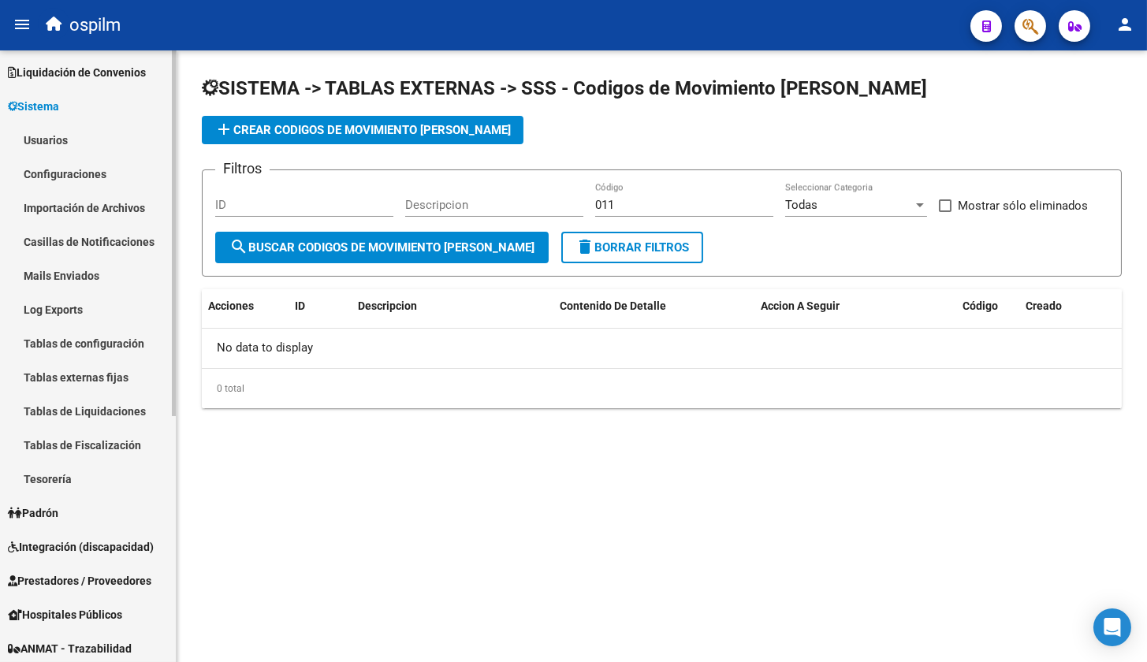
click at [115, 385] on link "Tablas externas fijas" at bounding box center [88, 377] width 176 height 34
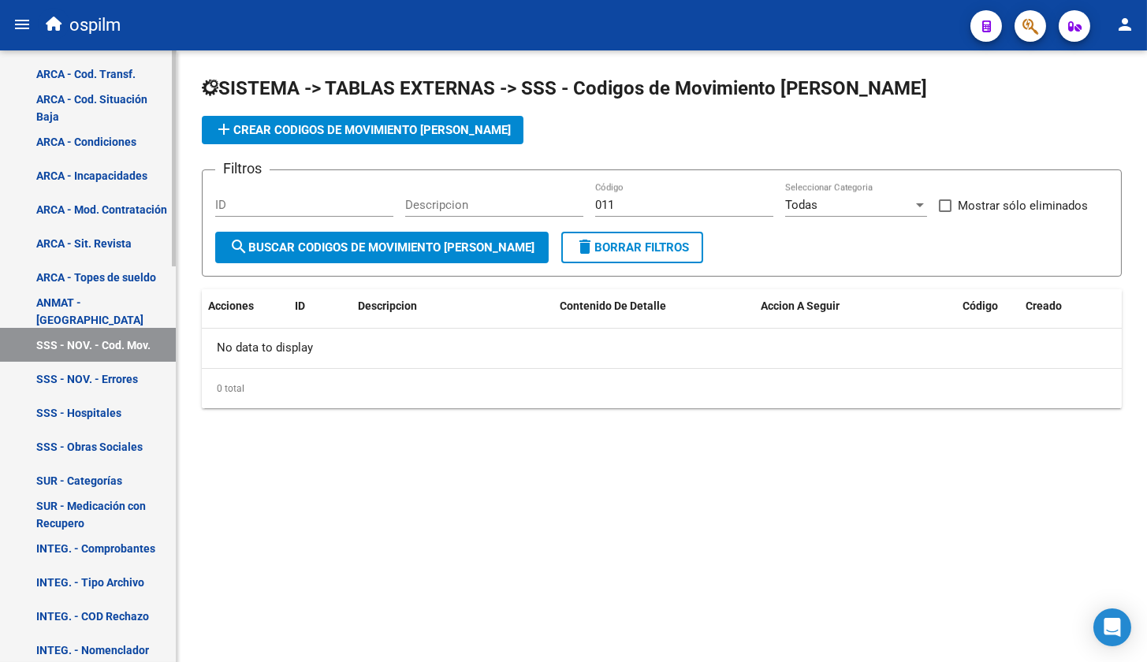
scroll to position [497, 0]
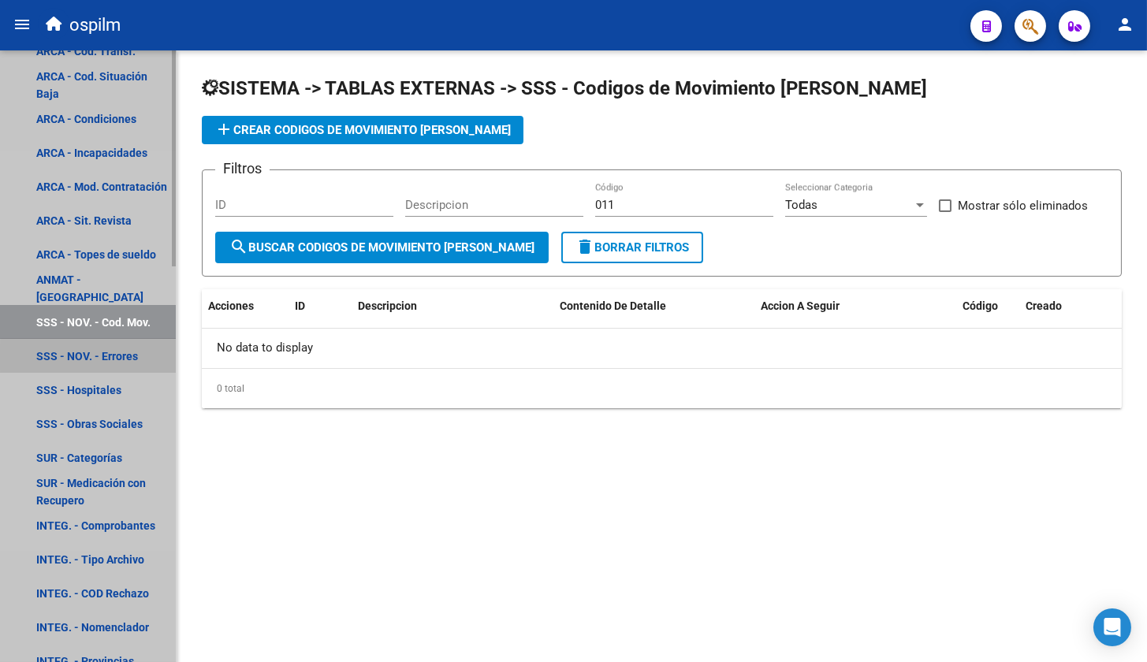
click at [116, 356] on link "SSS - NOV. - Errores" at bounding box center [88, 356] width 176 height 34
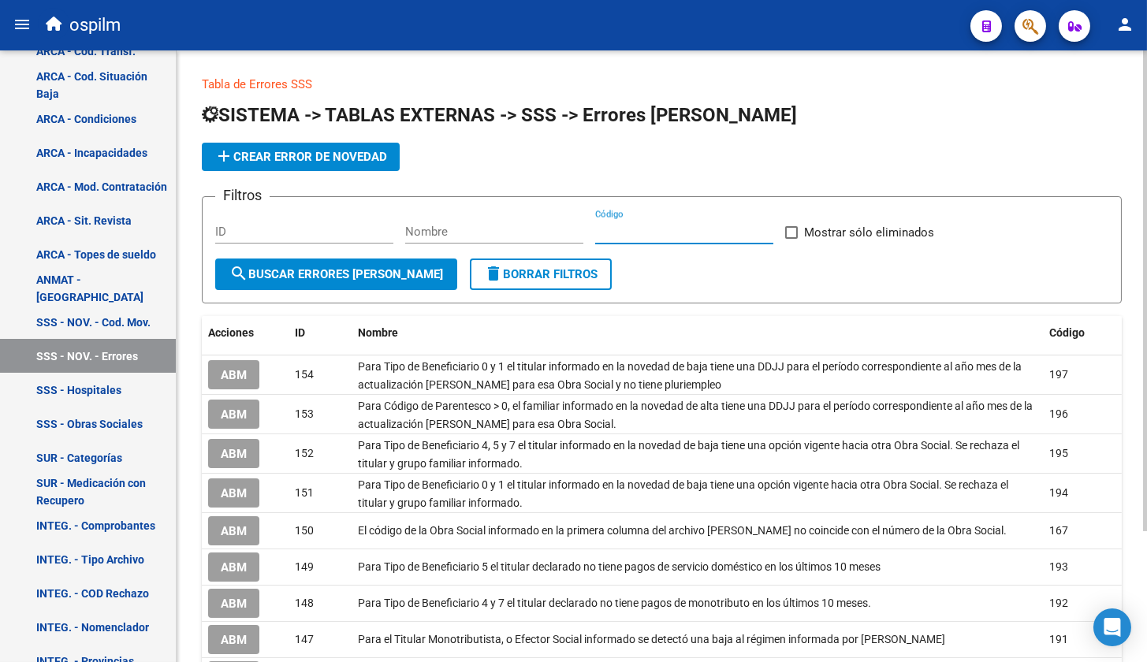
click at [731, 232] on input "Código" at bounding box center [684, 232] width 178 height 14
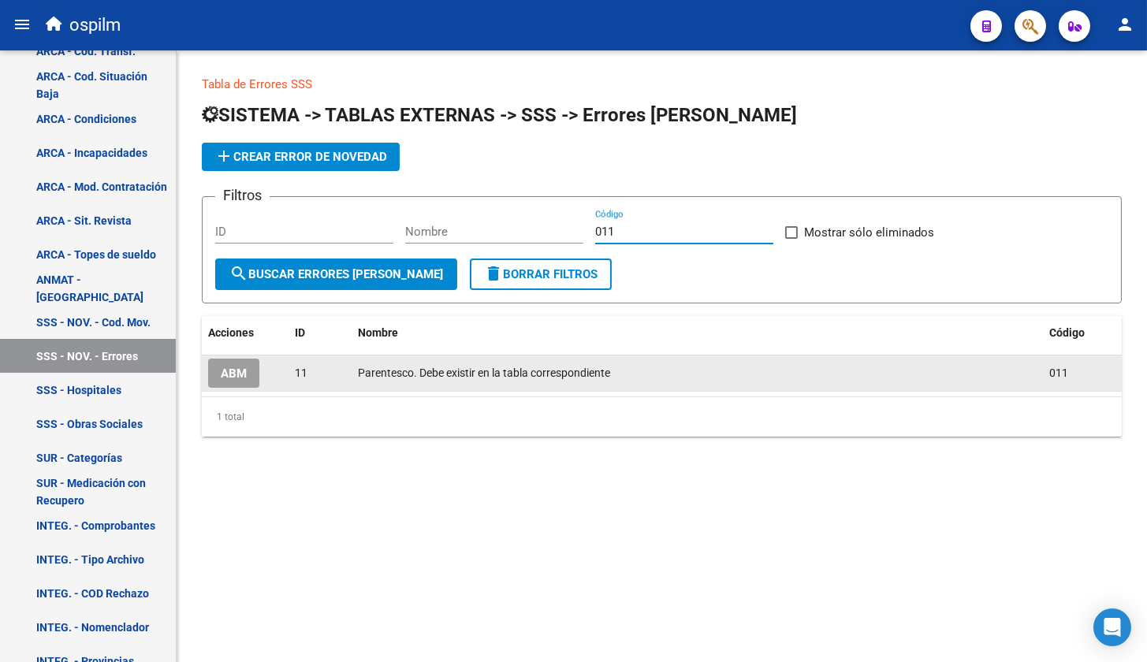
type input "011"
drag, startPoint x: 625, startPoint y: 367, endPoint x: 322, endPoint y: 380, distance: 303.8
click at [322, 380] on div "ABM 11 Parentesco. Debe existir en la tabla correspondiente 011" at bounding box center [662, 374] width 920 height 36
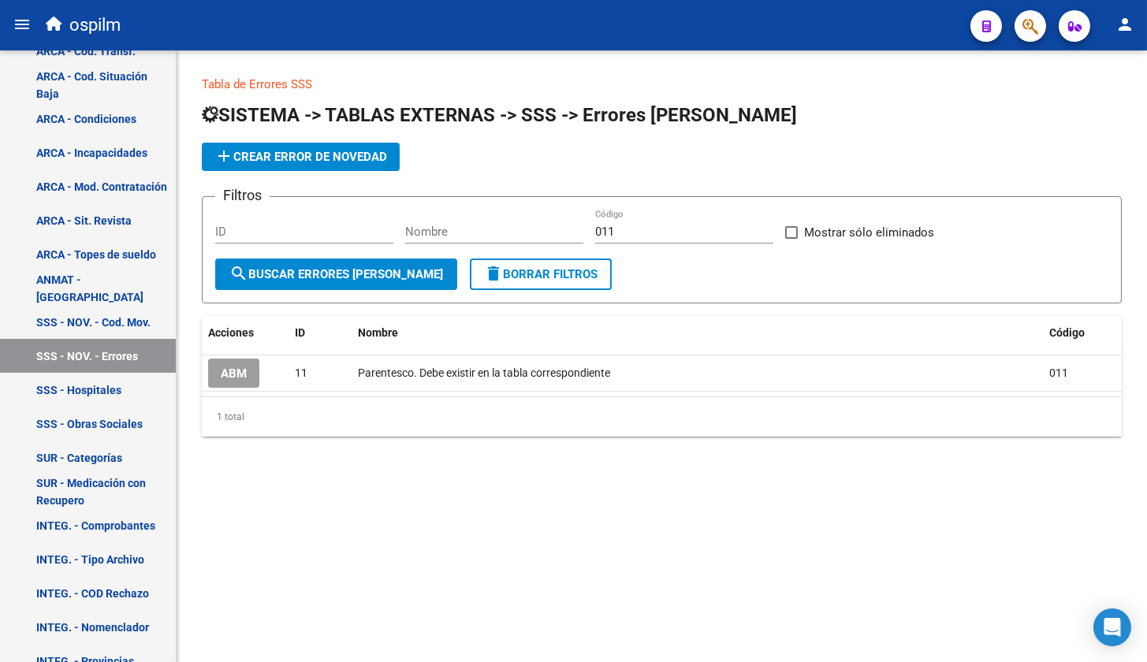
copy div "Parentesco. Debe existir en la tabla correspondiente"
